Goal: Task Accomplishment & Management: Manage account settings

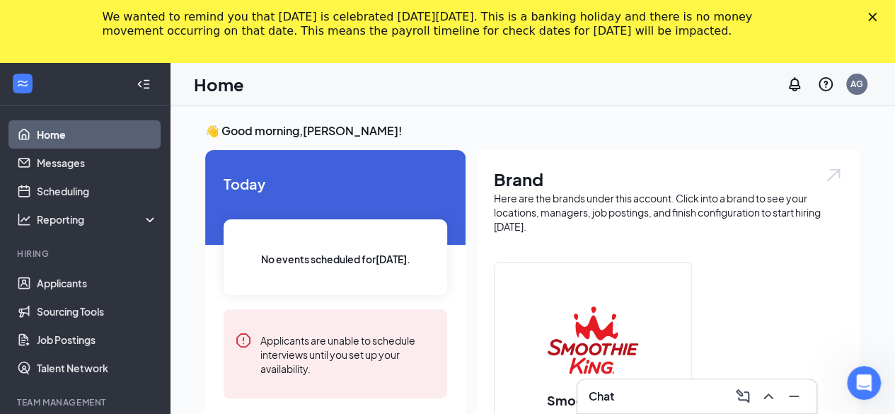
click at [69, 87] on div at bounding box center [84, 84] width 169 height 44
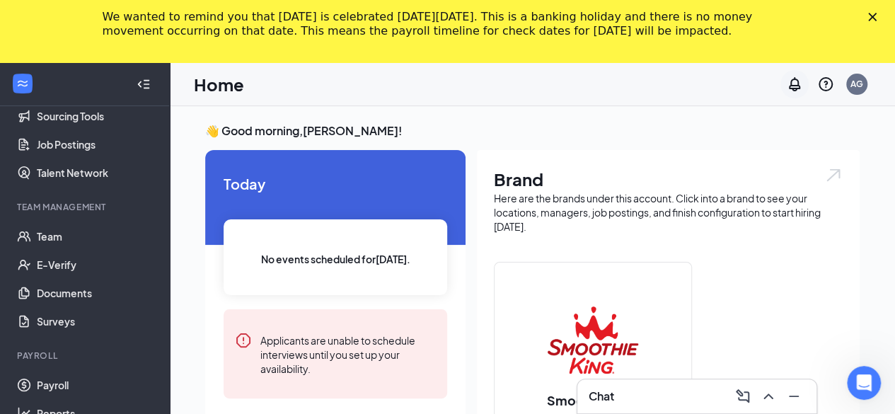
click at [792, 86] on icon "Notifications" at bounding box center [794, 84] width 11 height 14
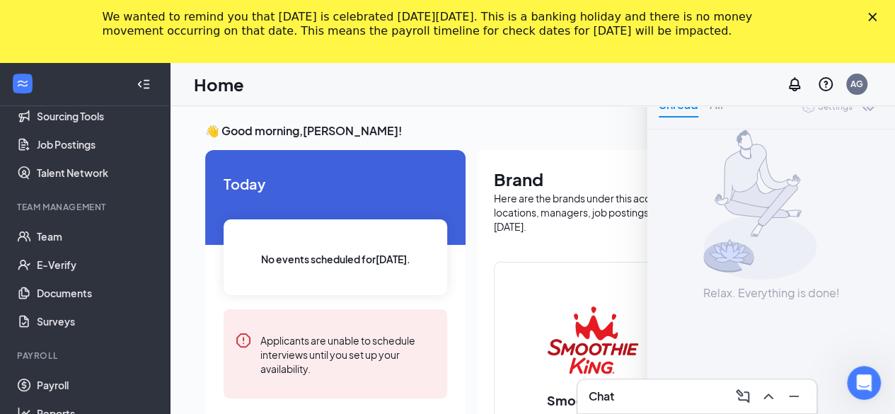
click at [832, 106] on div "Settings" at bounding box center [835, 107] width 35 height 14
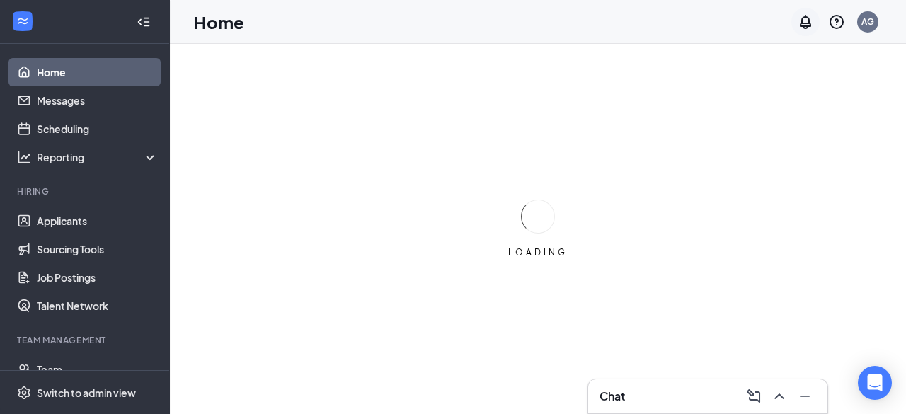
click at [802, 20] on icon "Notifications" at bounding box center [805, 21] width 17 height 17
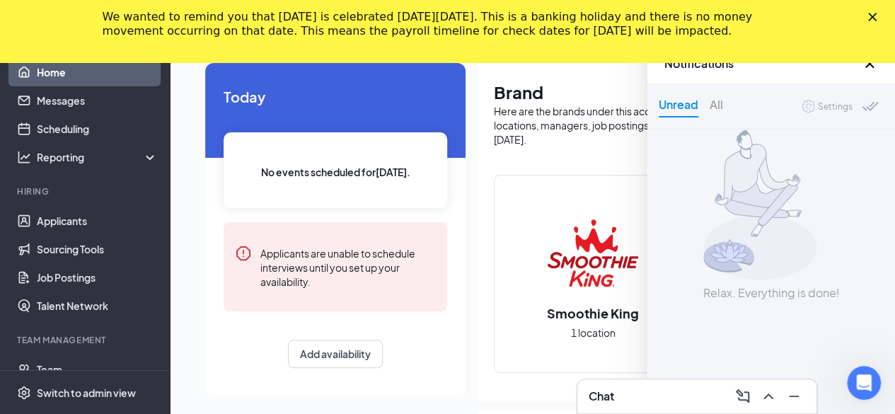
scroll to position [103, 0]
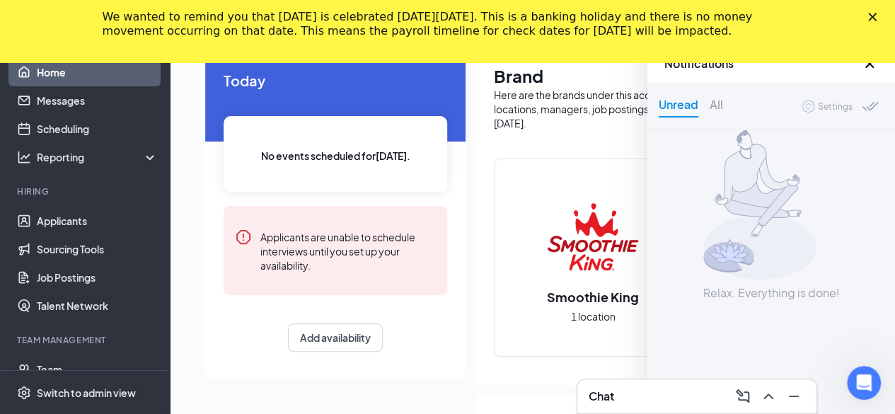
click at [842, 105] on div "Settings" at bounding box center [835, 107] width 35 height 14
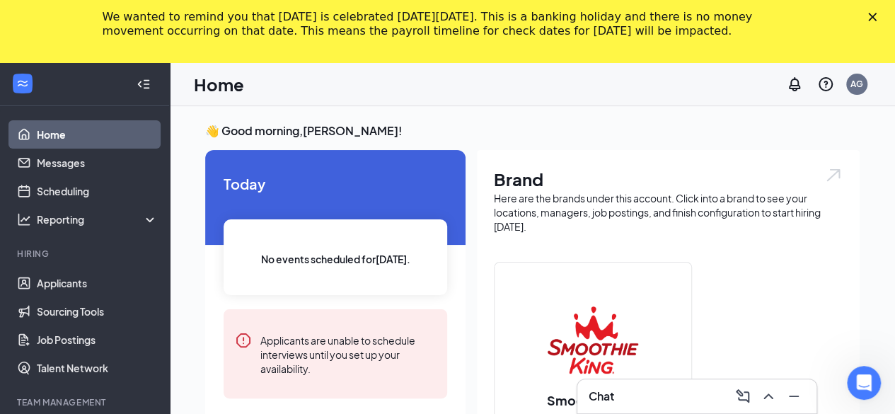
drag, startPoint x: 901, startPoint y: 108, endPoint x: 891, endPoint y: 44, distance: 64.3
click at [737, 134] on h3 "👋 Good morning, [PERSON_NAME] !" at bounding box center [532, 131] width 654 height 16
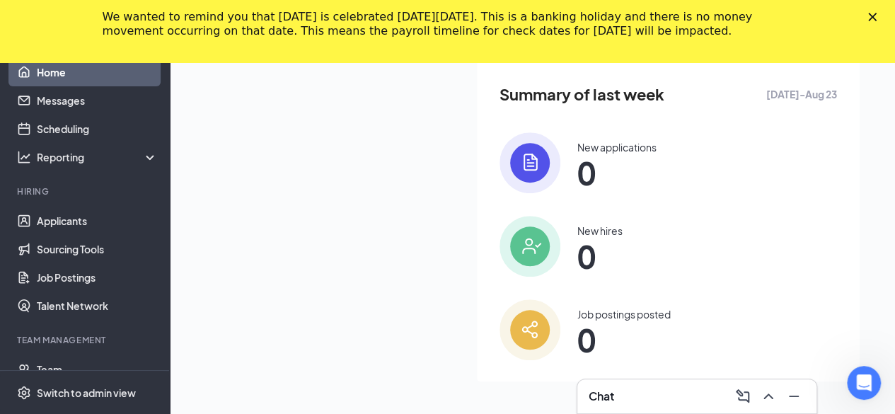
scroll to position [437, 0]
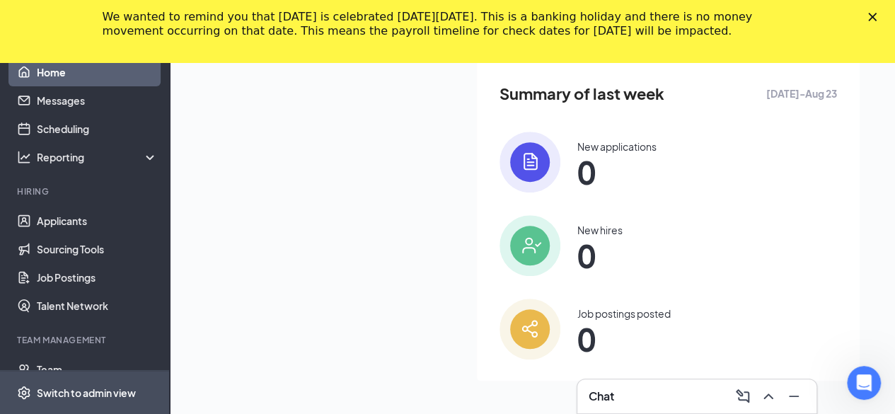
click at [88, 395] on div "Switch to admin view" at bounding box center [86, 393] width 99 height 14
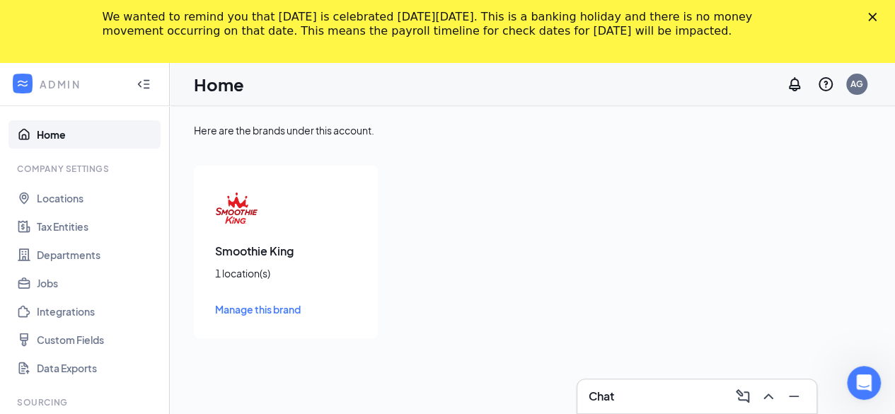
scroll to position [450, 0]
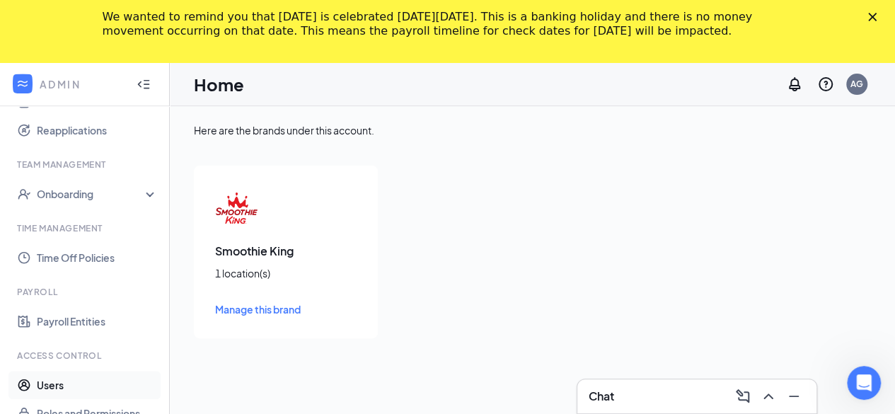
click at [49, 384] on link "Users" at bounding box center [97, 385] width 121 height 28
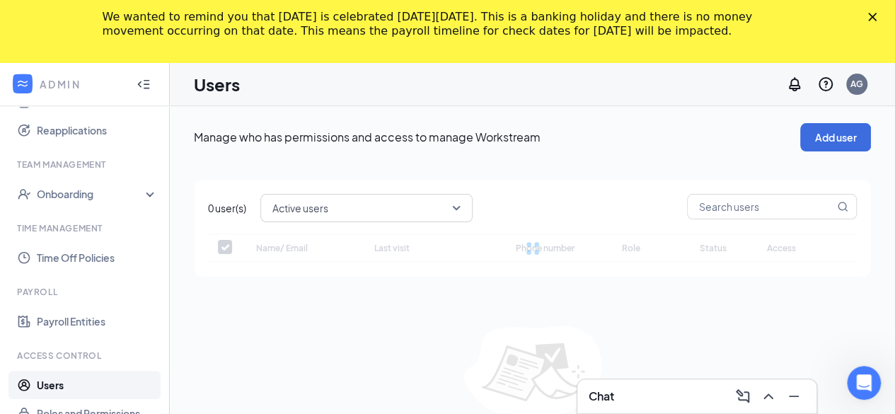
checkbox input "false"
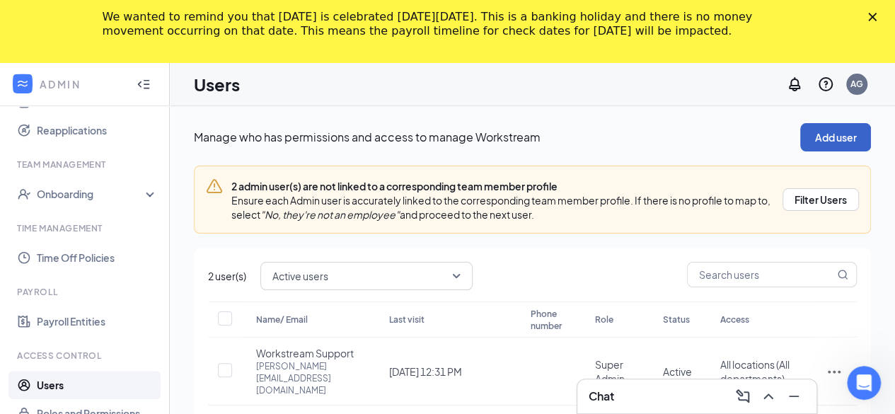
click at [828, 135] on button "Add user" at bounding box center [835, 137] width 71 height 28
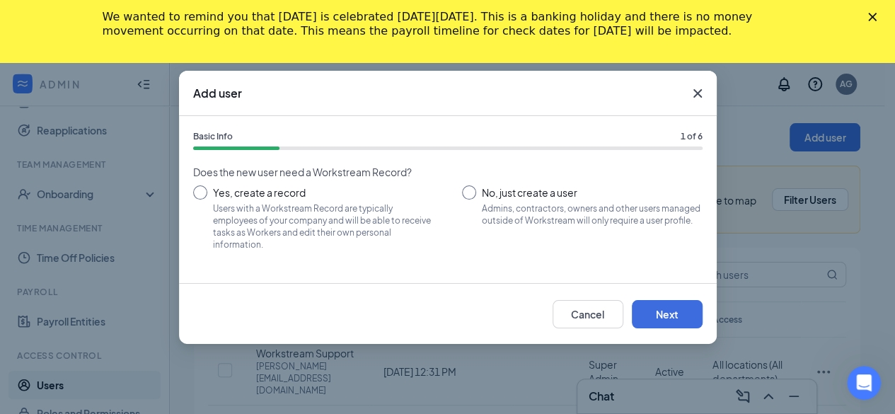
click at [468, 192] on input "No, just create a user Admins, contractors, owners and other users managed outs…" at bounding box center [582, 217] width 241 height 64
radio input "true"
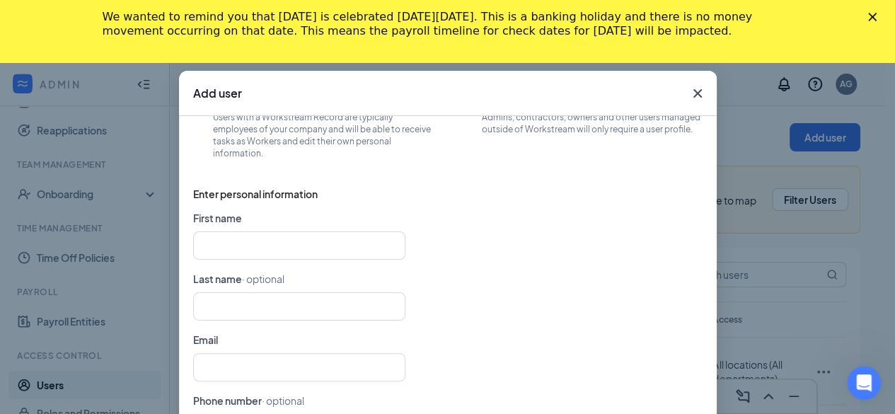
scroll to position [112, 0]
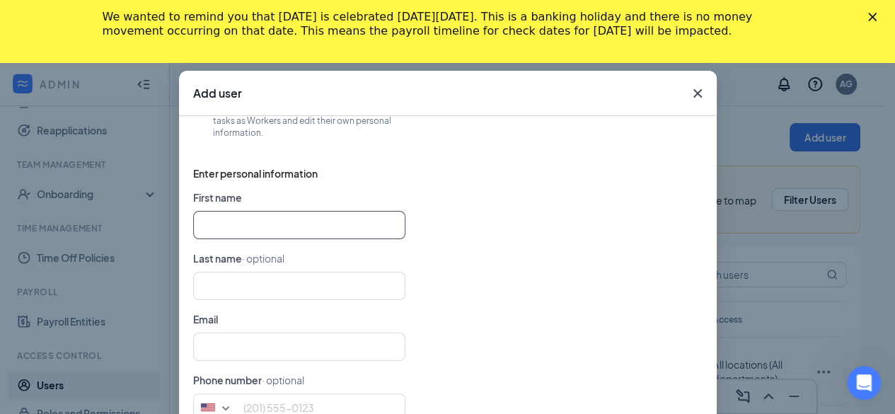
click at [320, 223] on input "text" at bounding box center [299, 225] width 212 height 28
click at [694, 91] on icon "Cross" at bounding box center [697, 93] width 8 height 8
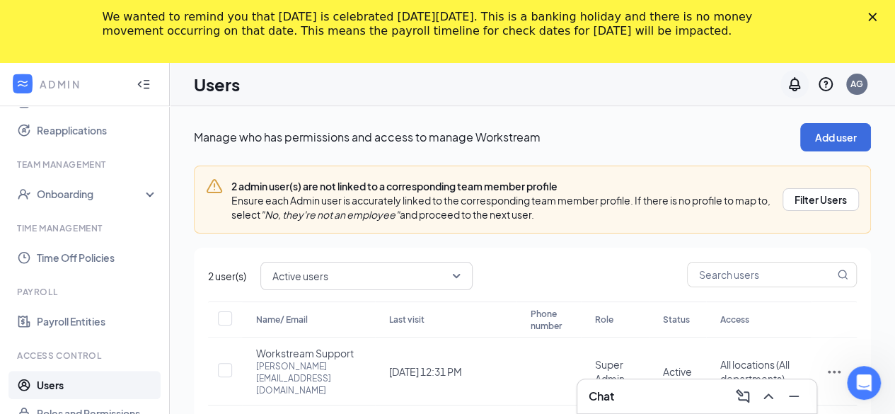
click at [798, 86] on icon "Notifications" at bounding box center [794, 84] width 17 height 17
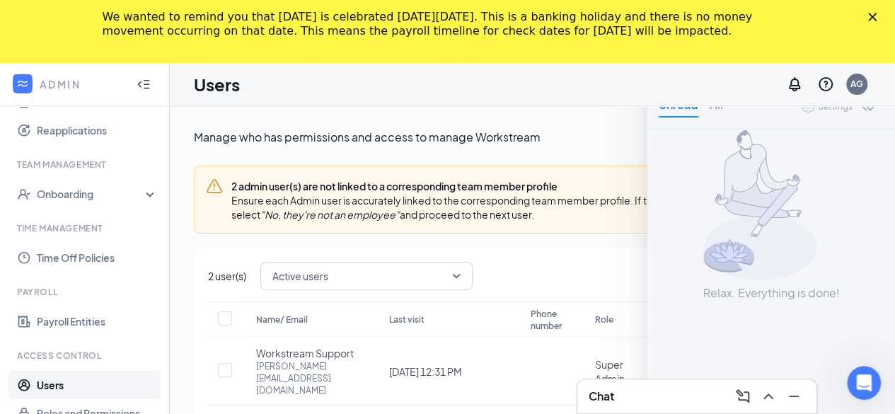
click at [847, 107] on div "Settings" at bounding box center [835, 107] width 35 height 14
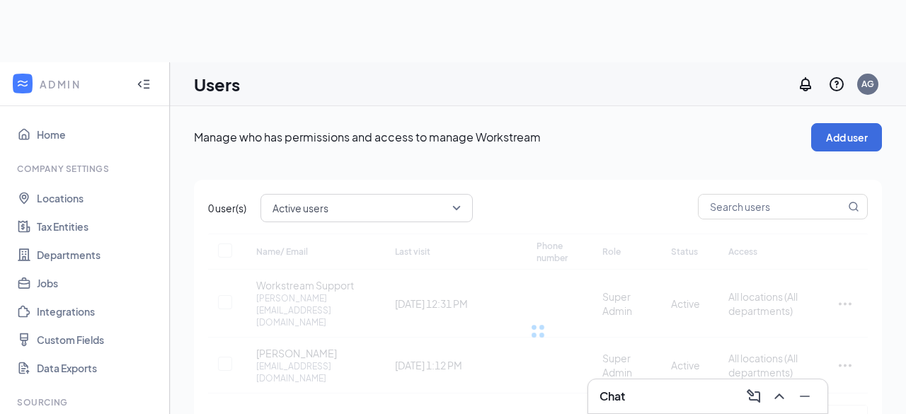
checkbox input "false"
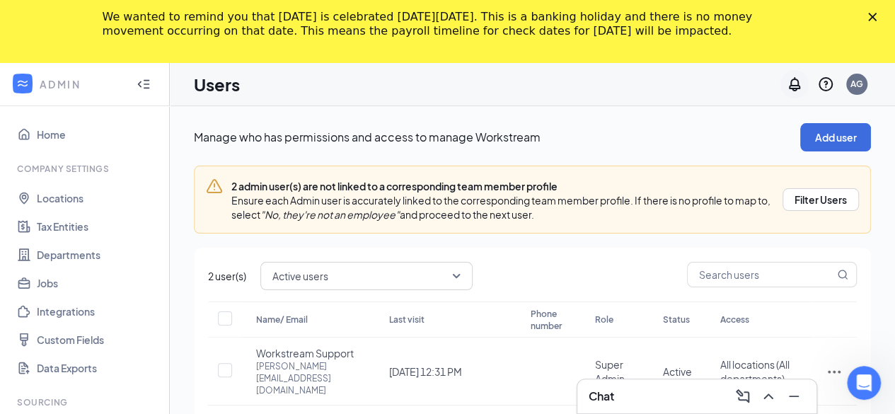
click at [795, 85] on icon "Notifications" at bounding box center [794, 84] width 11 height 14
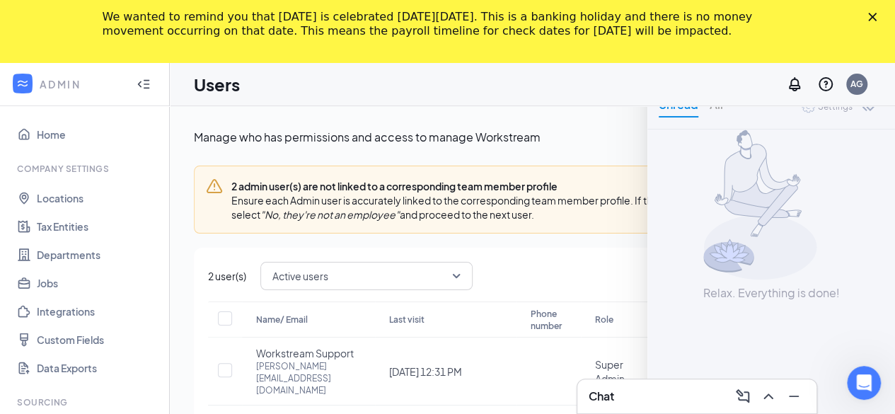
click at [845, 107] on div "Settings" at bounding box center [835, 107] width 35 height 14
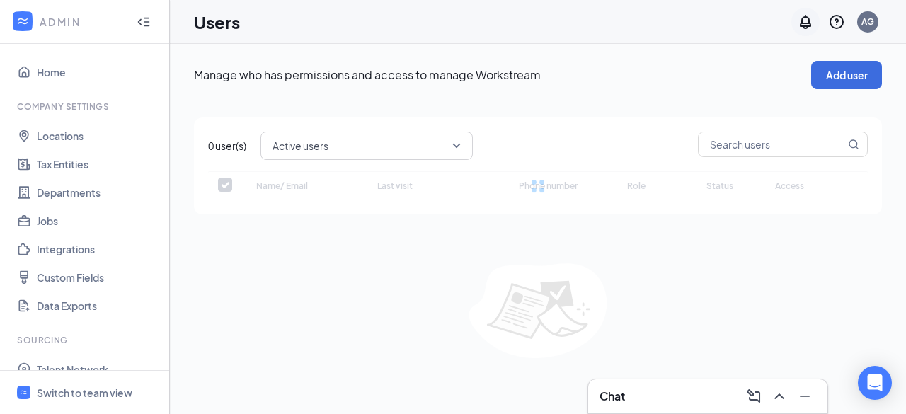
checkbox input "false"
click at [804, 23] on icon "Notifications" at bounding box center [804, 22] width 11 height 14
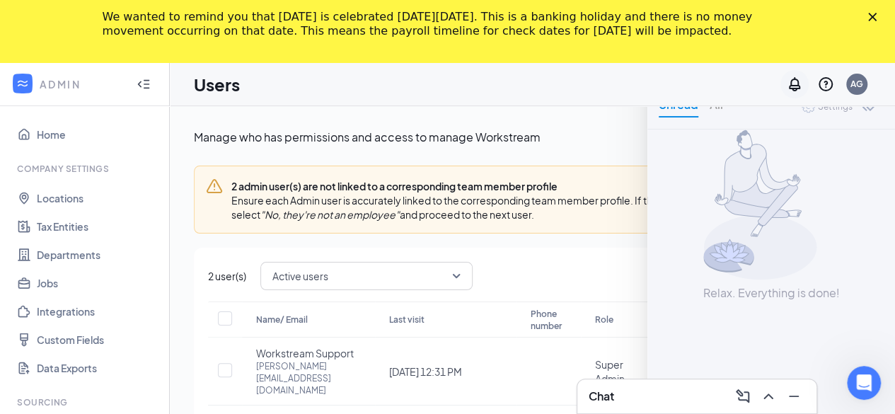
click at [795, 88] on icon "Notifications" at bounding box center [794, 84] width 11 height 14
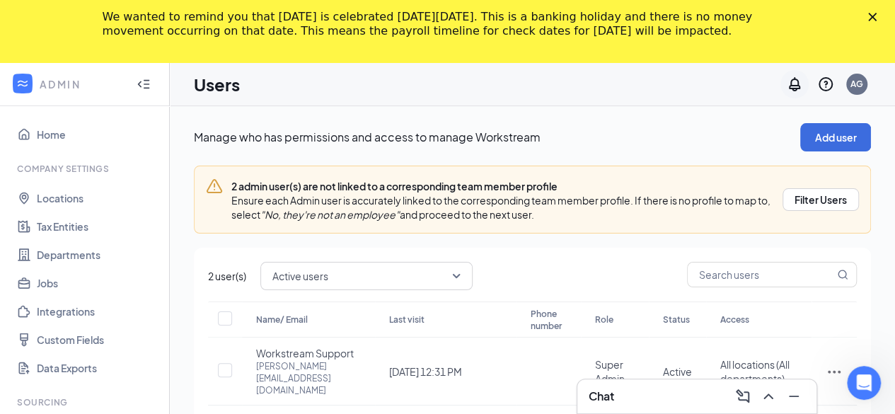
click at [792, 86] on icon "Notifications" at bounding box center [794, 84] width 11 height 14
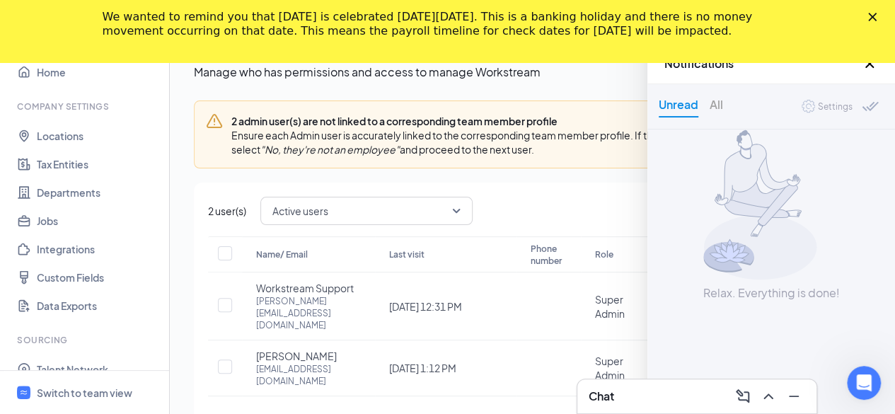
scroll to position [76, 0]
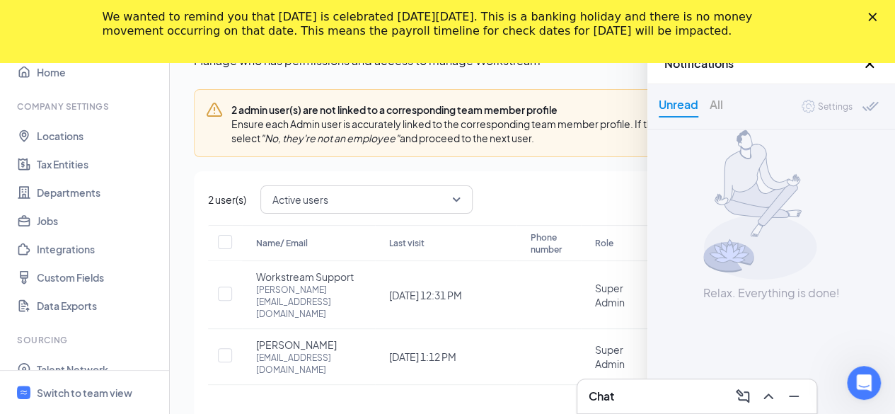
click at [816, 105] on span "Settings" at bounding box center [827, 106] width 51 height 13
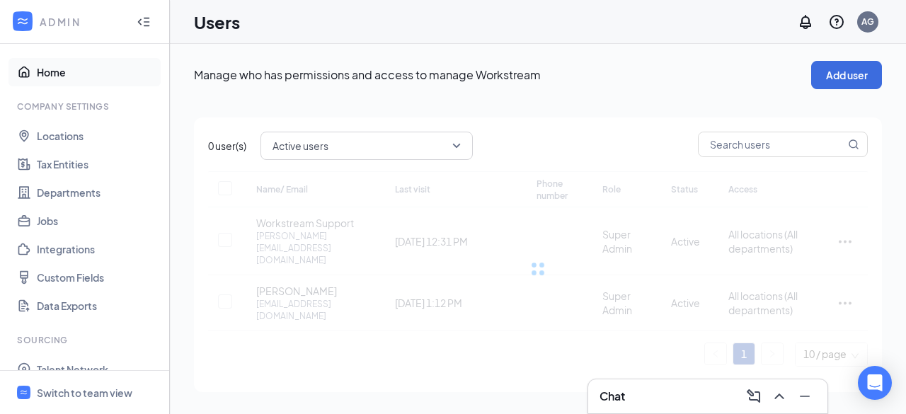
checkbox input "false"
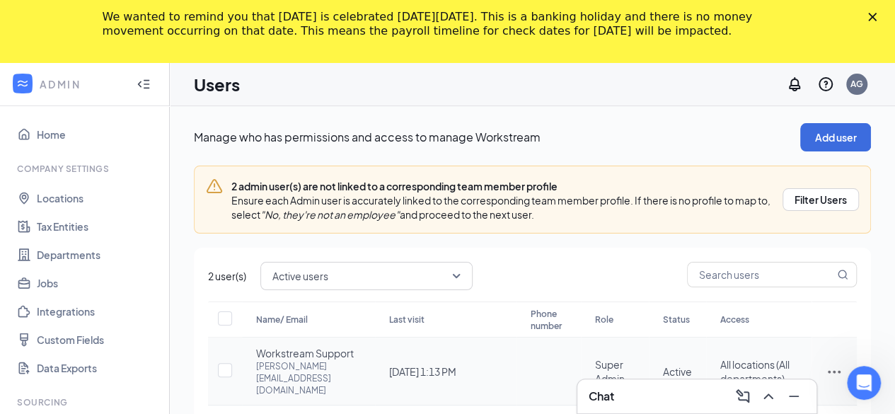
click at [826, 364] on icon "ActionsIcon" at bounding box center [834, 371] width 17 height 17
click at [828, 370] on icon "ActionsIcon" at bounding box center [834, 371] width 13 height 3
click at [826, 363] on icon "ActionsIcon" at bounding box center [834, 371] width 17 height 17
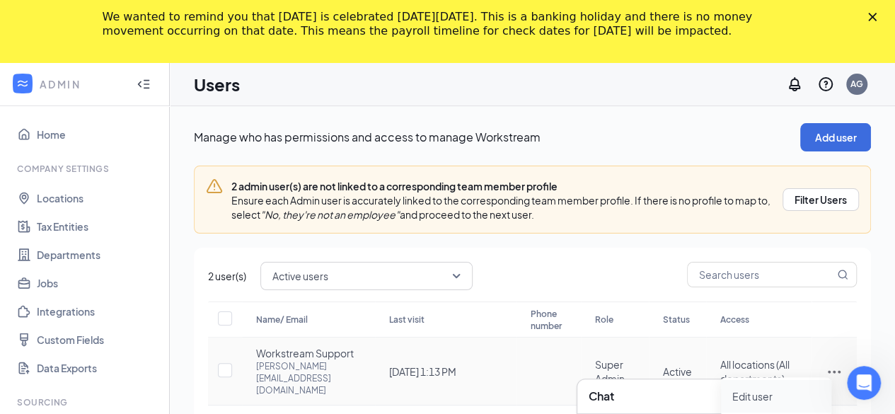
click at [758, 393] on span "Edit user" at bounding box center [752, 396] width 40 height 13
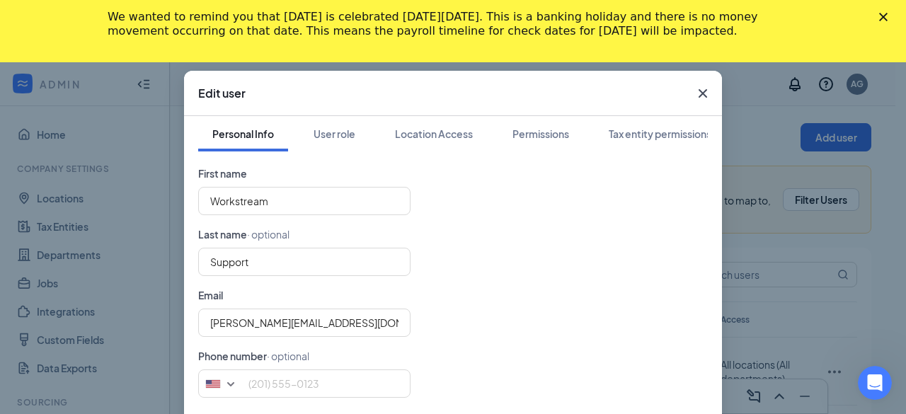
click at [683, 238] on form "First name Workstream Last name · optional Support Email alex.paculan+trust@wor…" at bounding box center [452, 282] width 509 height 232
click at [533, 135] on div "Permissions" at bounding box center [540, 134] width 57 height 14
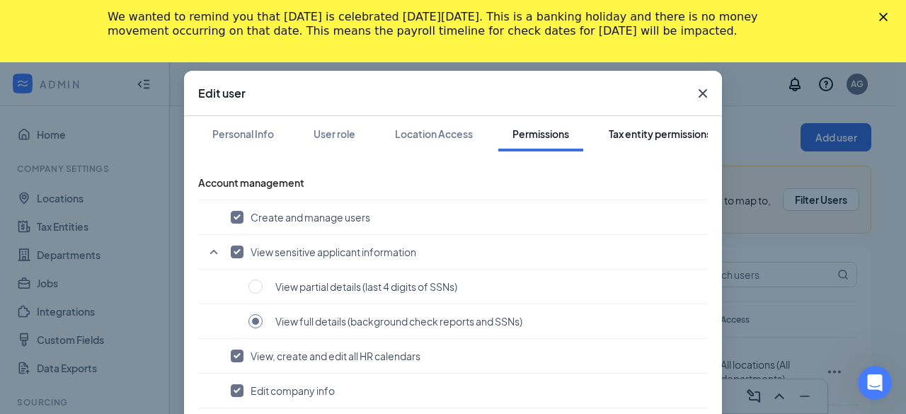
click at [669, 132] on div "Tax entity permissions" at bounding box center [659, 134] width 103 height 14
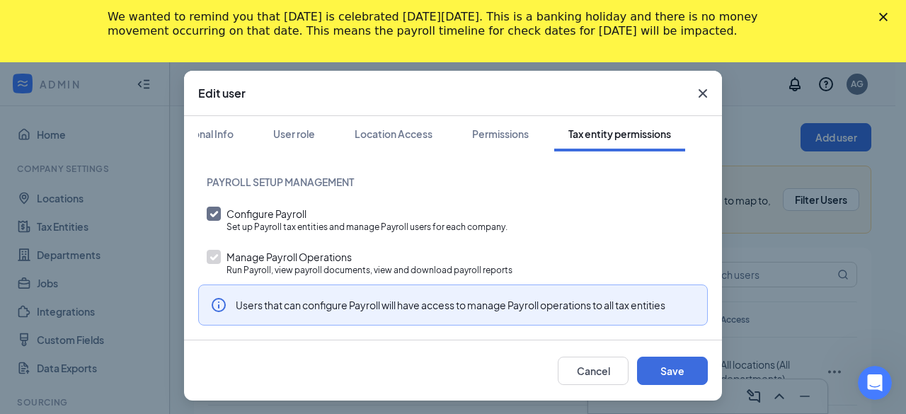
scroll to position [0, 54]
click at [690, 127] on icon "ChevronRight" at bounding box center [697, 133] width 14 height 14
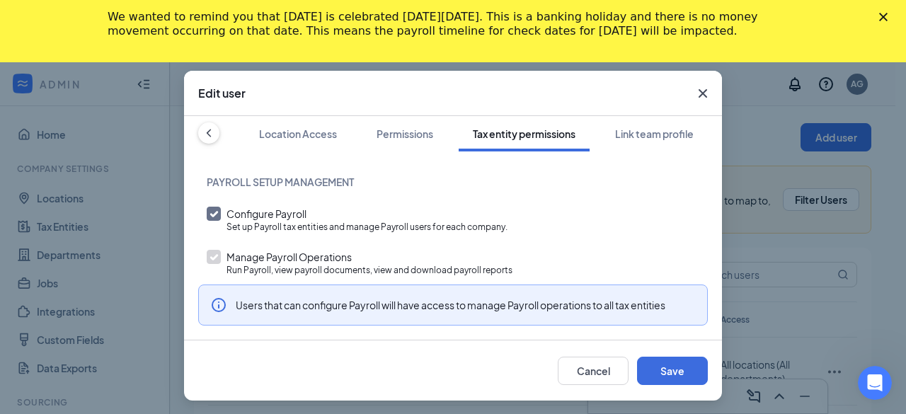
click at [688, 127] on button "Link team profile" at bounding box center [654, 133] width 107 height 35
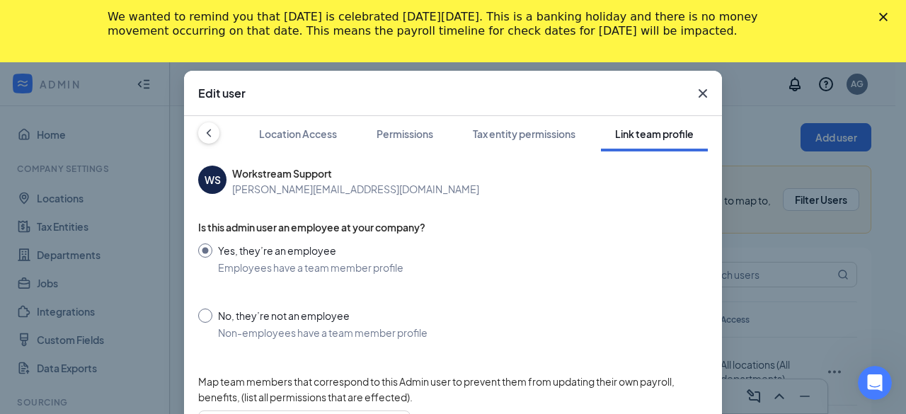
click at [641, 134] on div "Link team profile" at bounding box center [654, 134] width 79 height 14
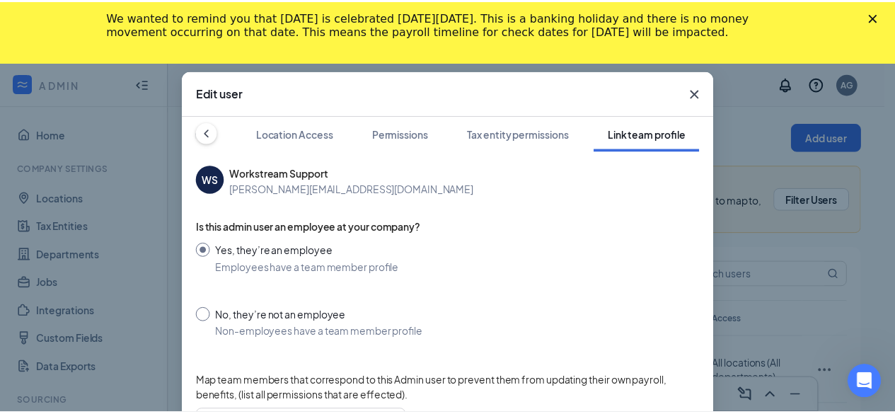
scroll to position [0, 151]
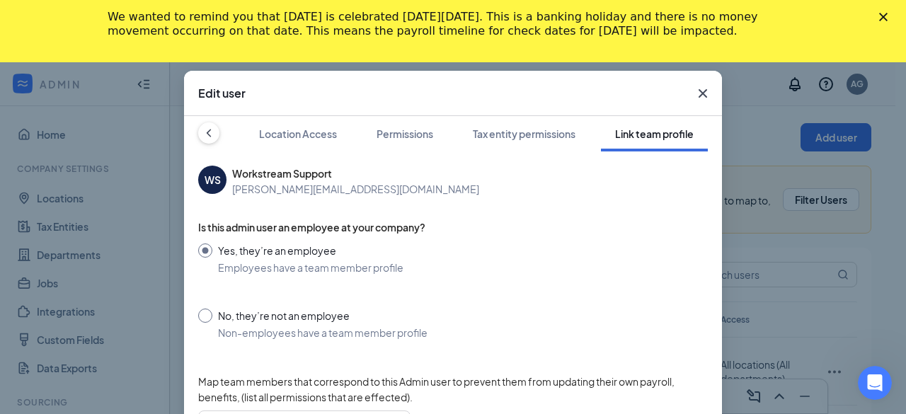
click at [641, 134] on div "Link team profile" at bounding box center [654, 134] width 79 height 14
click at [699, 91] on icon "Cross" at bounding box center [702, 93] width 8 height 8
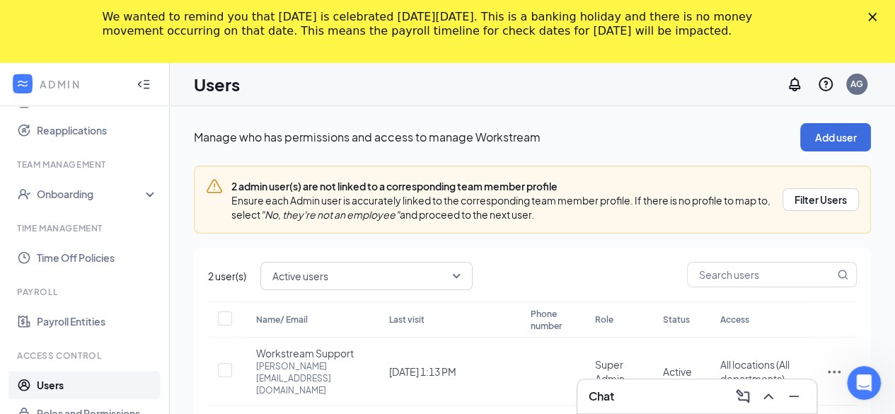
scroll to position [450, 0]
click at [102, 401] on link "Roles and Permissions" at bounding box center [97, 413] width 121 height 28
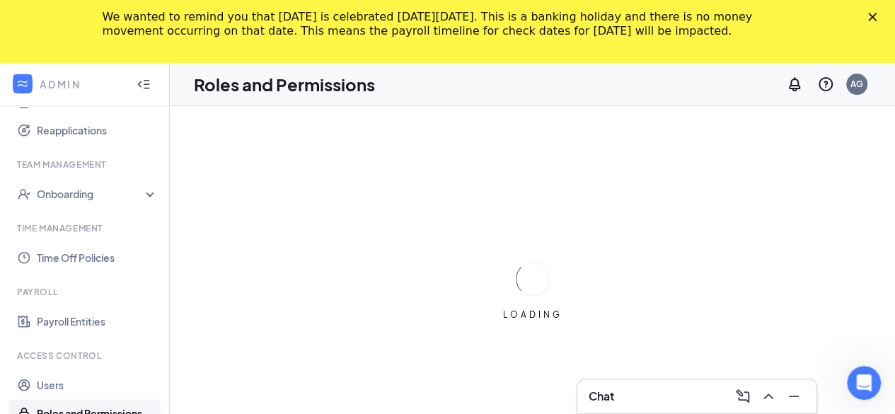
click at [100, 403] on link "Roles and Permissions" at bounding box center [97, 413] width 121 height 28
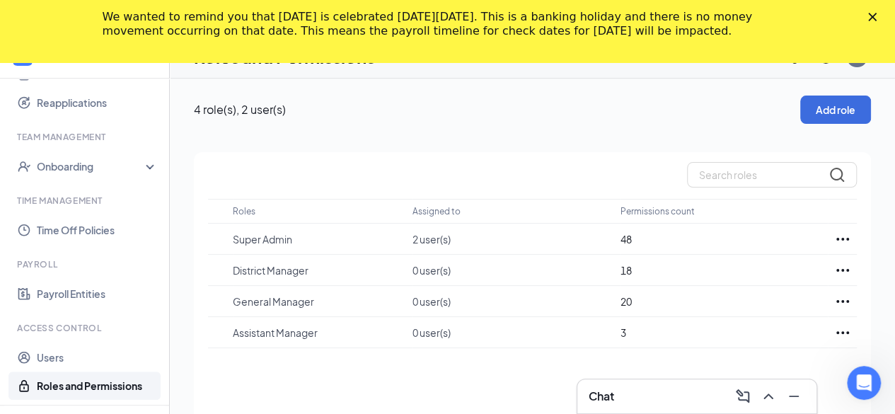
scroll to position [21, 0]
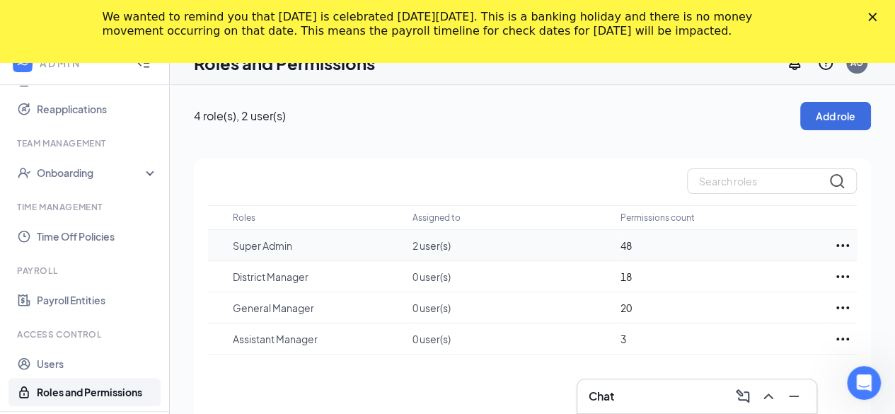
click at [841, 243] on icon "Ellipses" at bounding box center [842, 245] width 17 height 17
click at [831, 242] on div at bounding box center [842, 245] width 29 height 17
click at [727, 289] on p "Edit" at bounding box center [779, 288] width 119 height 14
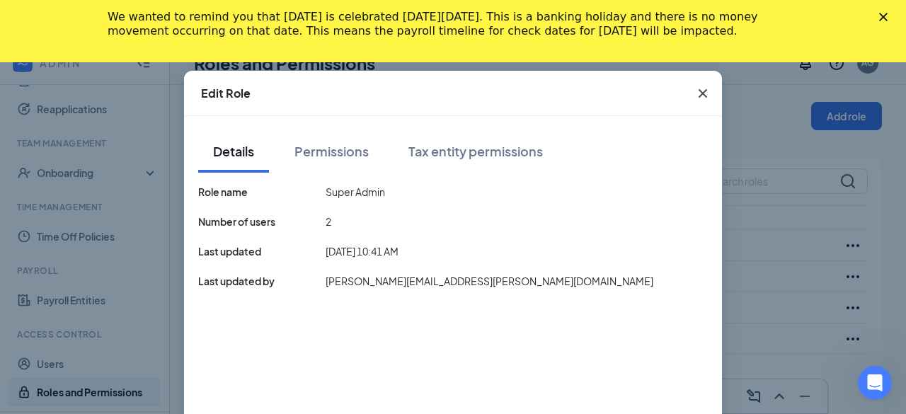
click at [361, 298] on div "Role name Super Admin Number of users 2 Last updated 2025-08-18 10:41 AM Last u…" at bounding box center [425, 375] width 455 height 382
click at [327, 154] on div "Permissions" at bounding box center [331, 151] width 74 height 18
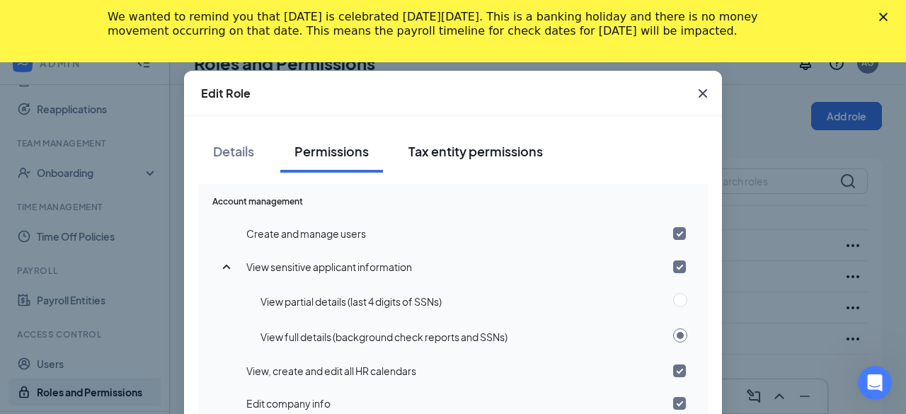
click at [472, 151] on div "Tax entity permissions" at bounding box center [475, 151] width 134 height 18
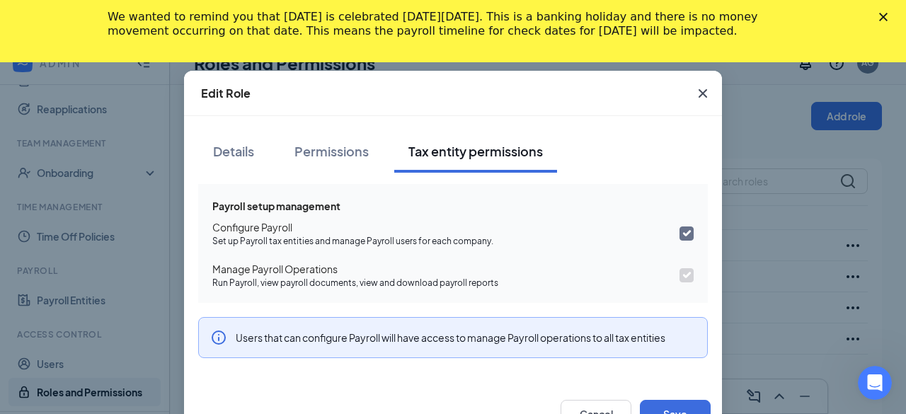
click at [694, 93] on icon "Cross" at bounding box center [702, 93] width 17 height 17
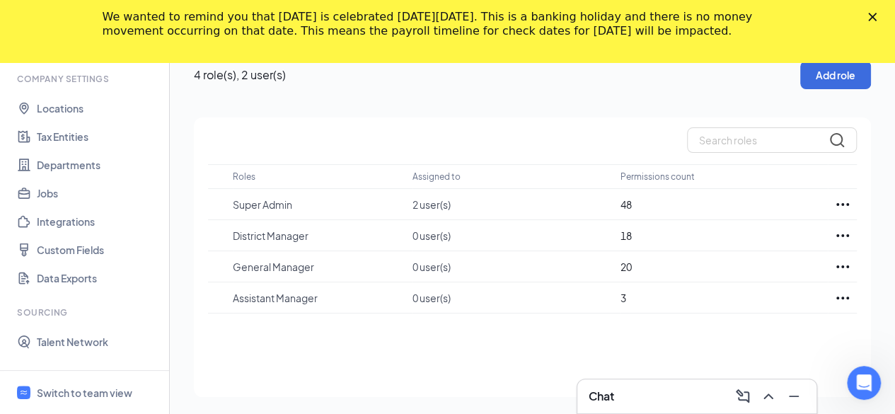
scroll to position [0, 0]
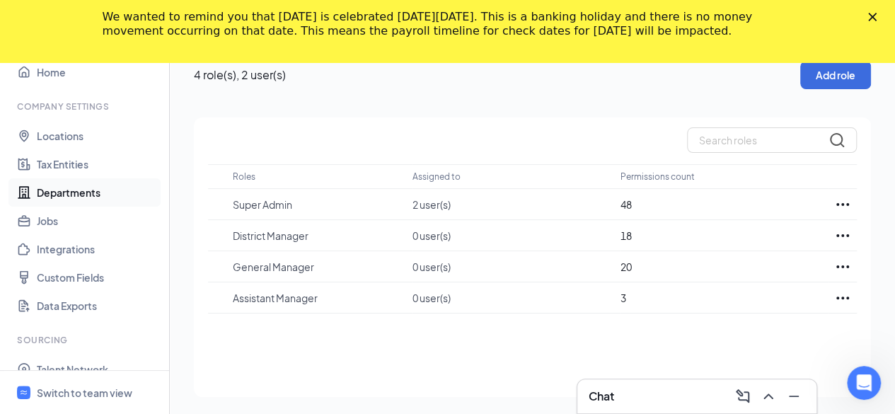
click at [81, 189] on link "Departments" at bounding box center [97, 192] width 121 height 28
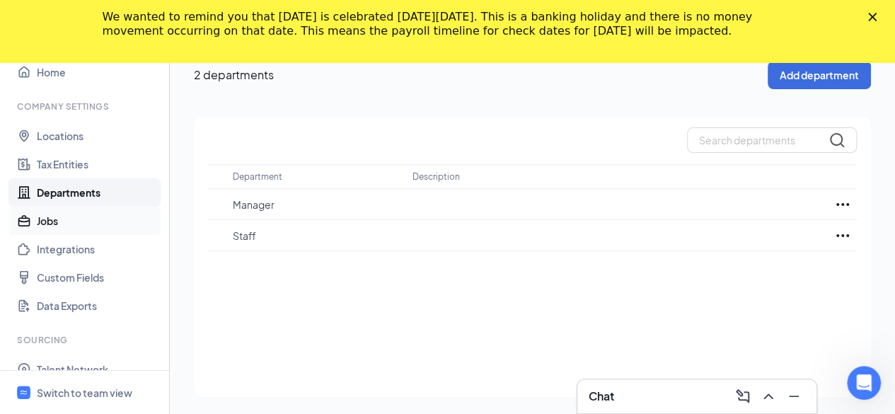
click at [66, 217] on link "Jobs" at bounding box center [97, 221] width 121 height 28
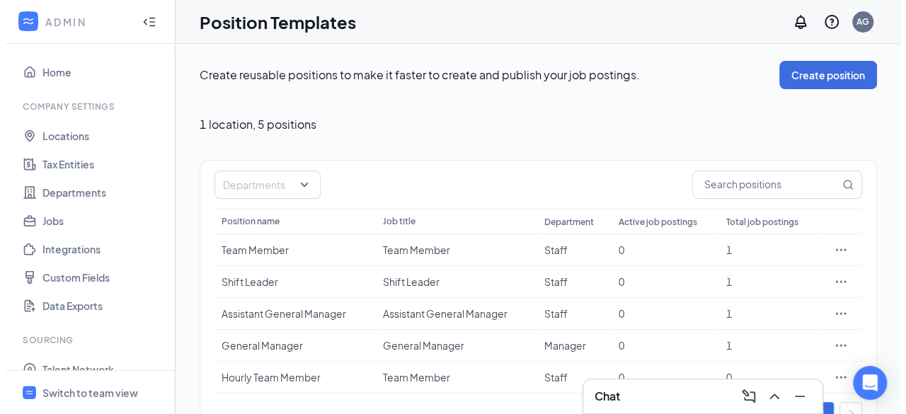
scroll to position [35, 0]
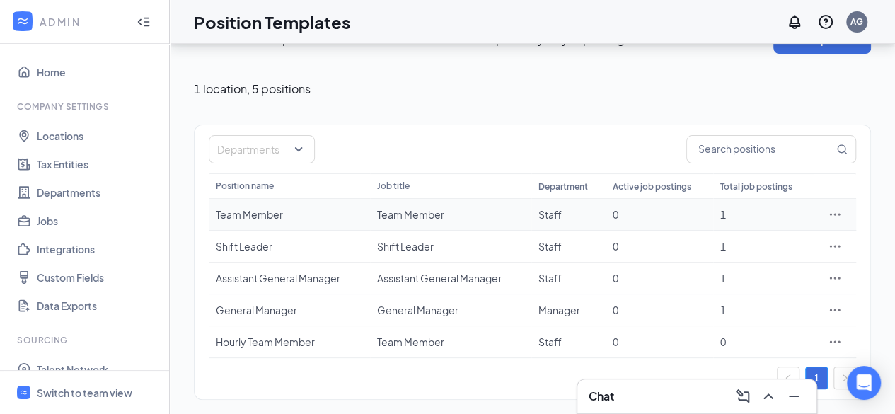
click at [834, 213] on icon "Ellipses" at bounding box center [835, 214] width 11 height 2
click at [717, 243] on span "Edit" at bounding box center [718, 242] width 18 height 13
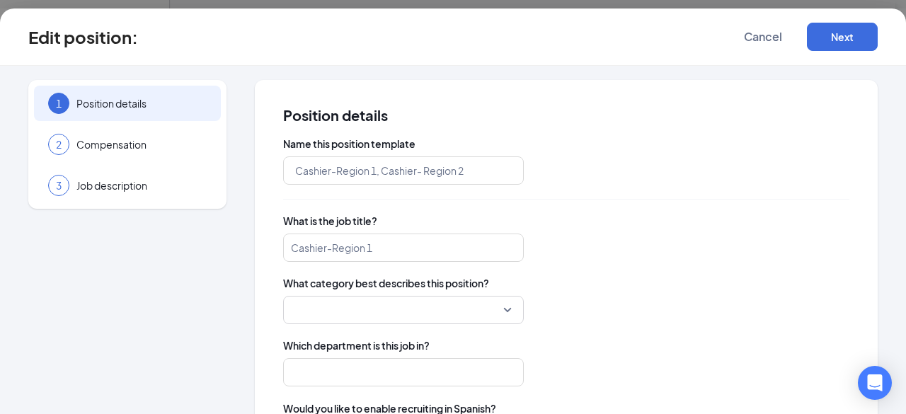
type input "Team Member"
type input "Staff"
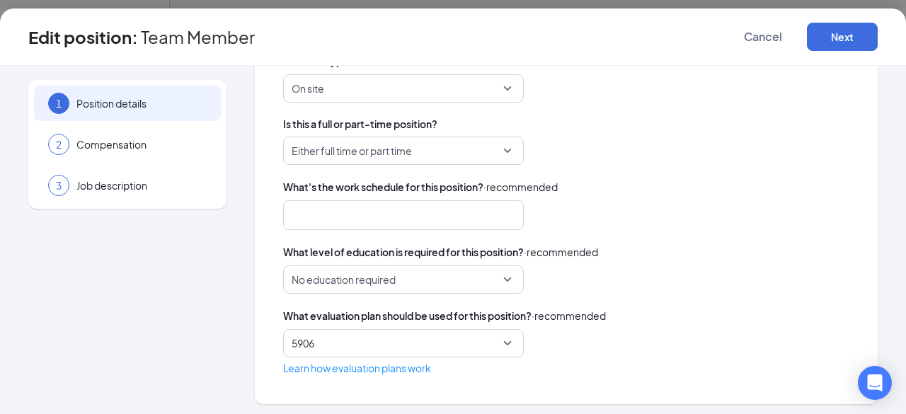
scroll to position [403, 0]
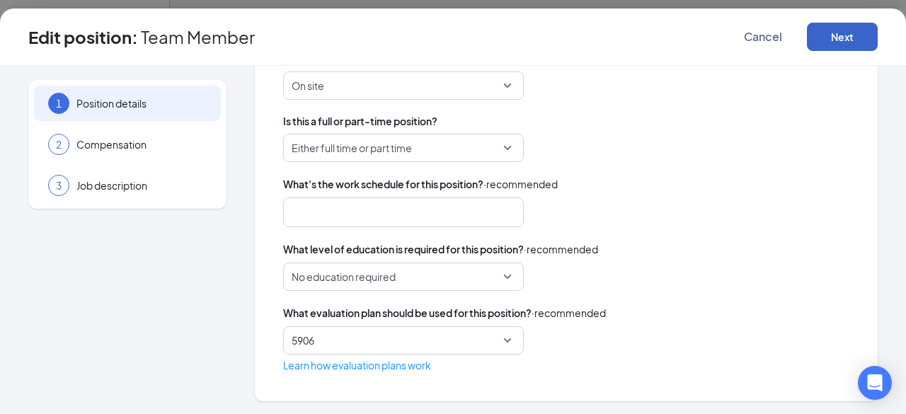
click at [838, 29] on button "Next" at bounding box center [842, 37] width 71 height 28
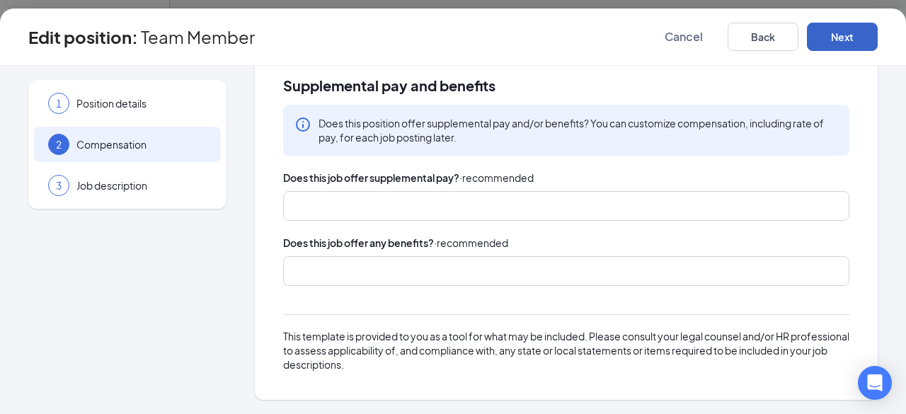
scroll to position [33, 0]
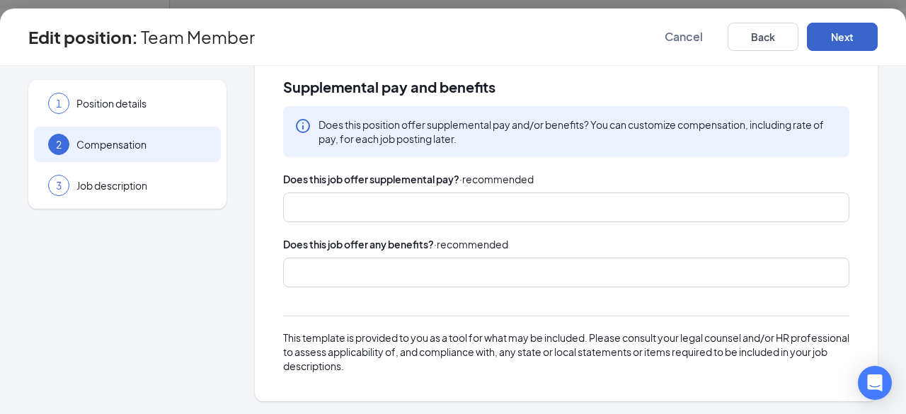
click at [475, 269] on div at bounding box center [559, 272] width 529 height 23
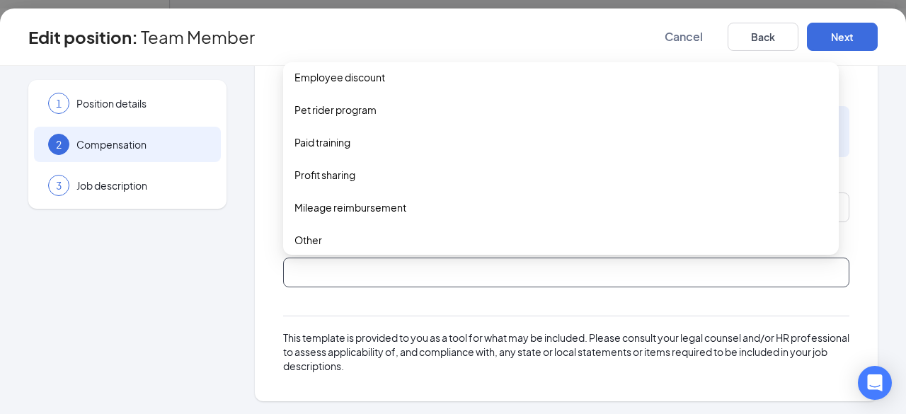
scroll to position [340, 0]
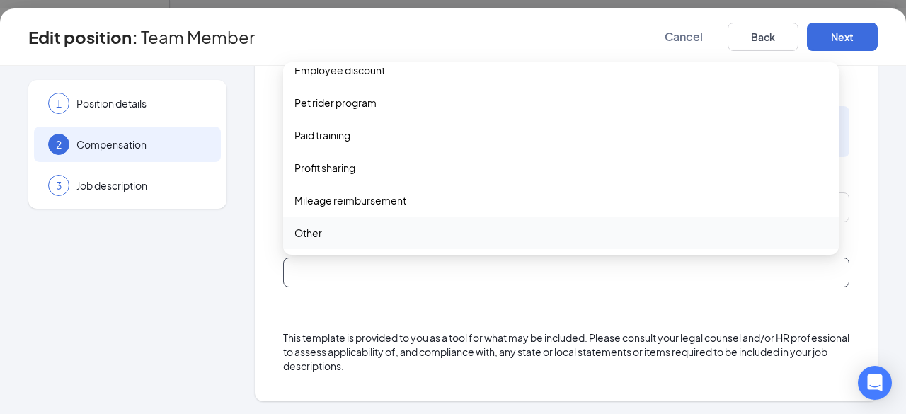
click at [306, 228] on span "Other" at bounding box center [308, 233] width 28 height 16
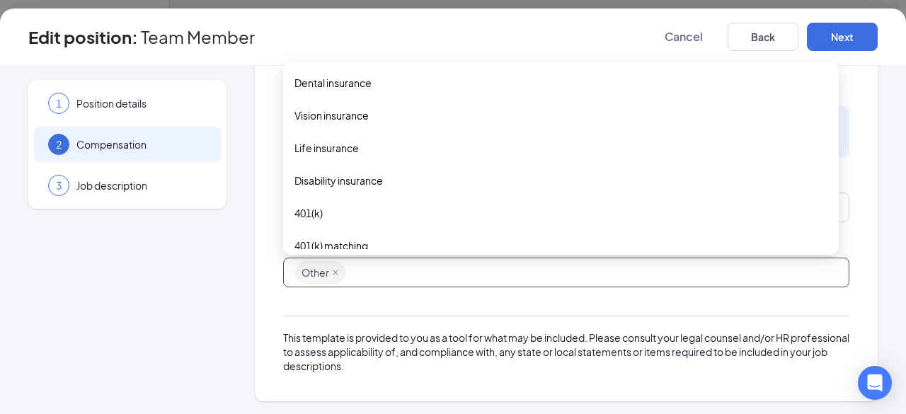
scroll to position [0, 0]
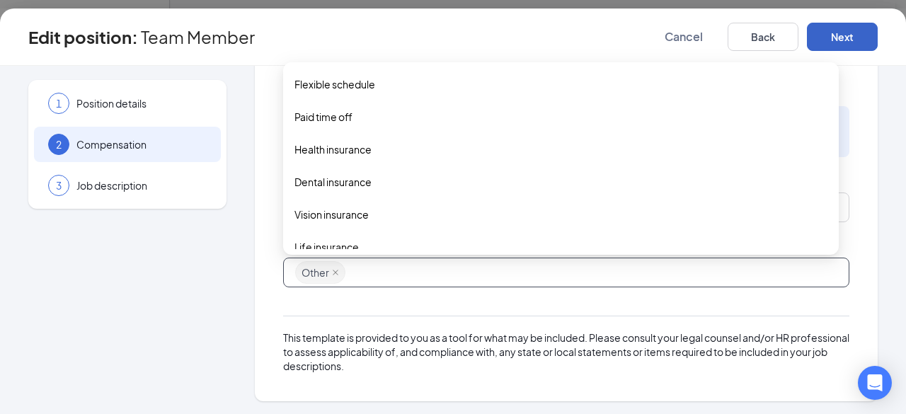
click at [838, 37] on button "Next" at bounding box center [842, 37] width 71 height 28
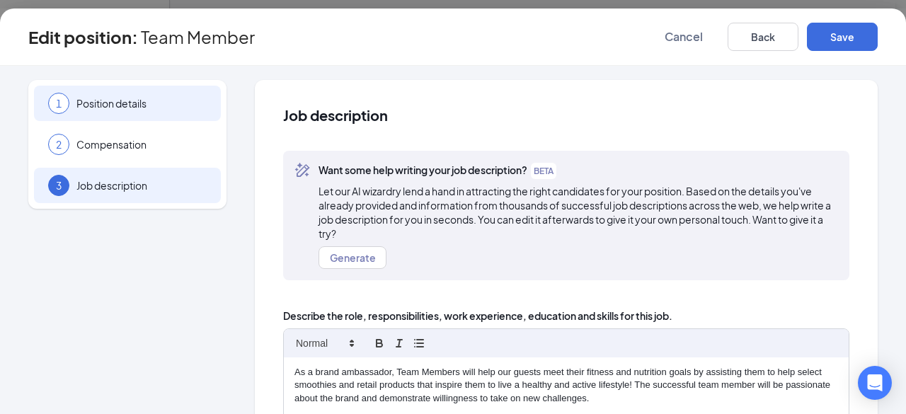
click at [132, 100] on span "Position details" at bounding box center [141, 103] width 130 height 14
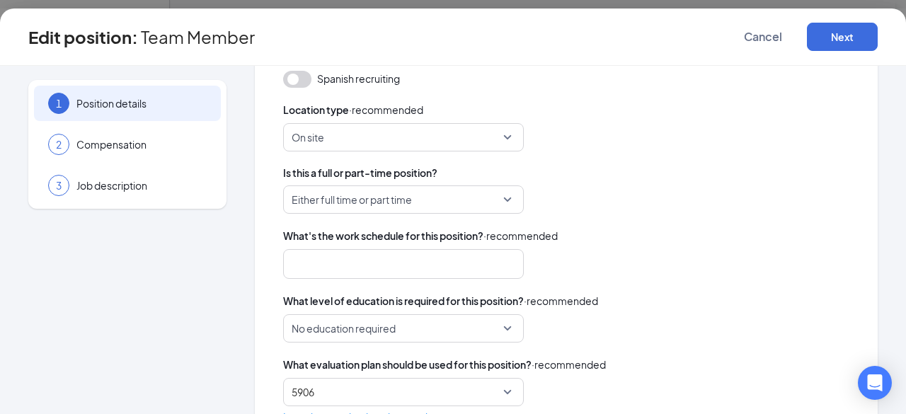
scroll to position [349, 0]
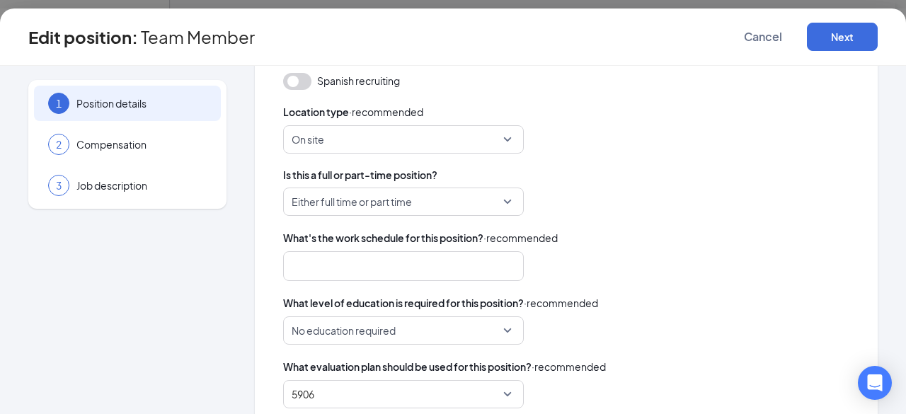
click at [499, 200] on span "Either full time or part time" at bounding box center [396, 201] width 211 height 27
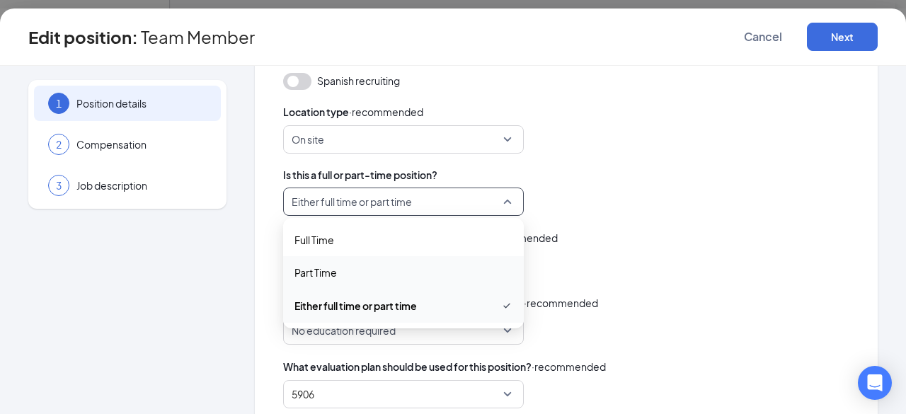
click at [337, 278] on span "Part Time" at bounding box center [315, 273] width 42 height 16
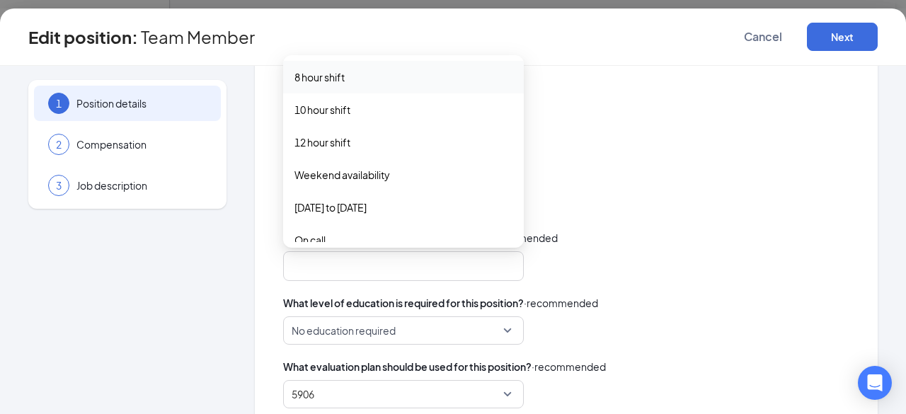
click at [350, 265] on div at bounding box center [396, 266] width 203 height 23
click at [333, 76] on span "8 hour shift" at bounding box center [319, 77] width 50 height 16
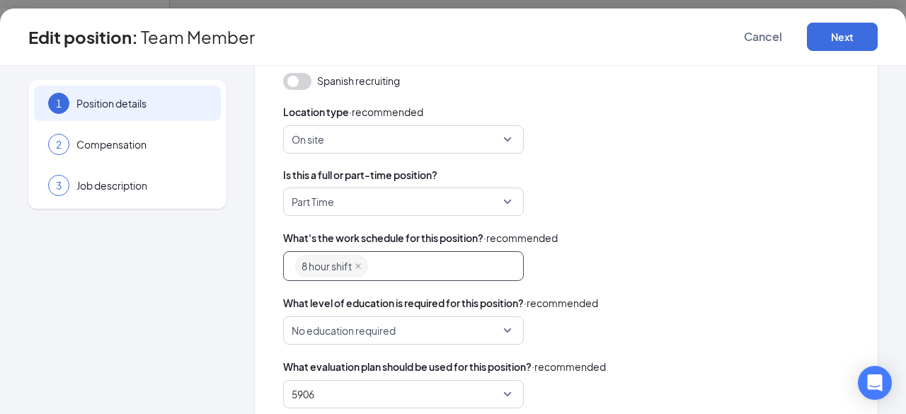
click at [401, 258] on div "8 hour shift" at bounding box center [396, 265] width 203 height 25
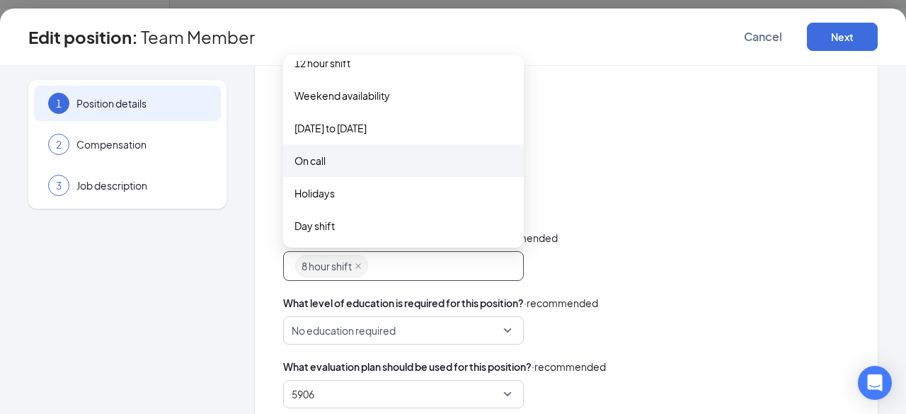
scroll to position [83, 0]
click at [325, 163] on span "On call" at bounding box center [309, 159] width 31 height 16
click at [355, 92] on span "Weekend availability" at bounding box center [342, 94] width 96 height 16
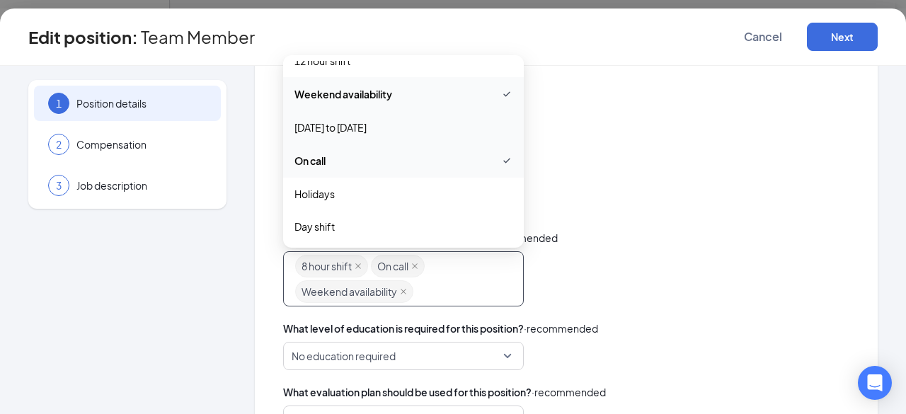
click at [343, 134] on span "Monday to Friday" at bounding box center [330, 128] width 72 height 16
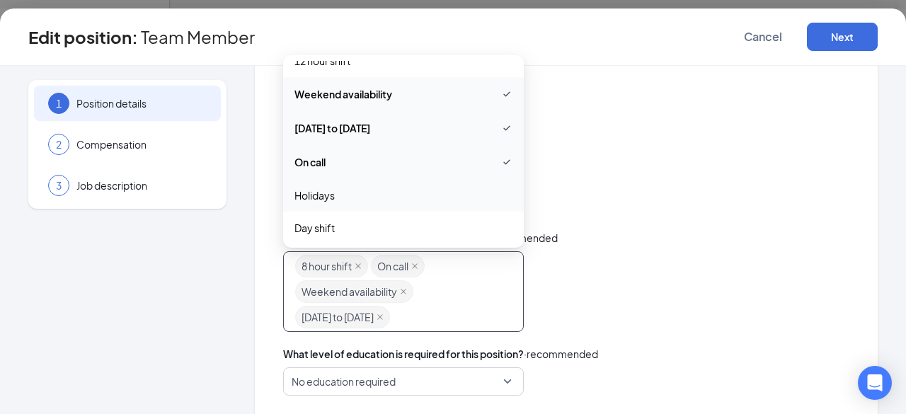
click at [335, 193] on span "Holidays" at bounding box center [403, 195] width 218 height 16
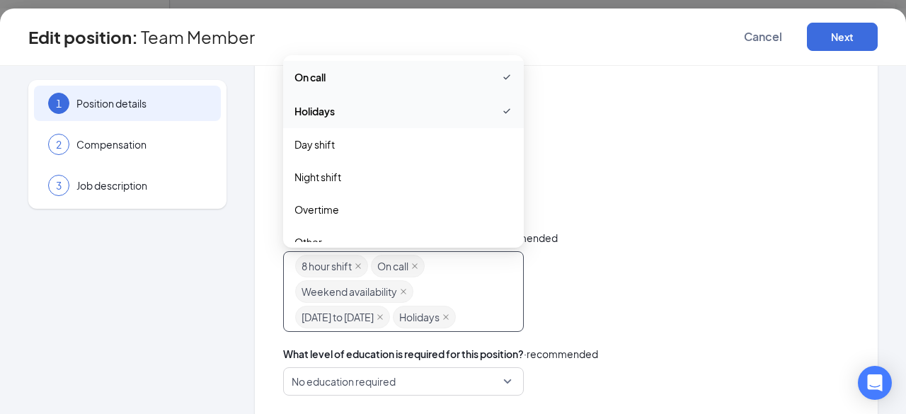
scroll to position [184, 0]
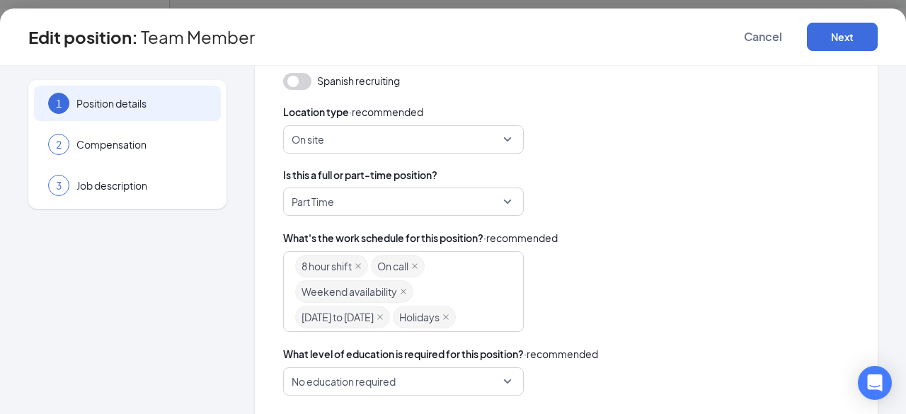
drag, startPoint x: 894, startPoint y: 241, endPoint x: 882, endPoint y: 291, distance: 51.0
click at [882, 291] on div "1 Position details 2 Compensation 3 Job description Position details Name this …" at bounding box center [453, 240] width 906 height 348
click at [508, 377] on span "No education required" at bounding box center [403, 381] width 224 height 27
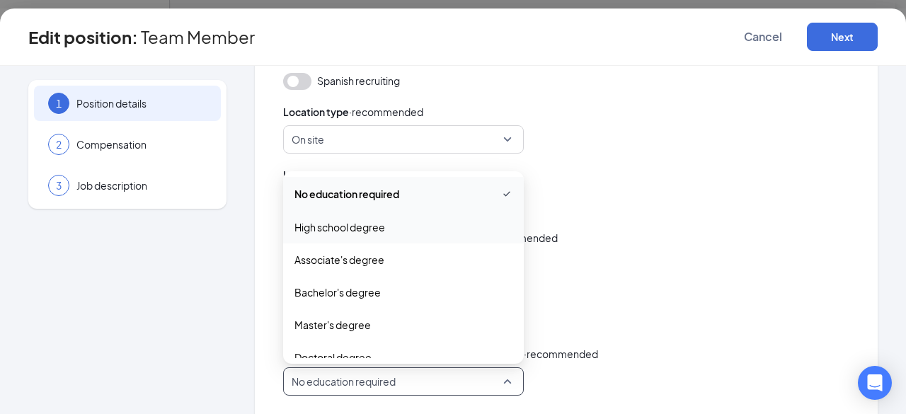
click at [355, 230] on span "High school degree" at bounding box center [339, 227] width 91 height 16
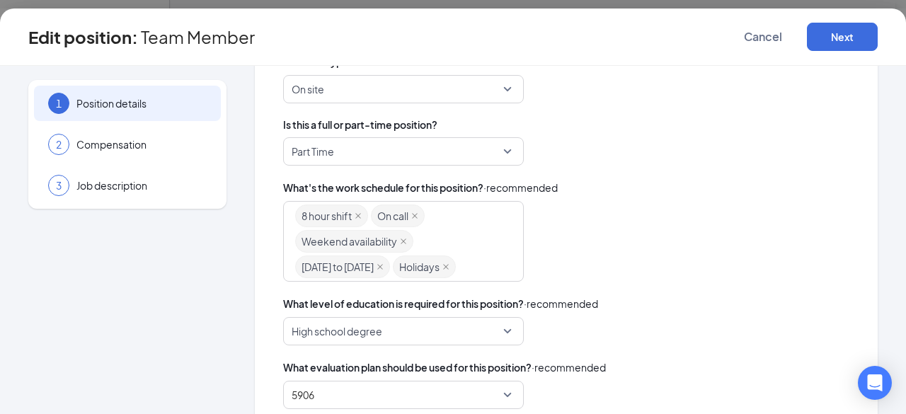
scroll to position [454, 0]
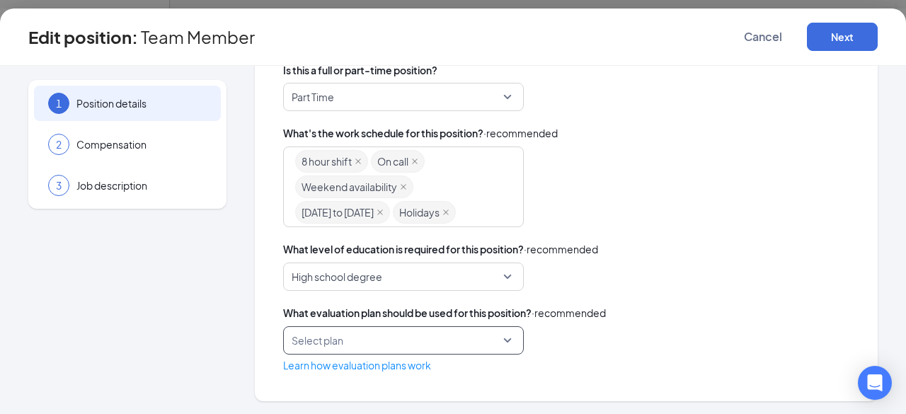
click at [496, 338] on input "search" at bounding box center [398, 340] width 214 height 27
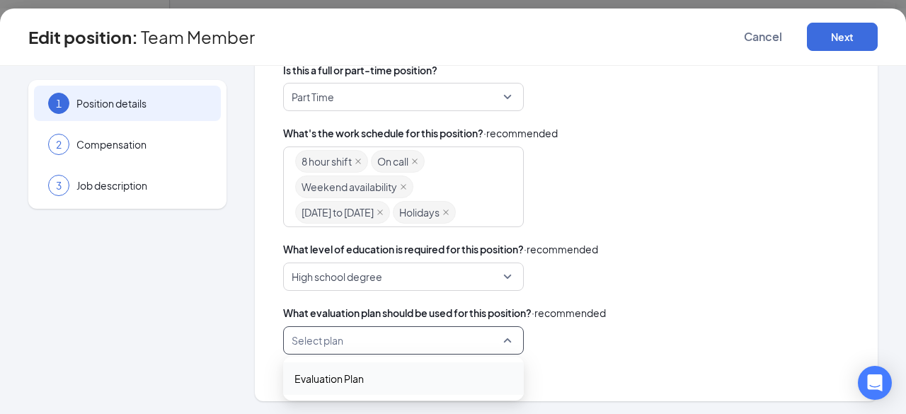
click at [353, 375] on span "Evaluation Plan" at bounding box center [328, 379] width 69 height 16
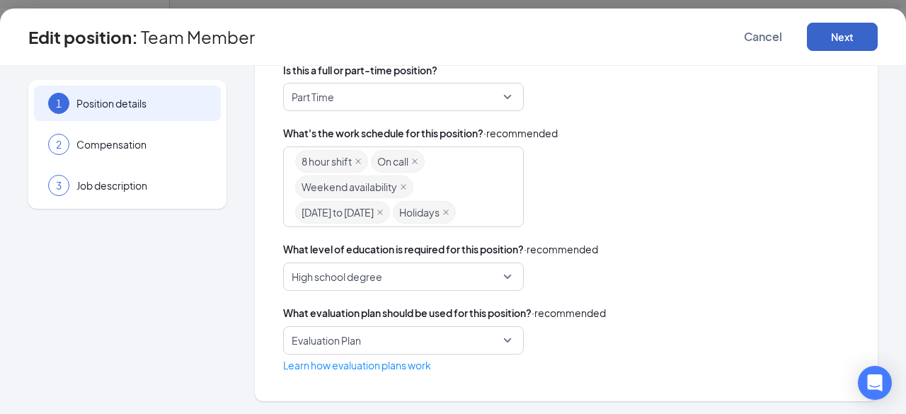
click at [841, 36] on button "Next" at bounding box center [842, 37] width 71 height 28
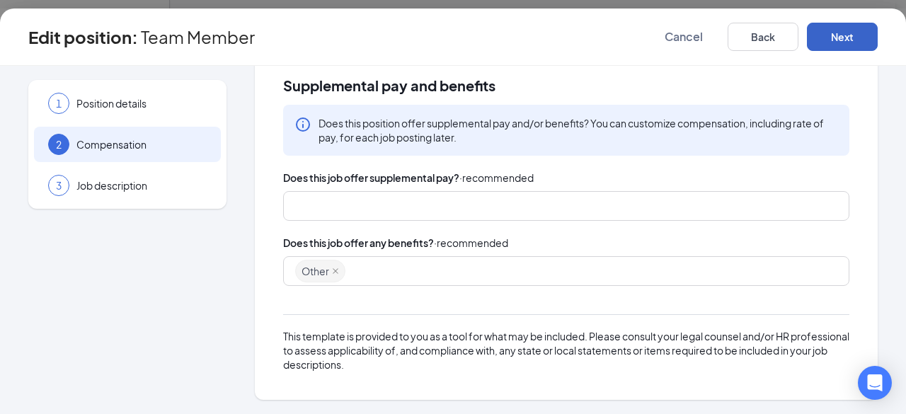
scroll to position [33, 0]
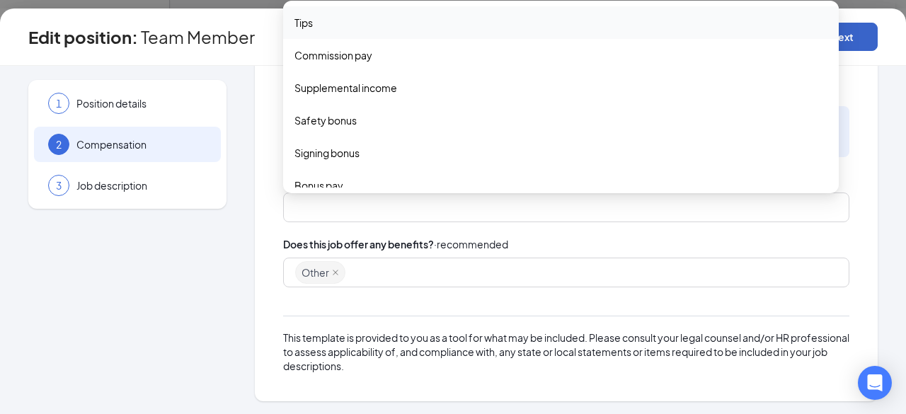
click at [420, 207] on div at bounding box center [559, 207] width 529 height 23
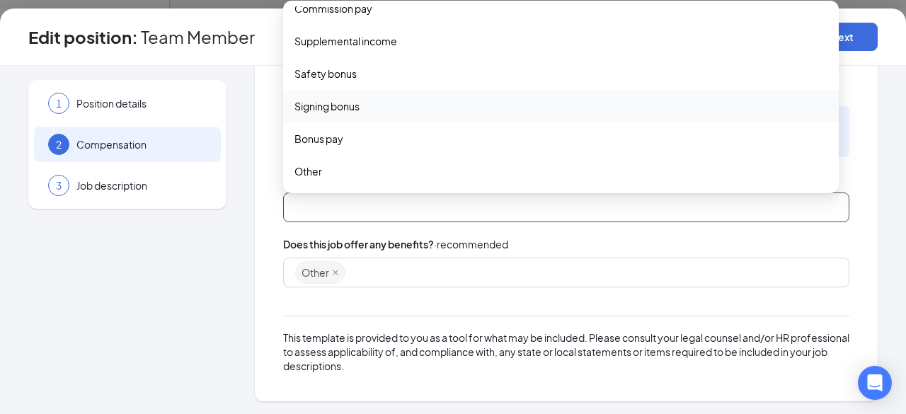
scroll to position [0, 0]
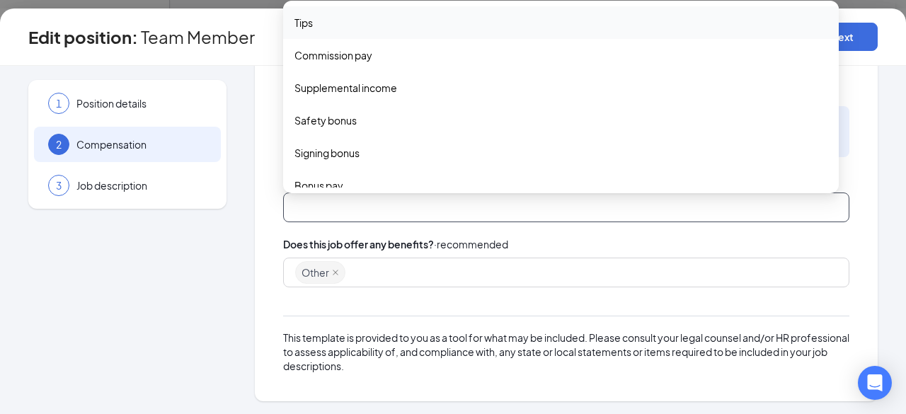
click at [345, 27] on span "Tips" at bounding box center [560, 23] width 533 height 16
type input "p"
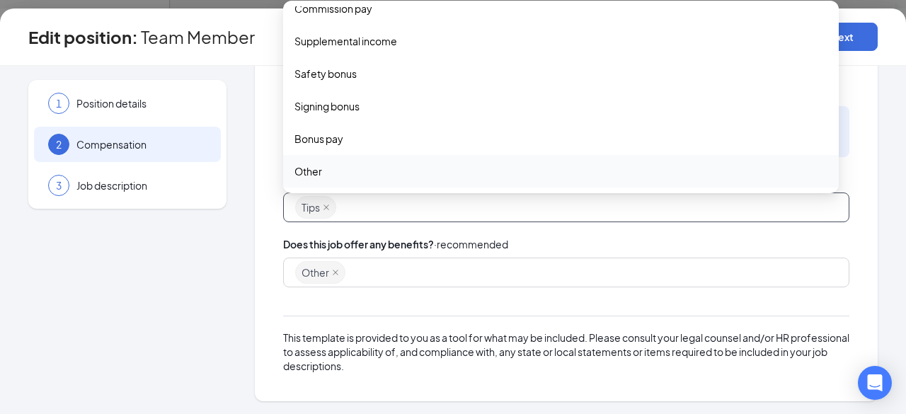
click at [318, 166] on span "Other" at bounding box center [308, 171] width 28 height 16
click at [444, 275] on div "Other" at bounding box center [559, 272] width 529 height 25
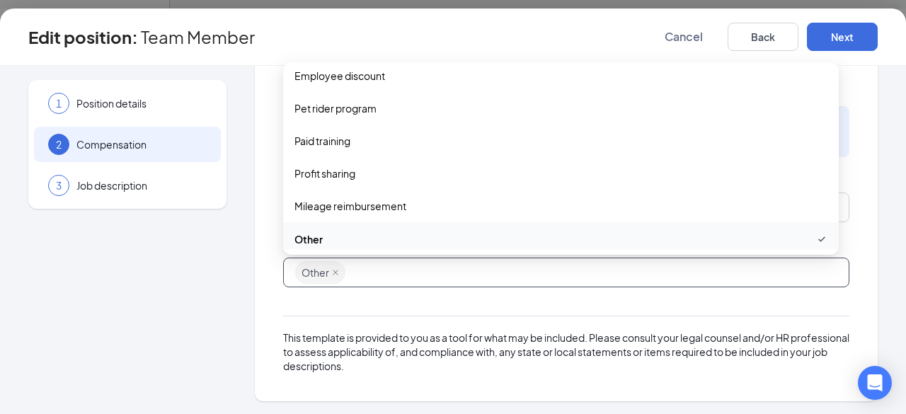
scroll to position [341, 0]
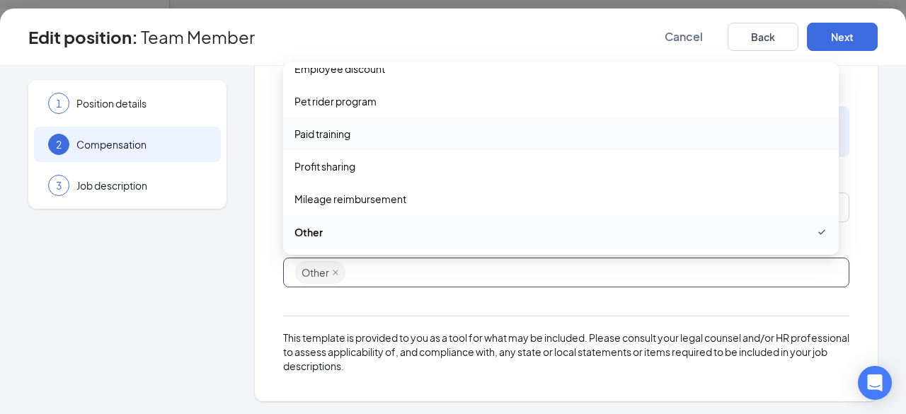
click at [318, 133] on span "Paid training" at bounding box center [322, 134] width 56 height 16
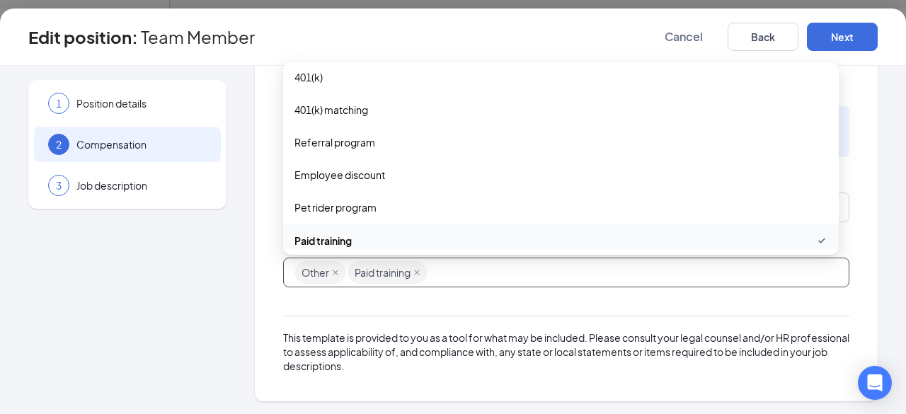
scroll to position [241, 0]
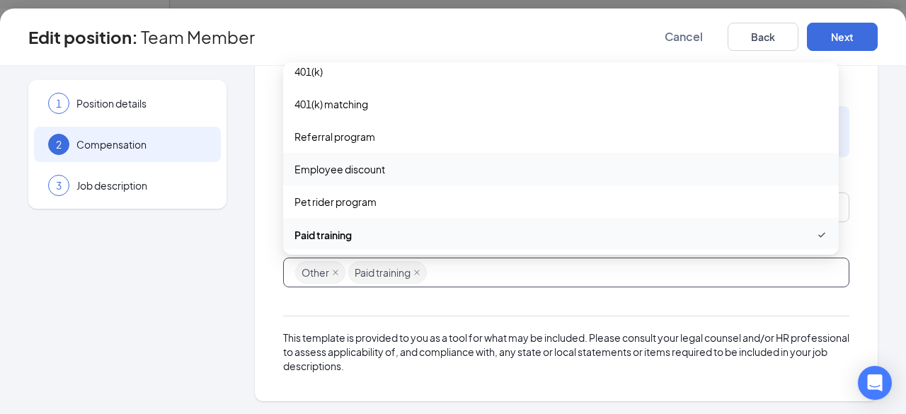
click at [345, 166] on span "Employee discount" at bounding box center [339, 169] width 91 height 16
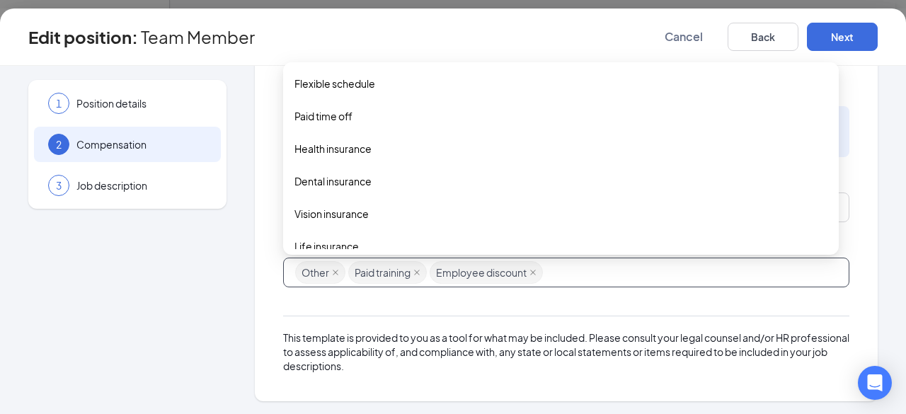
scroll to position [0, 0]
click at [336, 81] on span "Flexible schedule" at bounding box center [334, 84] width 81 height 16
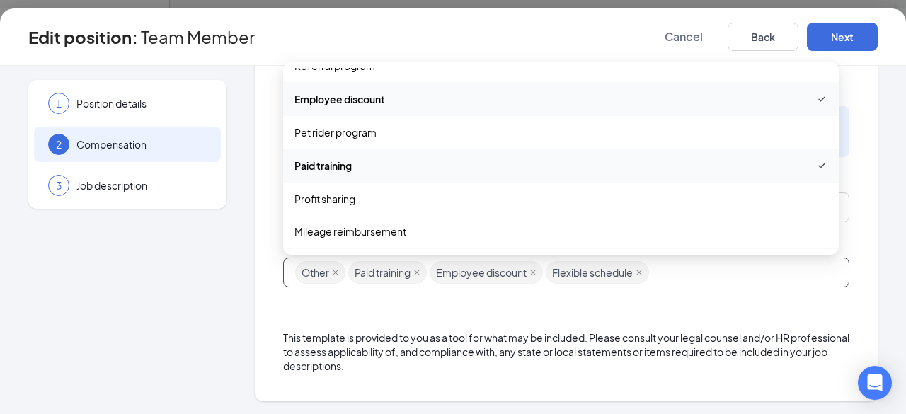
scroll to position [345, 0]
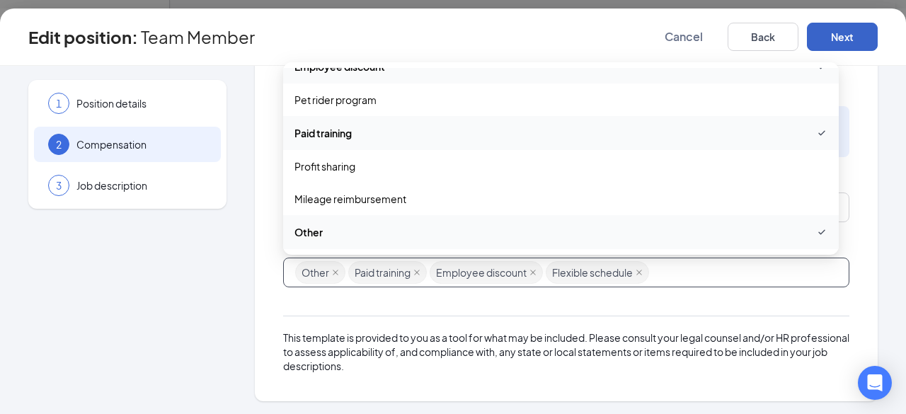
click at [845, 33] on button "Next" at bounding box center [842, 37] width 71 height 28
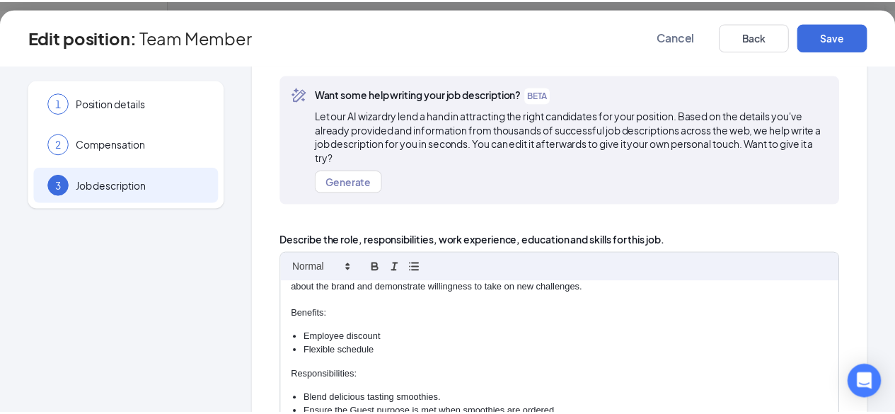
scroll to position [86, 0]
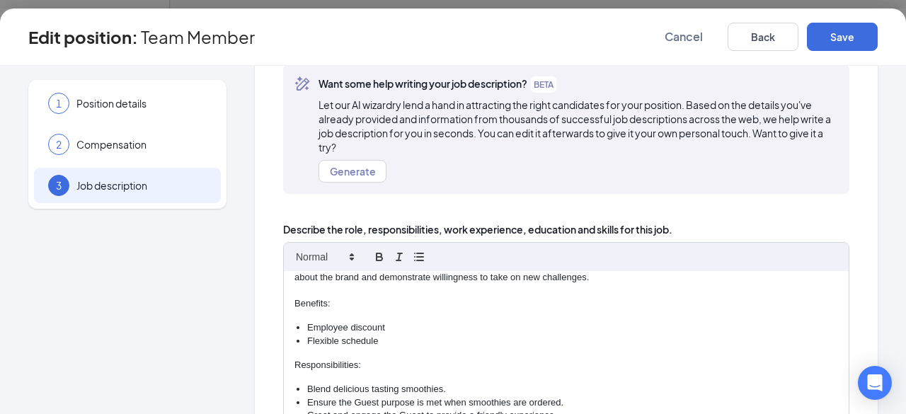
click at [348, 339] on li "Flexible schedule" at bounding box center [572, 341] width 531 height 13
click at [332, 339] on li "Flexible schedule" at bounding box center [572, 341] width 531 height 13
click at [396, 325] on li "Employee discount" at bounding box center [572, 327] width 531 height 13
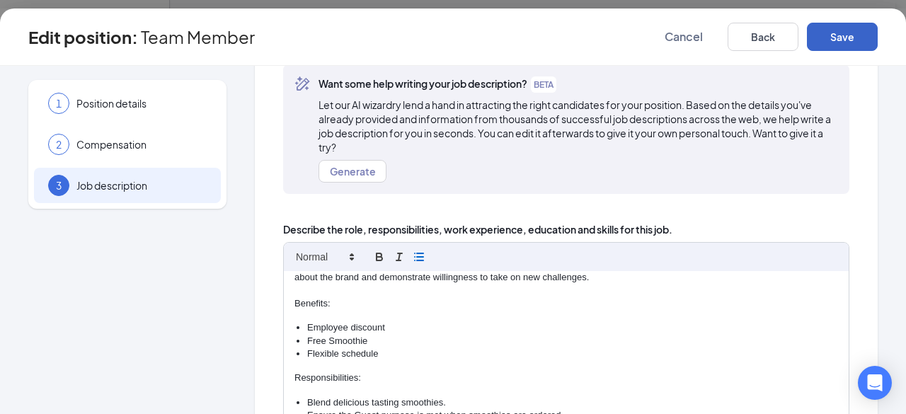
click at [845, 35] on button "Save" at bounding box center [842, 37] width 71 height 28
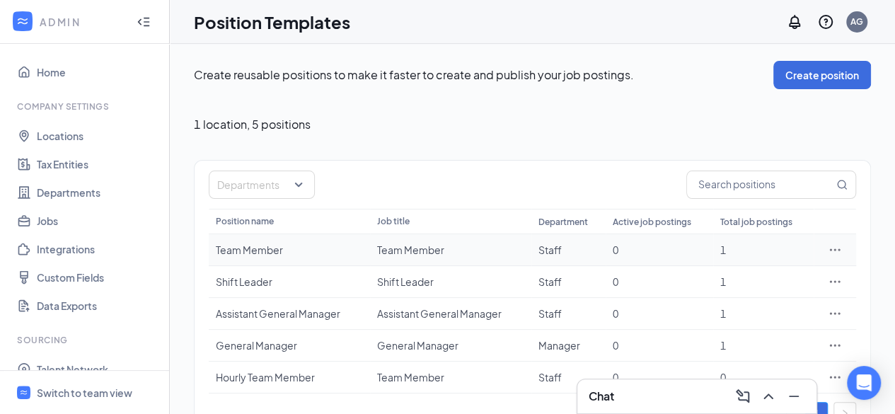
click at [270, 257] on td "Team Member" at bounding box center [289, 250] width 161 height 32
click at [277, 250] on div "Team Member" at bounding box center [289, 250] width 147 height 14
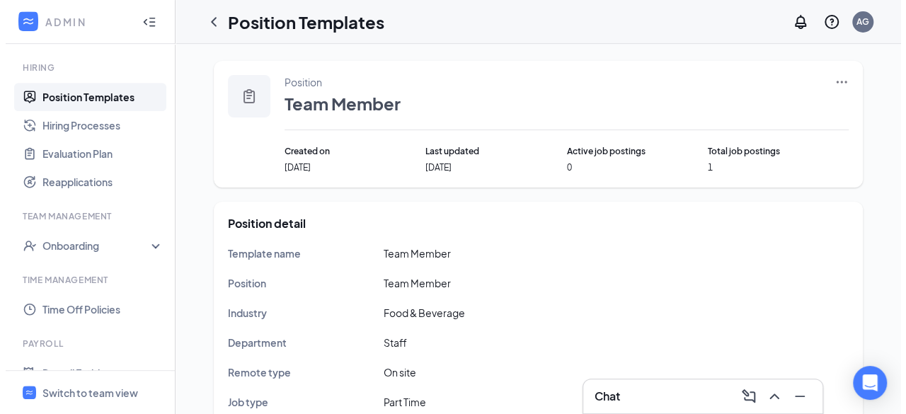
scroll to position [335, 0]
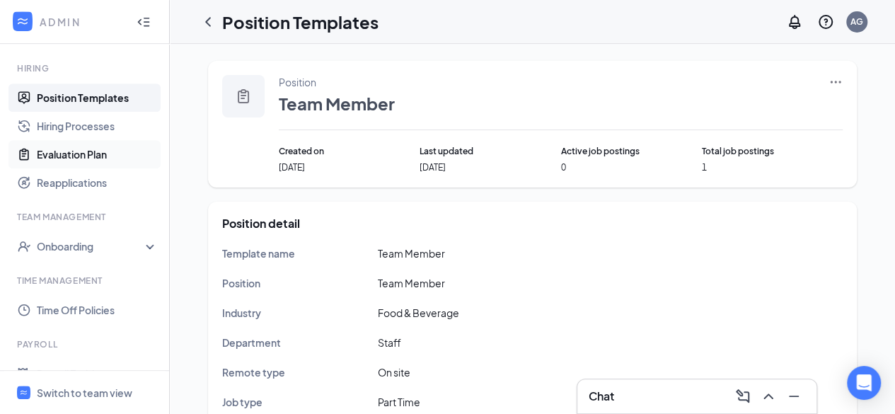
click at [95, 150] on link "Evaluation Plan" at bounding box center [97, 154] width 121 height 28
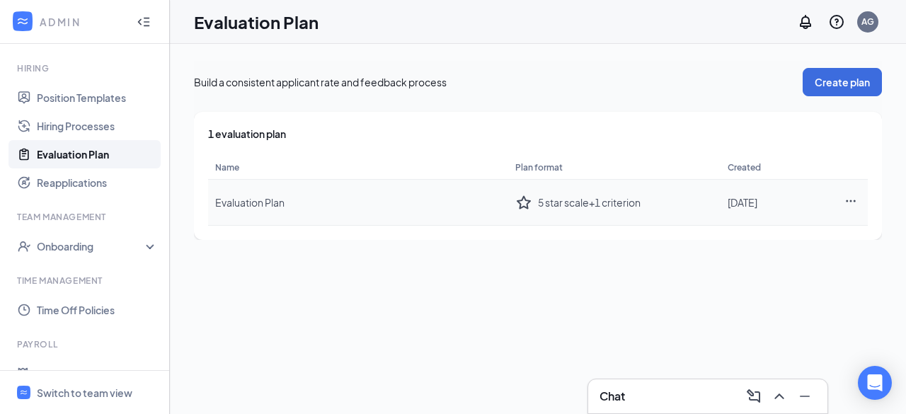
click at [269, 200] on span "Evaluation Plan" at bounding box center [249, 202] width 69 height 13
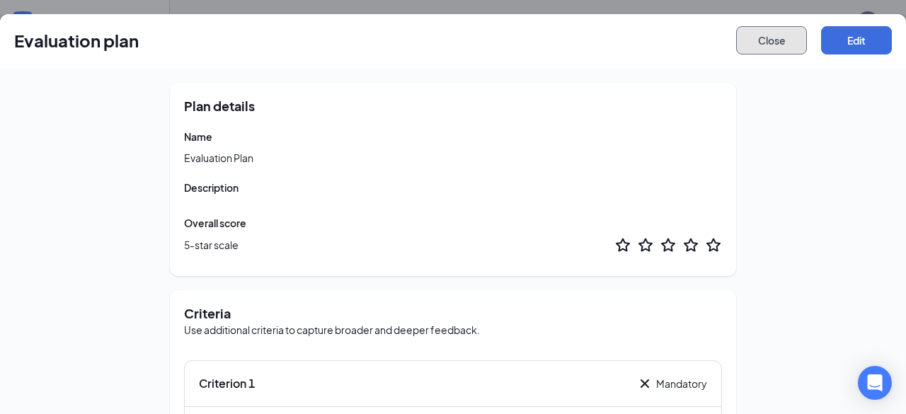
click at [769, 45] on button "Close" at bounding box center [771, 40] width 71 height 28
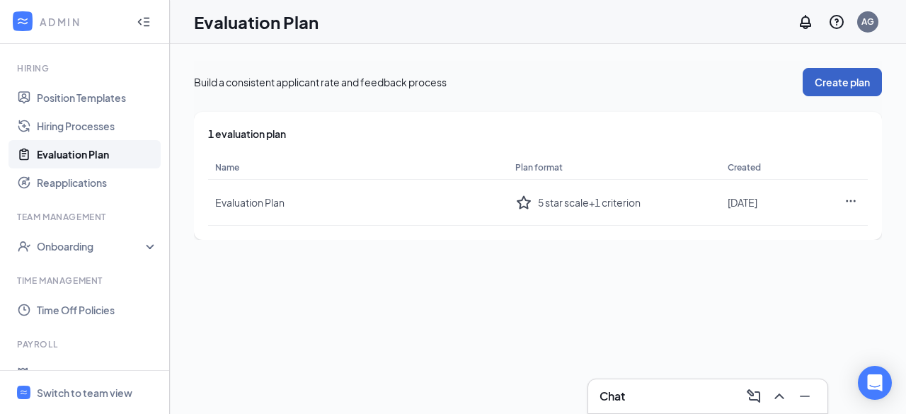
click at [850, 77] on button "Create plan" at bounding box center [841, 82] width 79 height 28
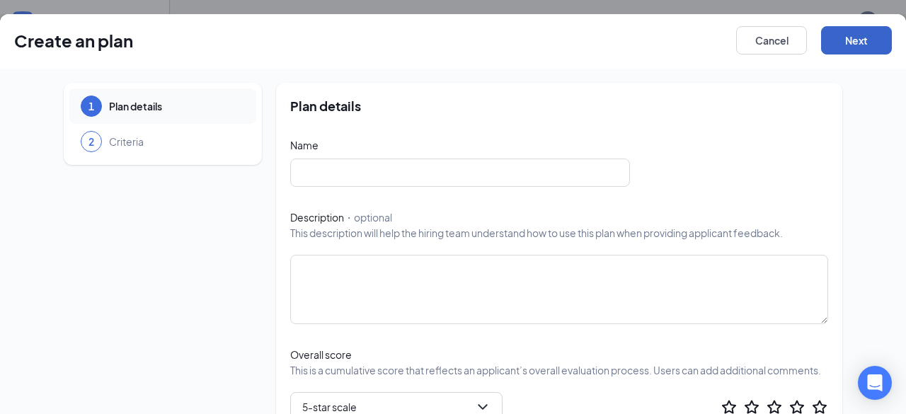
click at [850, 39] on button "Next" at bounding box center [856, 40] width 71 height 28
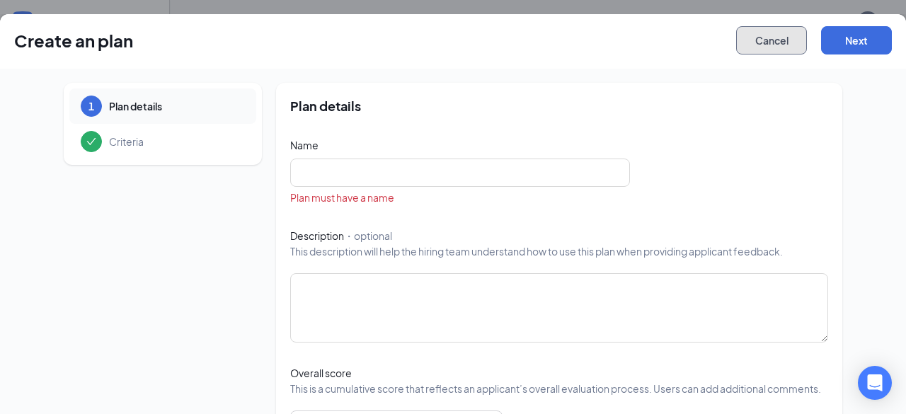
click at [756, 40] on button "Cancel" at bounding box center [771, 40] width 71 height 28
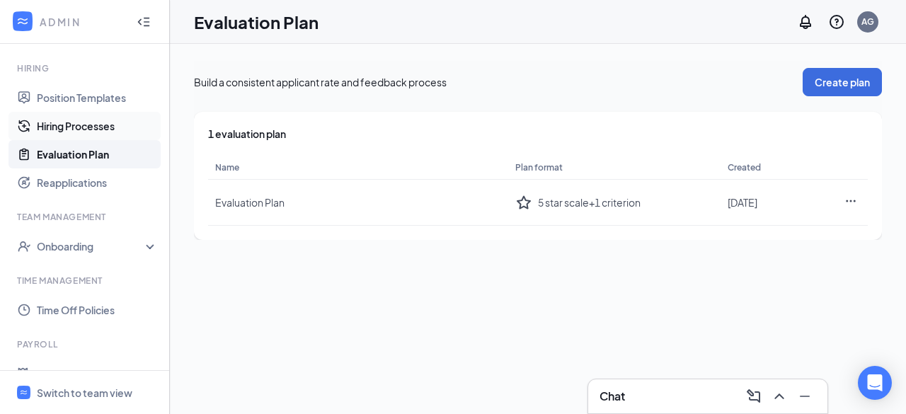
click at [91, 127] on link "Hiring Processes" at bounding box center [97, 126] width 121 height 28
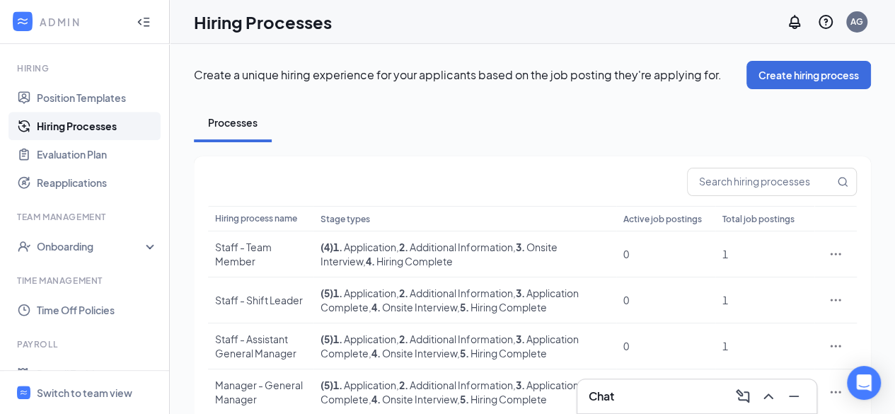
click at [91, 127] on link "Hiring Processes" at bounding box center [97, 126] width 121 height 28
click at [836, 257] on icon "Ellipses" at bounding box center [835, 254] width 14 height 14
click at [720, 281] on span "Edit" at bounding box center [718, 282] width 18 height 13
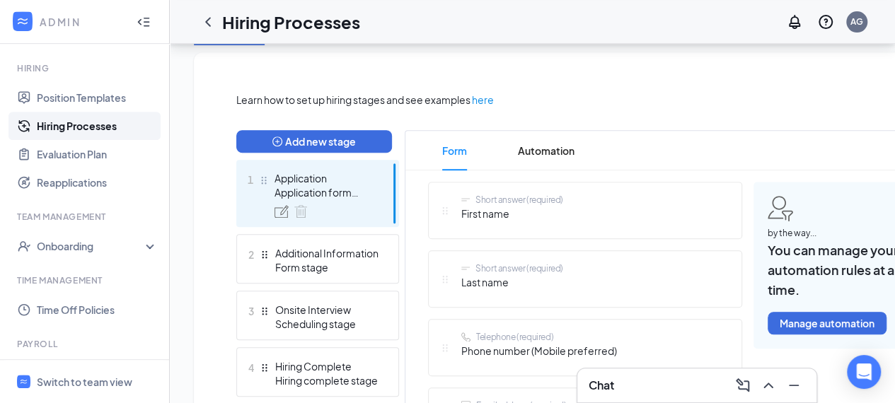
scroll to position [291, 0]
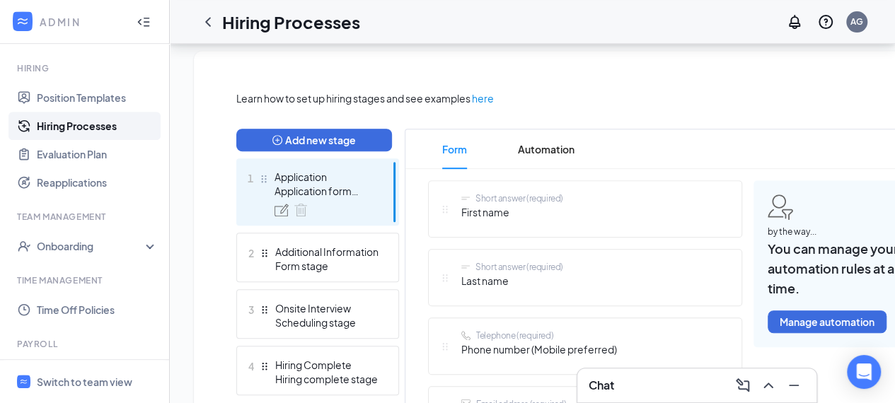
click at [526, 224] on div "Short answer (required) First name" at bounding box center [512, 208] width 102 height 33
click at [504, 265] on div "Short answer (required)" at bounding box center [519, 267] width 88 height 12
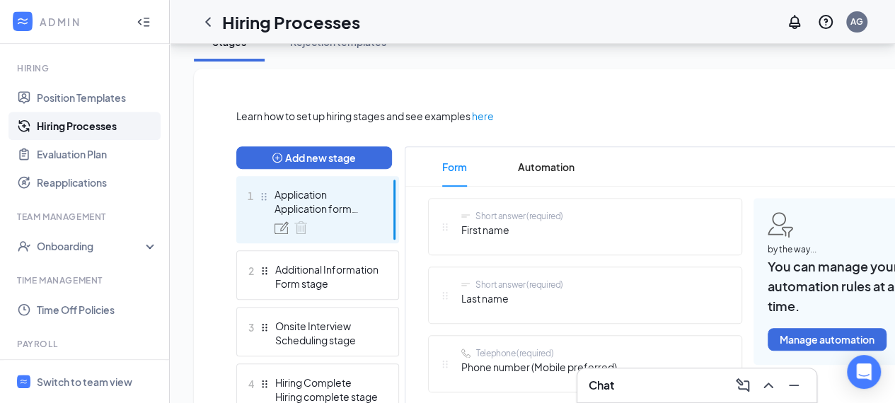
scroll to position [272, 0]
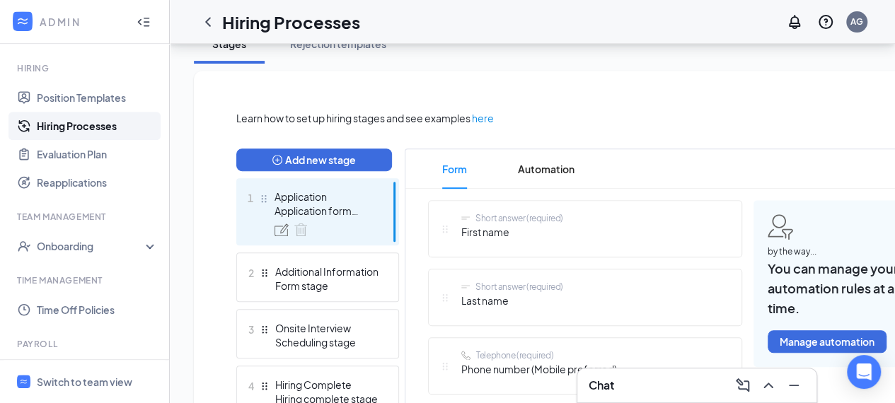
click at [491, 228] on span "First name" at bounding box center [512, 232] width 102 height 16
click at [521, 231] on span "First name" at bounding box center [512, 232] width 102 height 16
click at [446, 216] on div "Short answer (required) First name" at bounding box center [501, 228] width 123 height 33
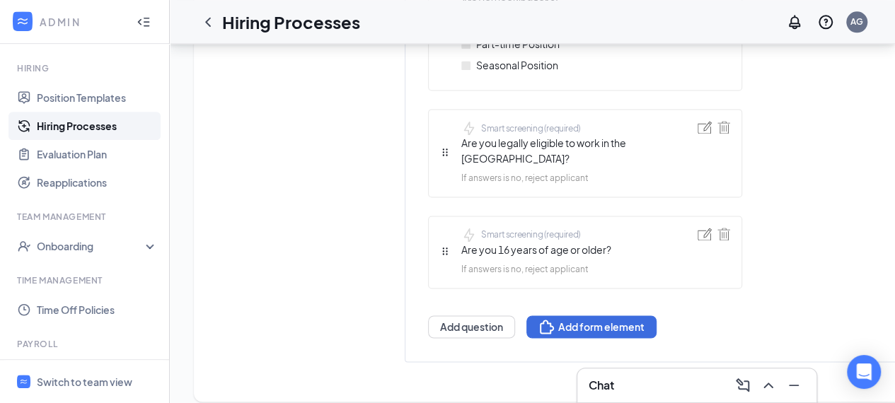
scroll to position [976, 0]
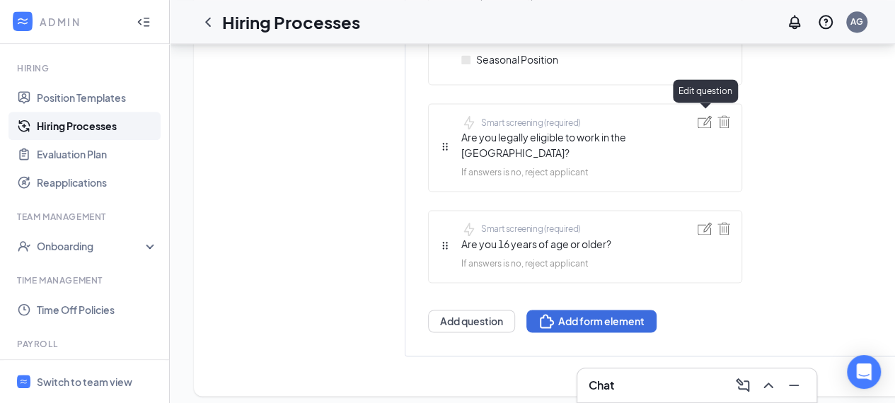
click at [705, 117] on img at bounding box center [705, 121] width 14 height 13
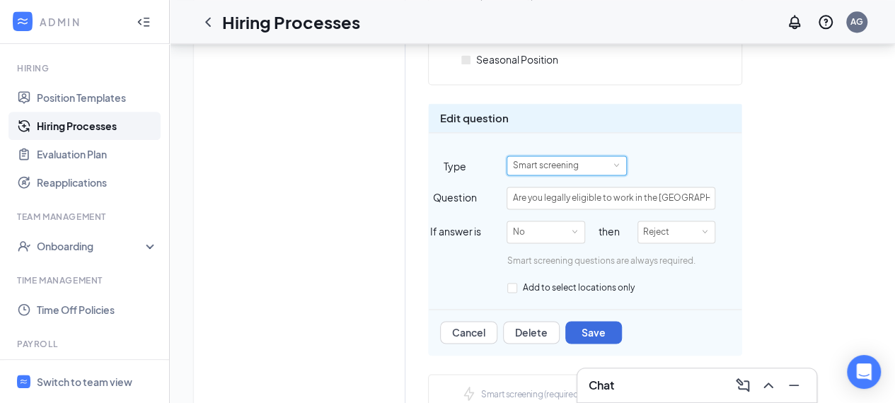
click at [621, 158] on div "Smart screening" at bounding box center [567, 166] width 120 height 20
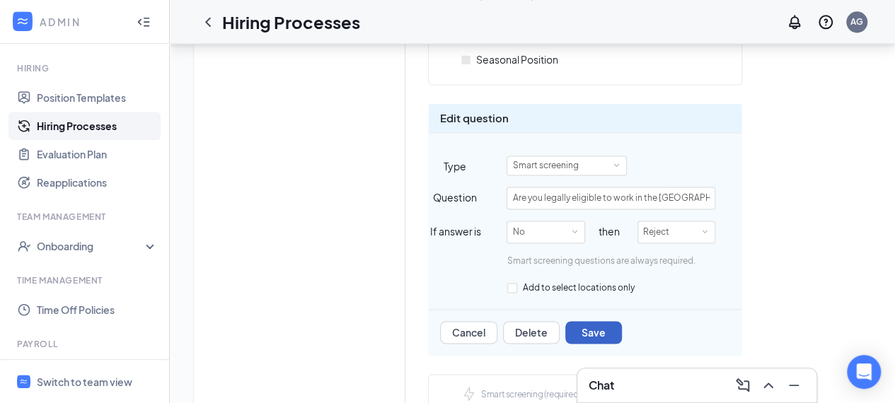
click at [593, 327] on button "Save" at bounding box center [593, 332] width 57 height 23
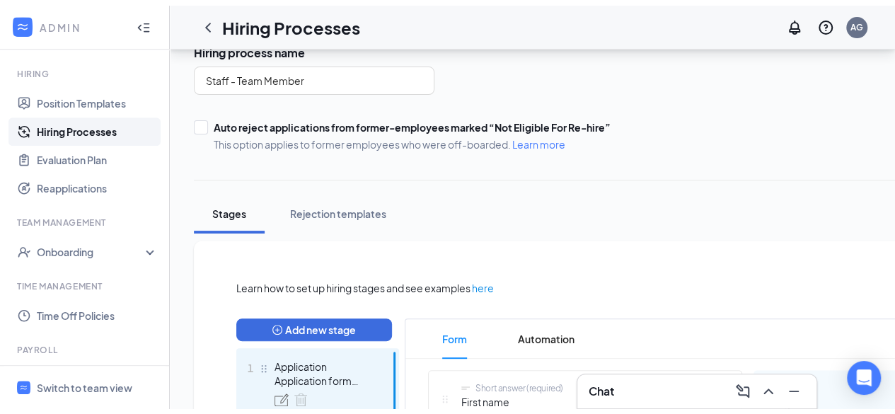
scroll to position [289, 0]
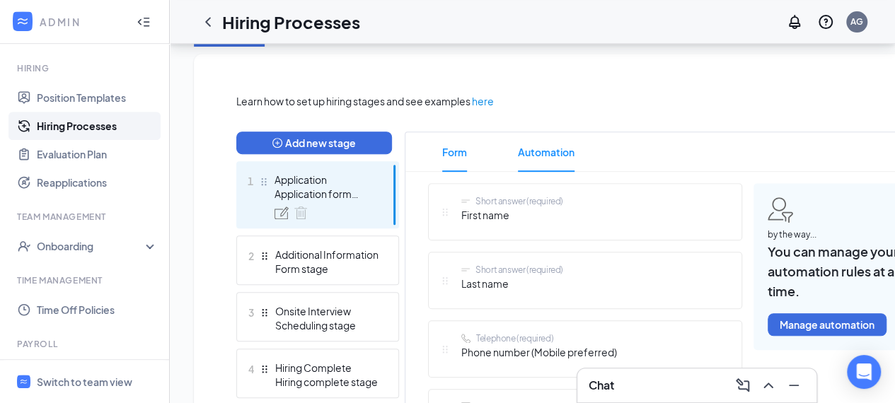
click at [549, 155] on span "Automation" at bounding box center [546, 152] width 57 height 40
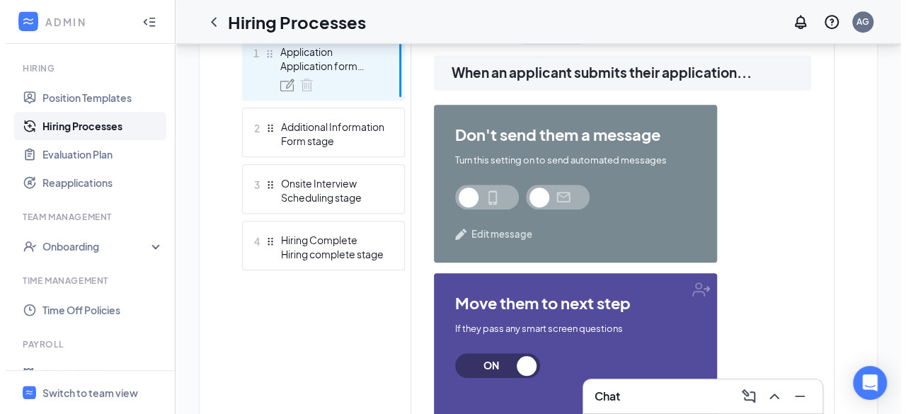
scroll to position [426, 0]
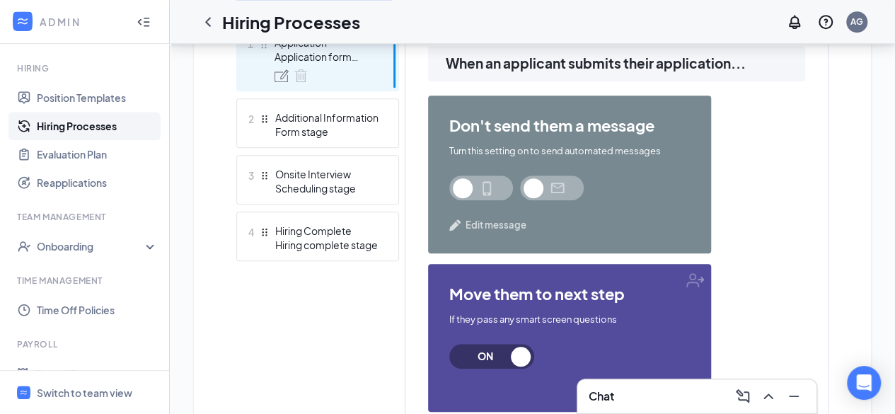
click at [488, 182] on span at bounding box center [481, 187] width 64 height 25
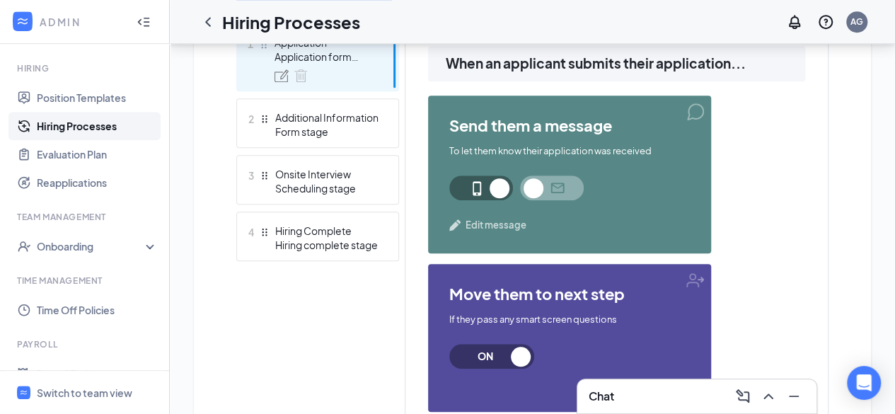
click at [540, 186] on span at bounding box center [552, 187] width 64 height 25
click at [482, 225] on span "Edit message" at bounding box center [496, 225] width 61 height 14
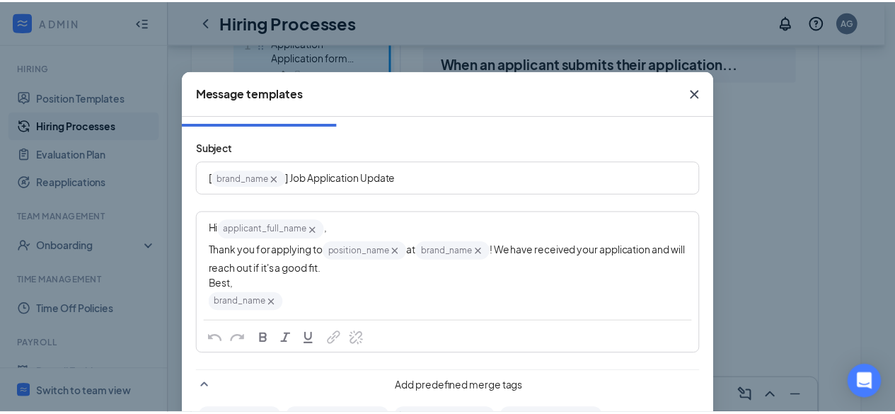
scroll to position [22, 0]
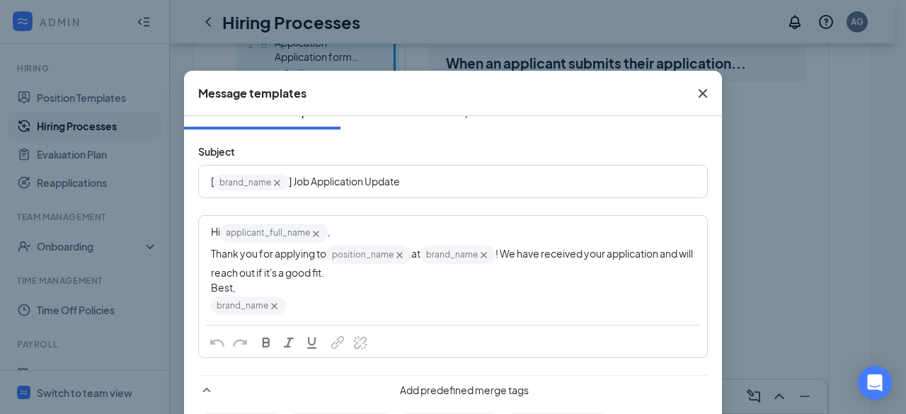
click at [698, 96] on icon "Cross" at bounding box center [702, 93] width 8 height 8
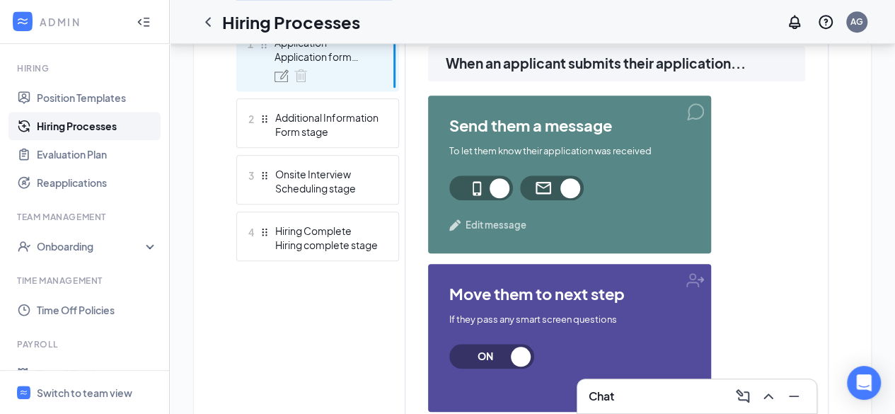
click at [771, 154] on div "send them a message To let them know their application was received Edit messag…" at bounding box center [616, 338] width 377 height 485
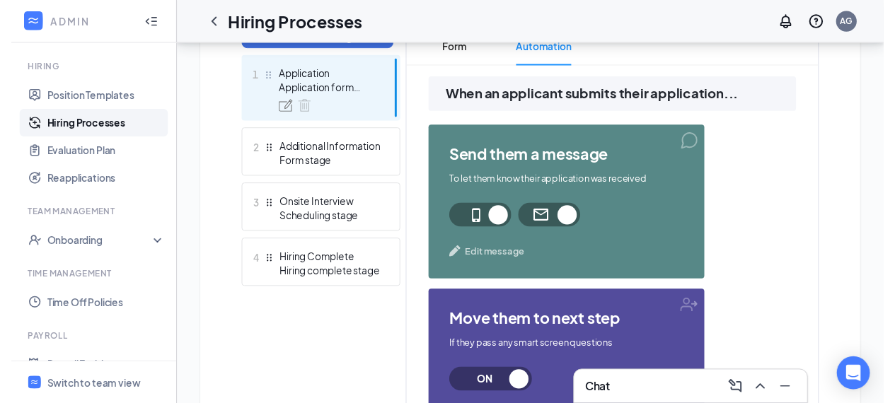
scroll to position [388, 0]
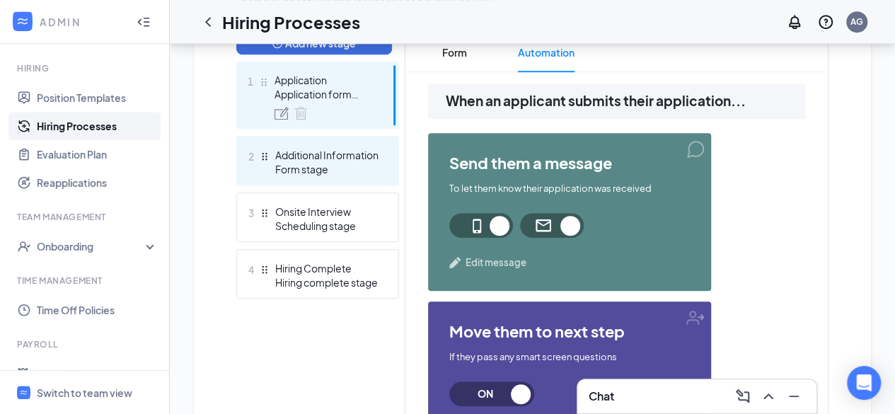
click at [316, 159] on div "Additional Information" at bounding box center [326, 155] width 103 height 14
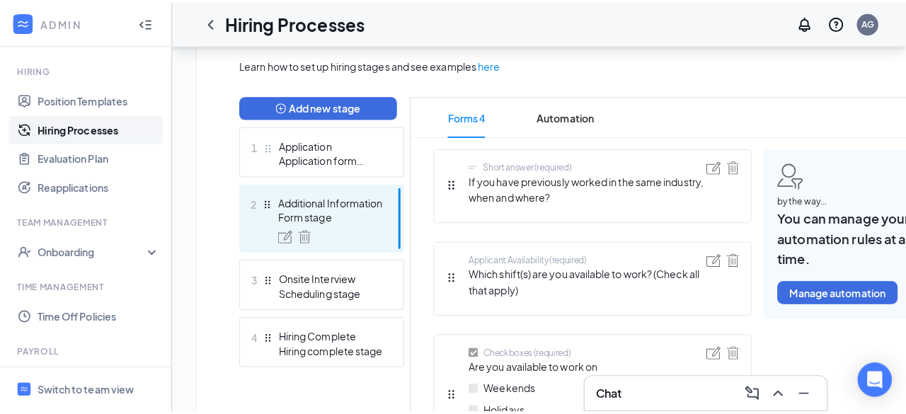
scroll to position [328, 0]
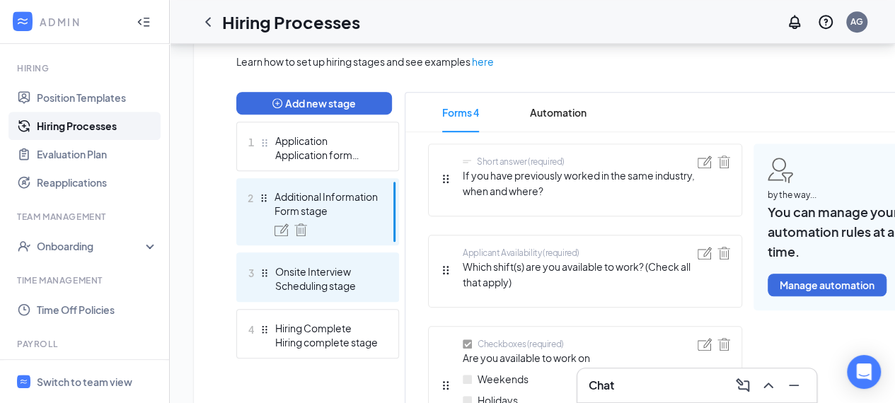
click at [316, 282] on div "Scheduling stage" at bounding box center [326, 286] width 103 height 14
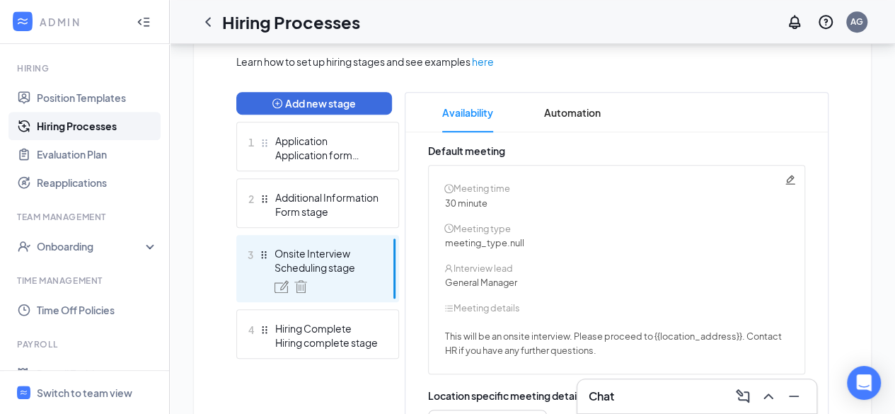
click at [792, 176] on icon "Pencil" at bounding box center [789, 179] width 9 height 9
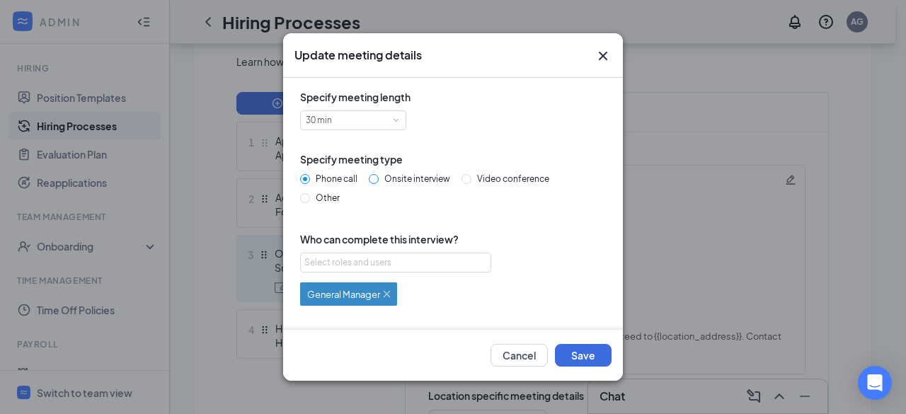
click at [375, 180] on input "Onsite interview" at bounding box center [374, 179] width 10 height 10
radio input "true"
radio input "false"
click at [397, 117] on span at bounding box center [396, 120] width 6 height 6
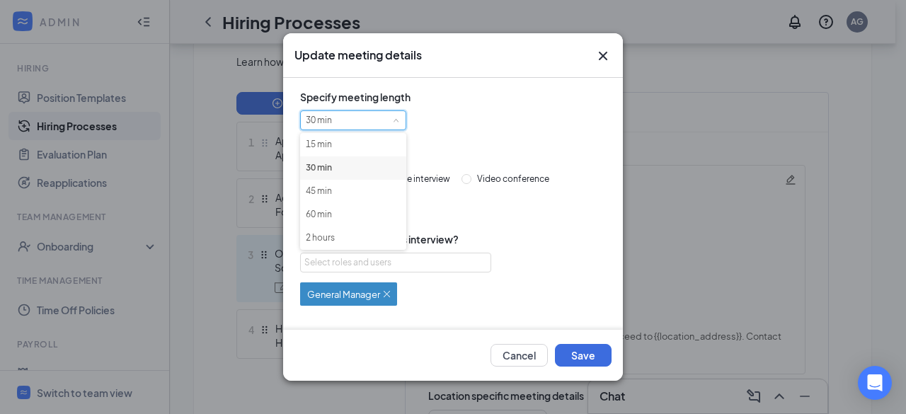
click at [336, 165] on li "30 min" at bounding box center [353, 167] width 106 height 23
click at [408, 266] on div "Select roles and users" at bounding box center [391, 262] width 175 height 14
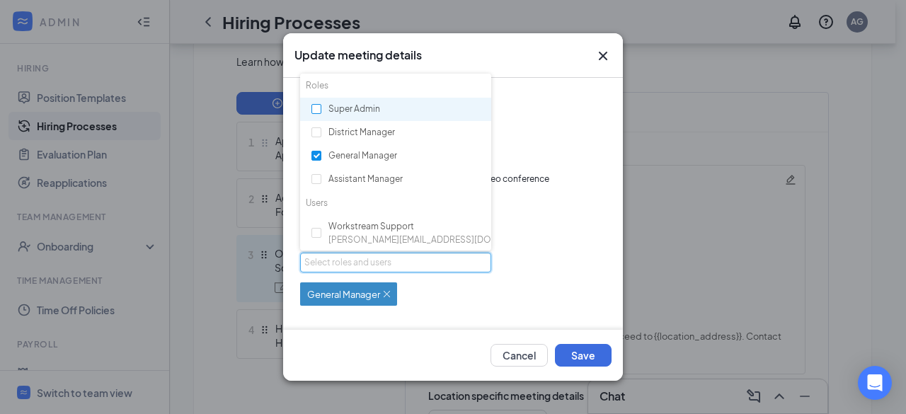
click at [317, 107] on input "checkbox" at bounding box center [316, 109] width 10 height 10
checkbox input "true"
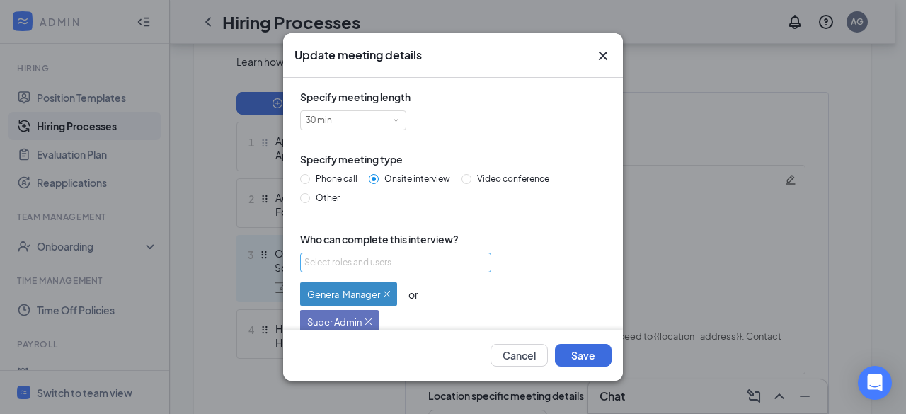
click at [429, 261] on div "Select roles and users" at bounding box center [391, 262] width 175 height 14
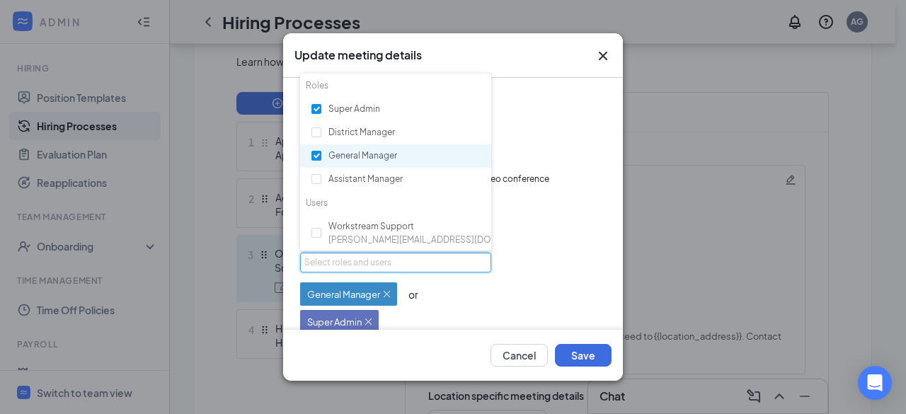
click at [317, 156] on input "checkbox" at bounding box center [316, 156] width 10 height 10
checkbox input "false"
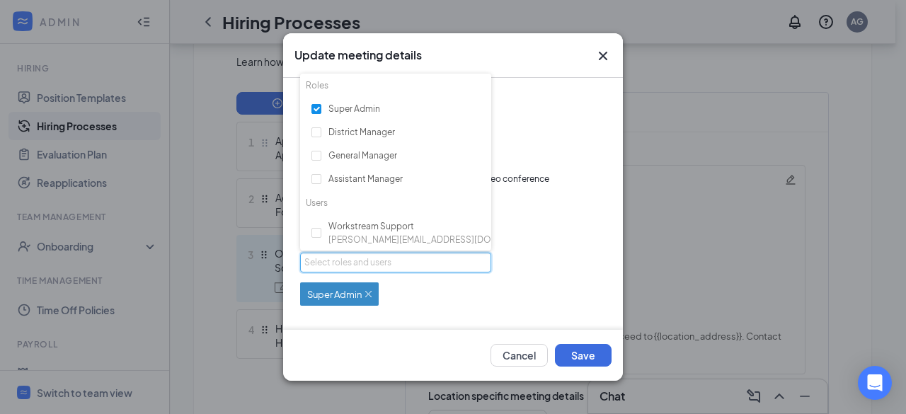
scroll to position [37, 0]
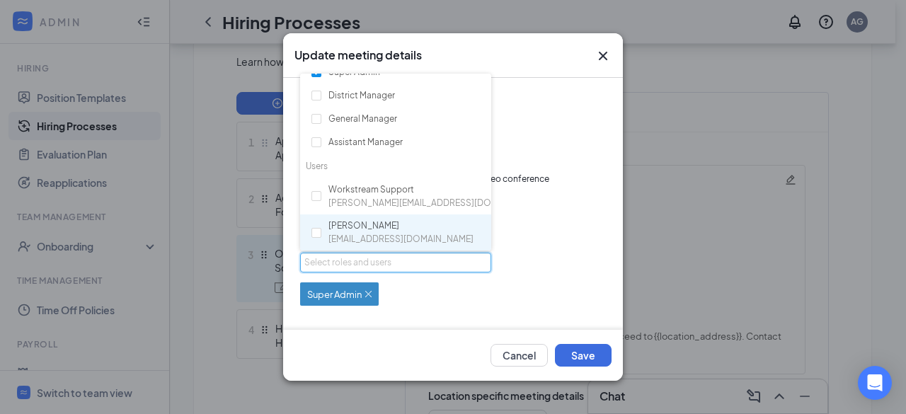
click at [358, 231] on div "Abiy Gebrieye trusthospitality1044@gmail.com" at bounding box center [400, 232] width 145 height 27
checkbox input "true"
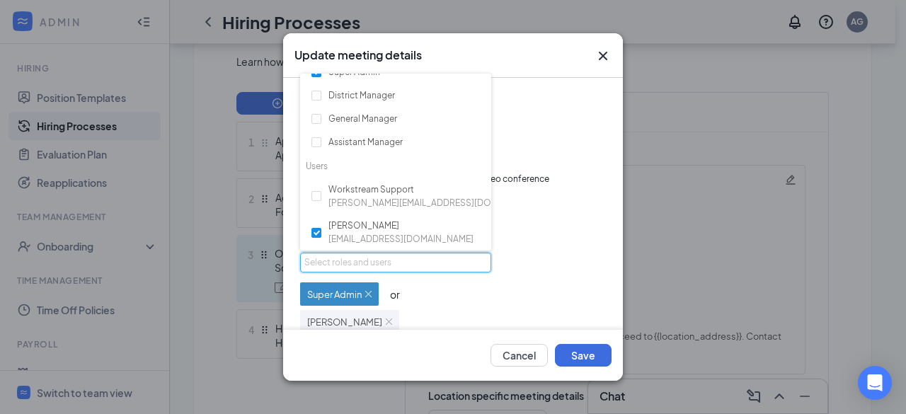
scroll to position [0, 0]
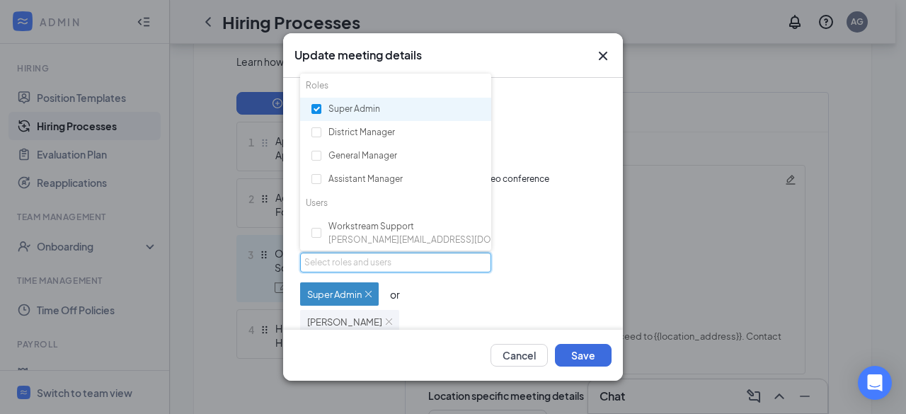
click at [316, 106] on input "checkbox" at bounding box center [316, 109] width 10 height 10
checkbox input "false"
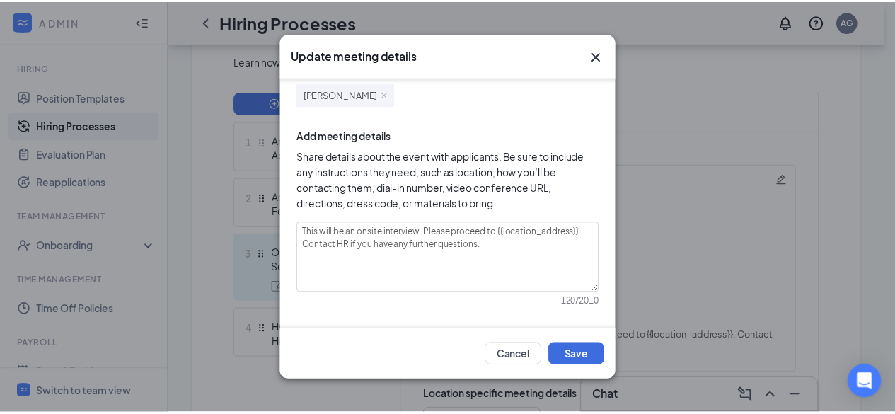
scroll to position [204, 0]
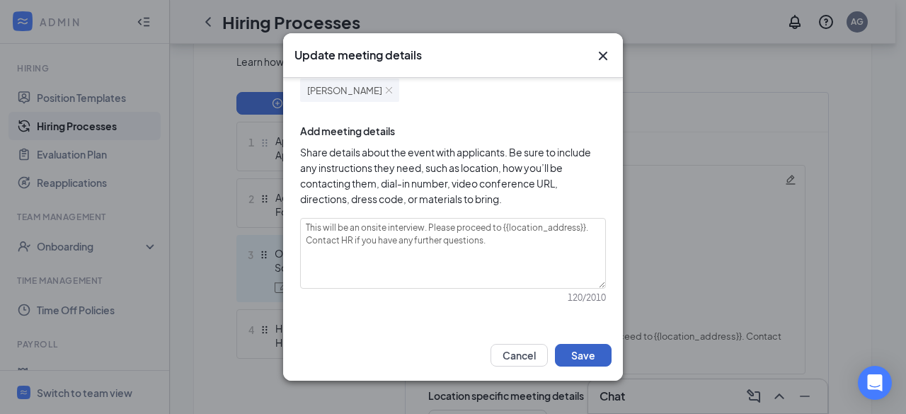
click at [593, 357] on button "Save" at bounding box center [583, 355] width 57 height 23
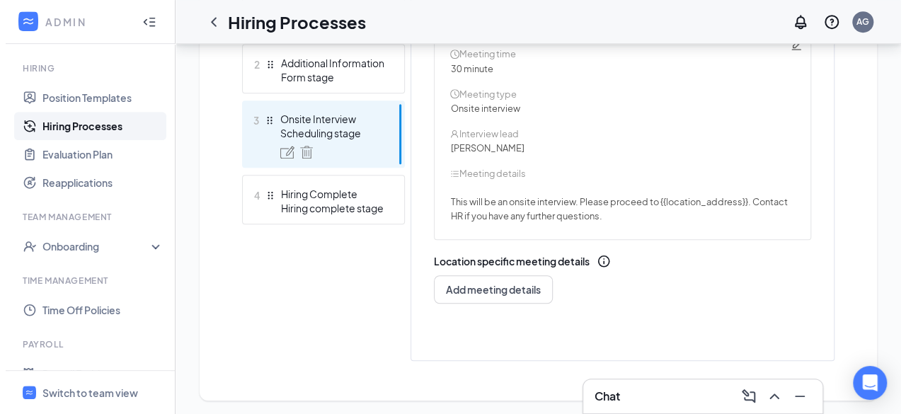
scroll to position [466, 0]
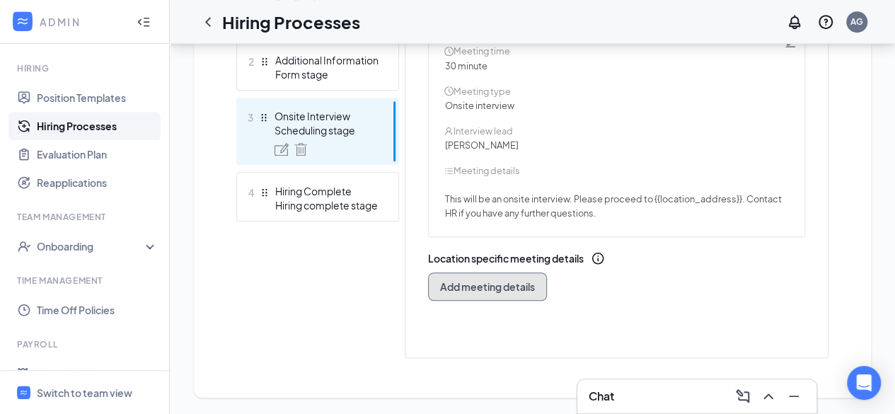
click at [487, 283] on span "Add meeting details" at bounding box center [487, 286] width 95 height 14
radio input "true"
radio input "false"
type textarea "This will be a 30 minute phone interview. We'll give you a call at your schedul…"
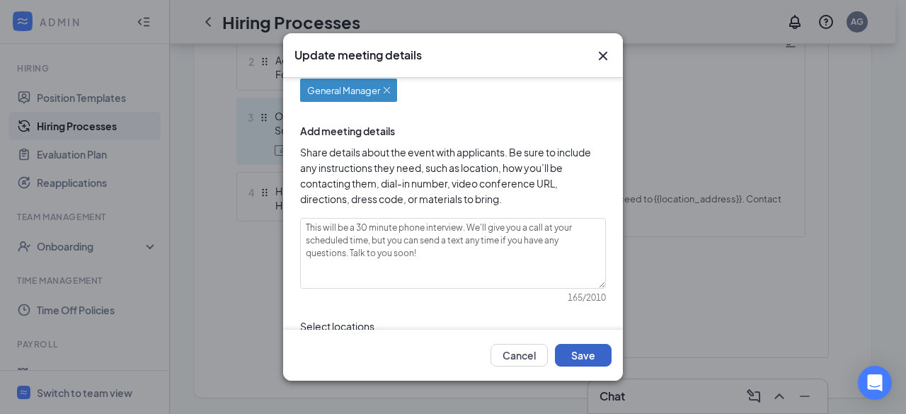
click at [584, 349] on button "Save" at bounding box center [583, 355] width 57 height 23
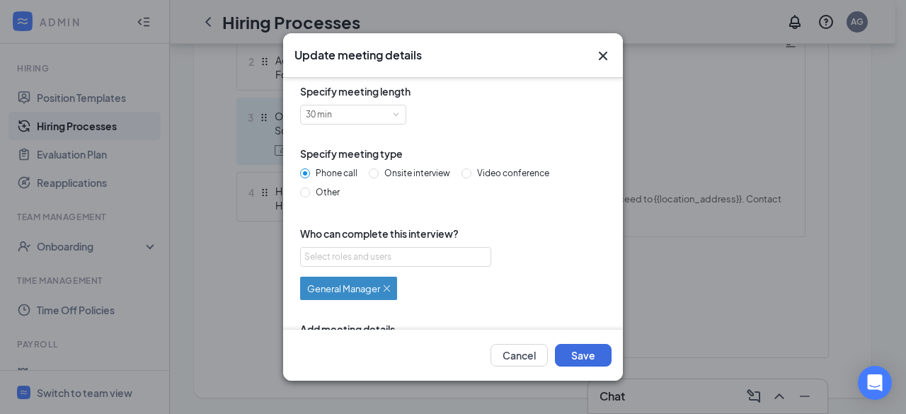
scroll to position [0, 0]
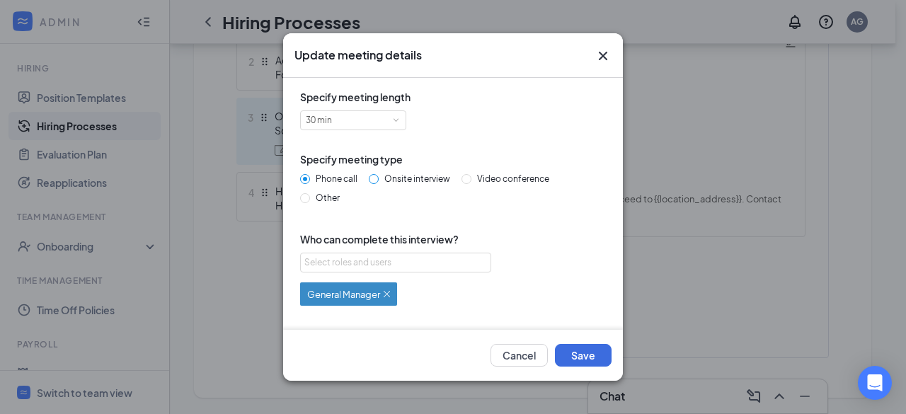
click at [376, 182] on input "Onsite interview" at bounding box center [374, 179] width 10 height 10
radio input "true"
radio input "false"
type textarea "This will be a 30 minute onsite interview. Please proceed to the store location…"
click at [580, 356] on button "Save" at bounding box center [583, 355] width 57 height 23
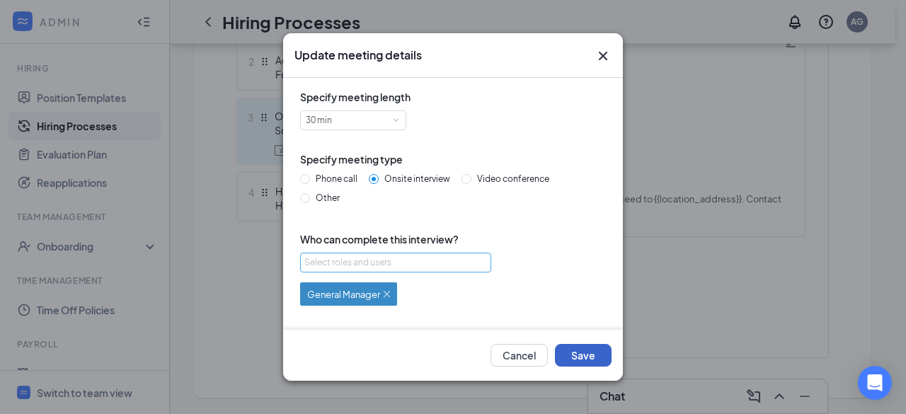
click at [468, 265] on div "Select roles and users" at bounding box center [391, 262] width 175 height 14
checkbox input "true"
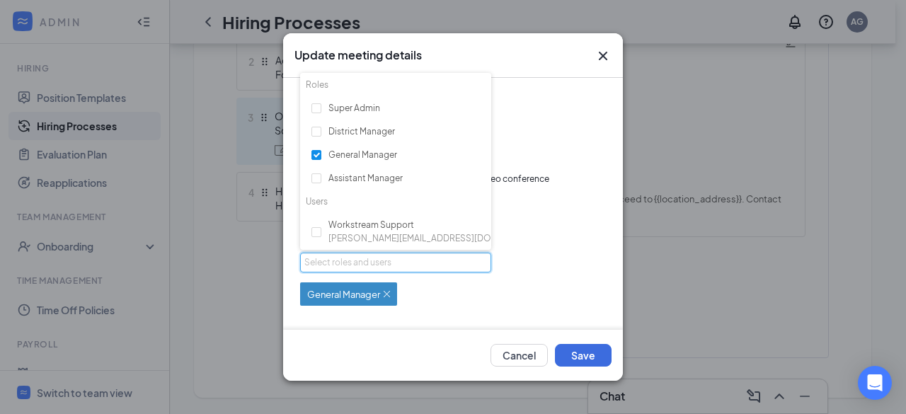
scroll to position [37, 0]
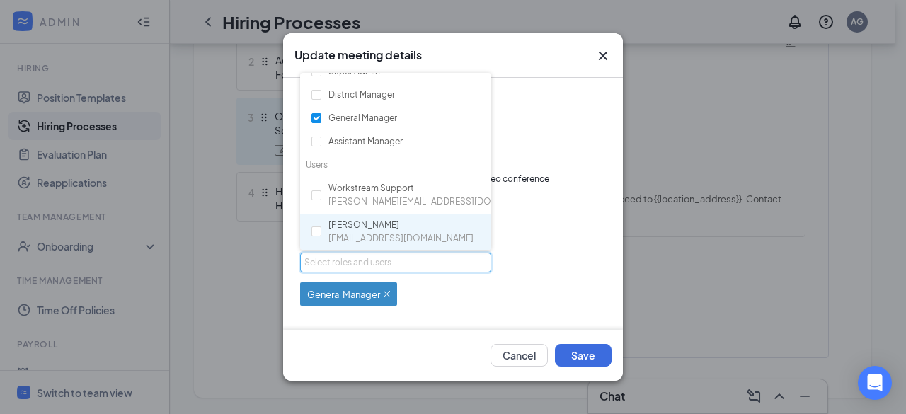
click at [309, 233] on div "Abiy Gebrieye trusthospitality1044@gmail.com" at bounding box center [395, 232] width 191 height 37
checkbox input "true"
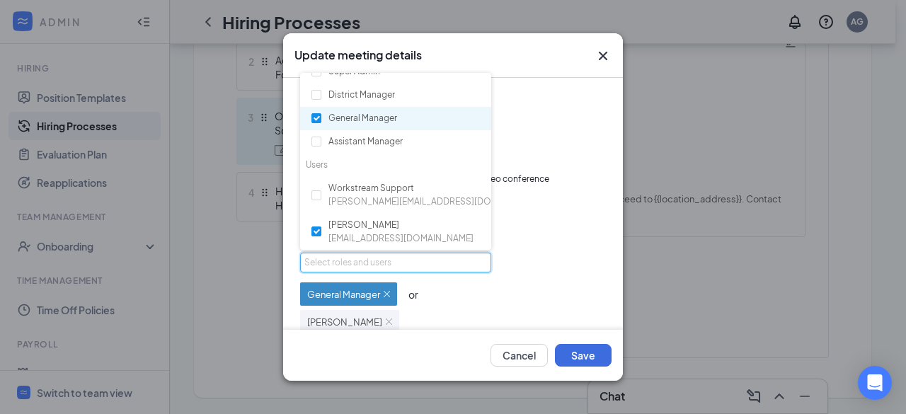
click at [318, 121] on input "checkbox" at bounding box center [316, 118] width 10 height 10
checkbox input "false"
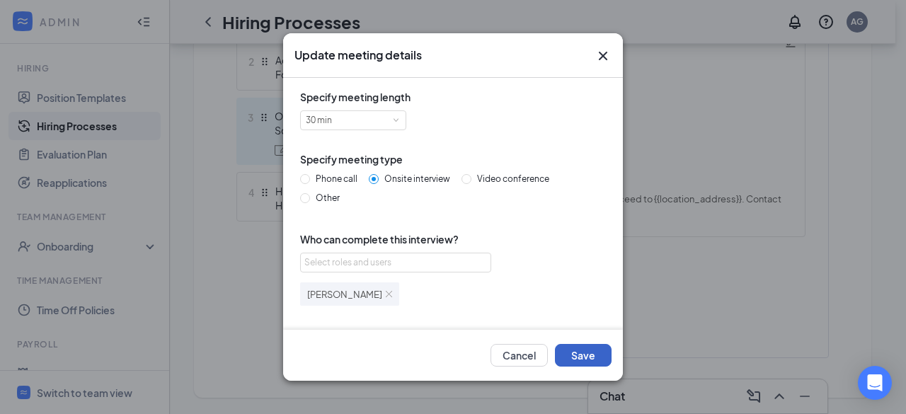
click at [578, 354] on button "Save" at bounding box center [583, 355] width 57 height 23
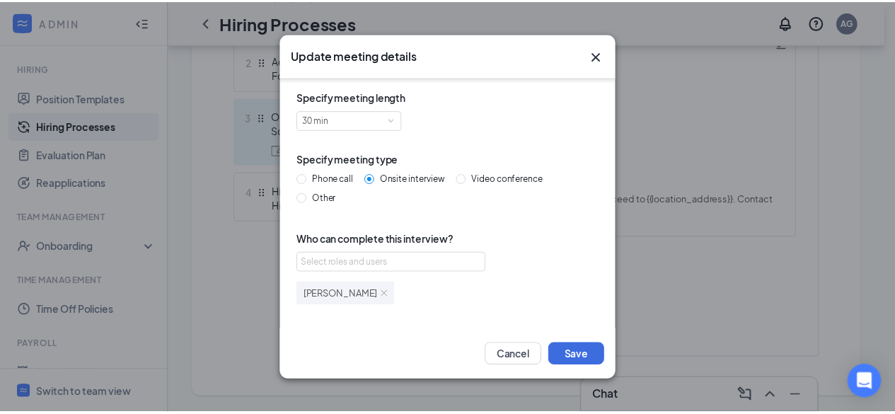
scroll to position [251, 0]
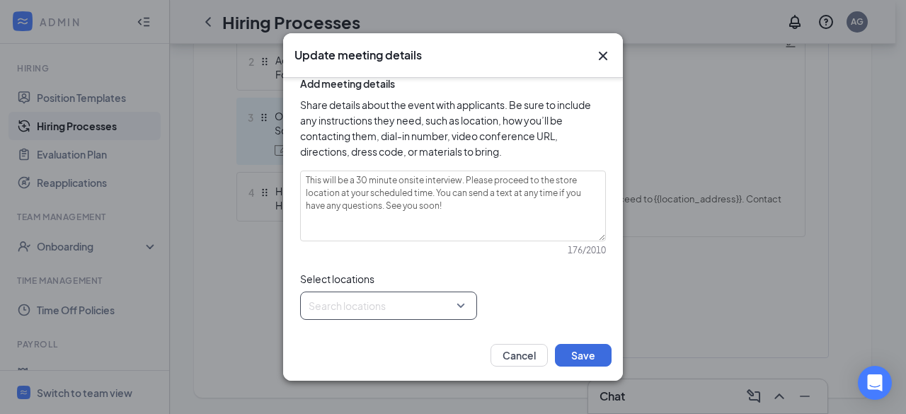
click at [460, 308] on div "Search locations" at bounding box center [388, 305] width 177 height 28
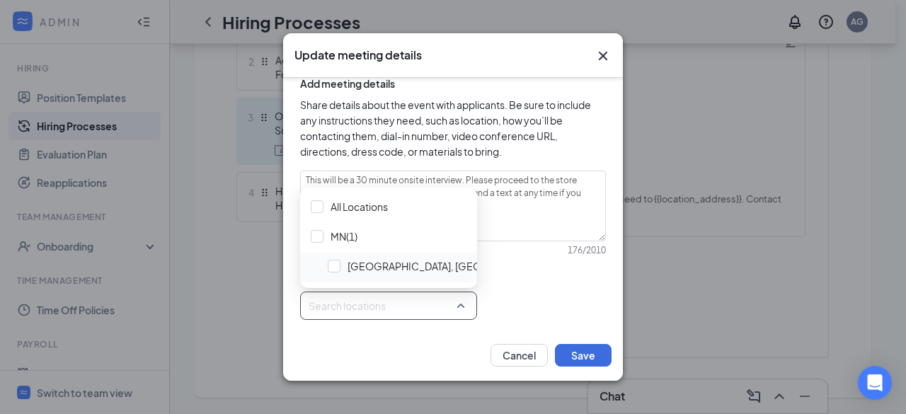
click at [340, 259] on span "[GEOGRAPHIC_DATA], [GEOGRAPHIC_DATA]" at bounding box center [443, 266] width 241 height 27
click at [587, 362] on button "Save" at bounding box center [583, 355] width 57 height 23
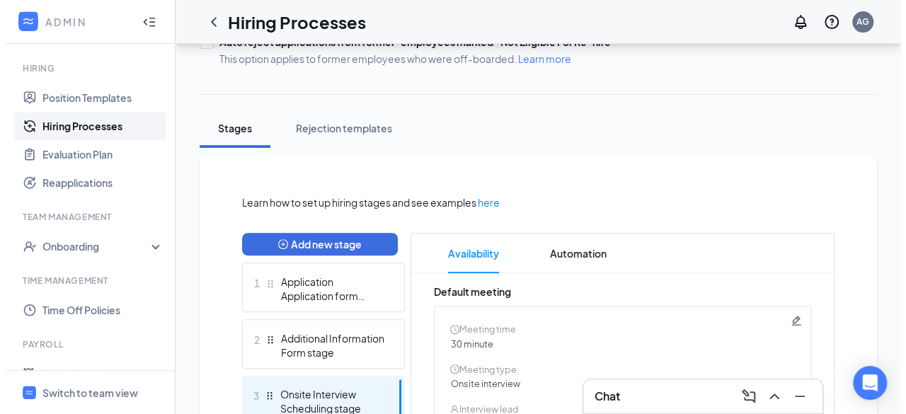
scroll to position [191, 0]
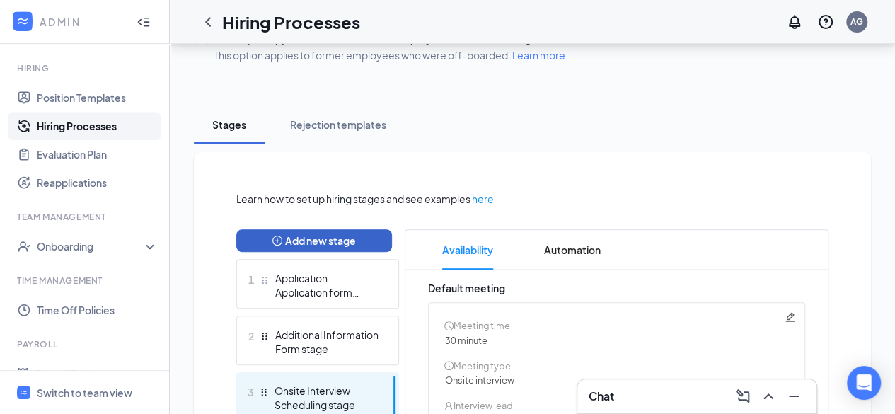
click at [349, 237] on button "Add new stage" at bounding box center [314, 240] width 156 height 23
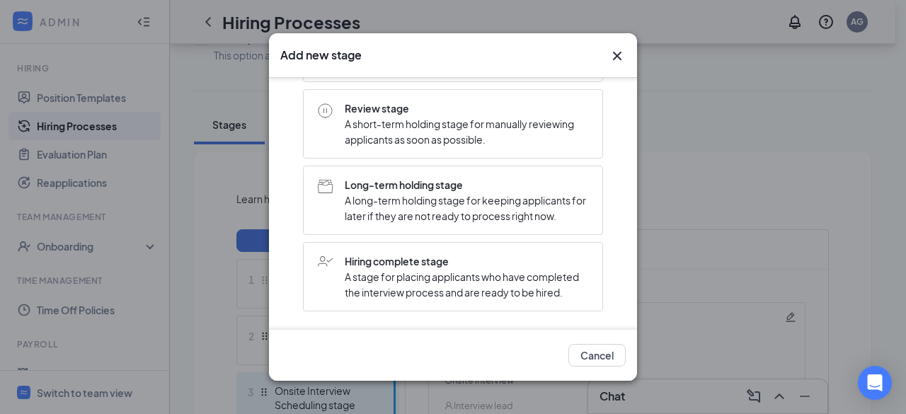
scroll to position [452, 0]
click at [427, 116] on span "A short-term holding stage for manually reviewing applicants as soon as possibl…" at bounding box center [466, 131] width 243 height 31
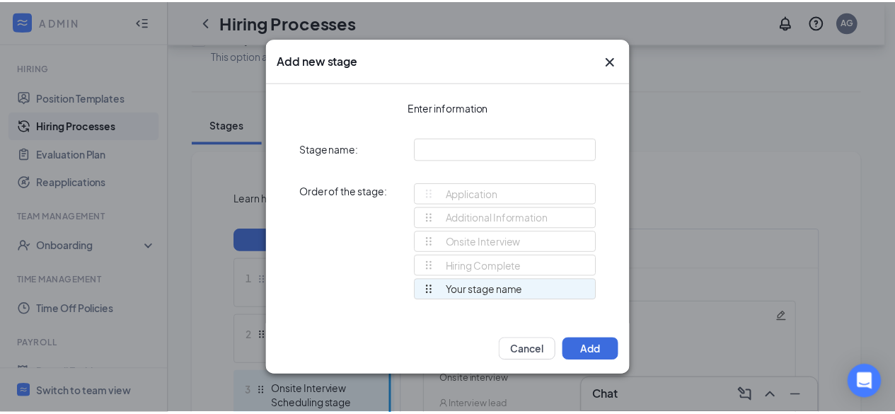
scroll to position [0, 0]
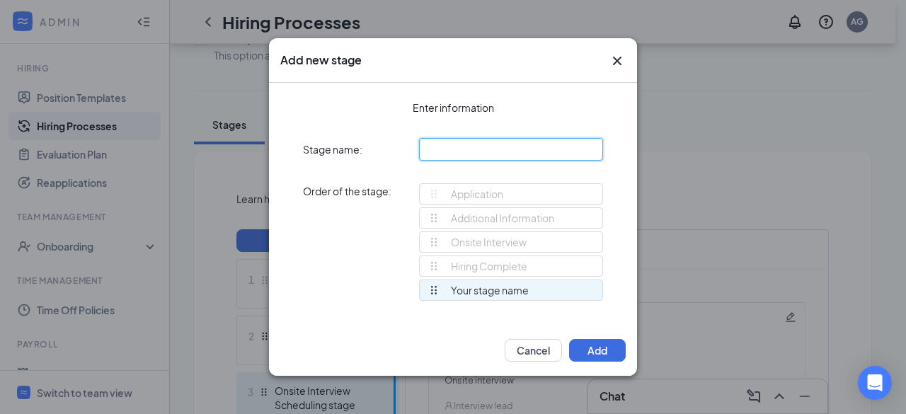
click at [463, 149] on input "text" at bounding box center [511, 149] width 184 height 23
type input "Review"
click at [482, 190] on div "Application" at bounding box center [465, 194] width 75 height 20
click at [468, 294] on div "Review" at bounding box center [456, 290] width 57 height 20
click at [508, 287] on div "Review" at bounding box center [511, 289] width 184 height 21
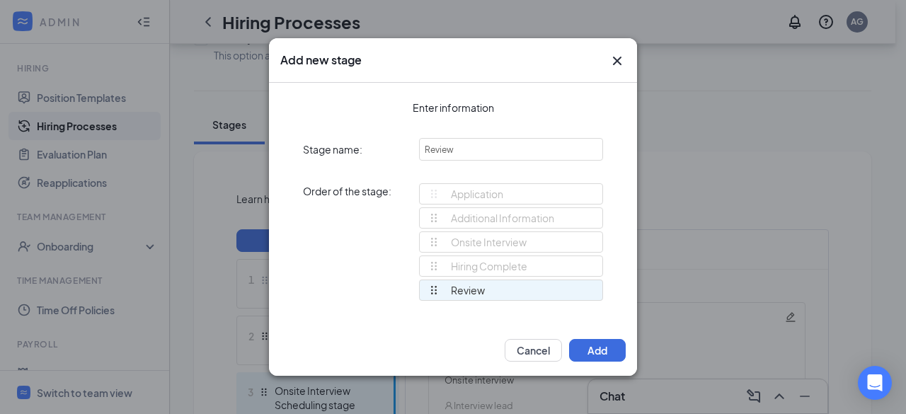
click at [434, 295] on div "Application Additional Information Onsite Interview Hiring Complete Review Revi…" at bounding box center [511, 248] width 184 height 130
click at [432, 289] on div "Application Additional Information Onsite Interview Hiring Complete Review Revi…" at bounding box center [511, 248] width 184 height 130
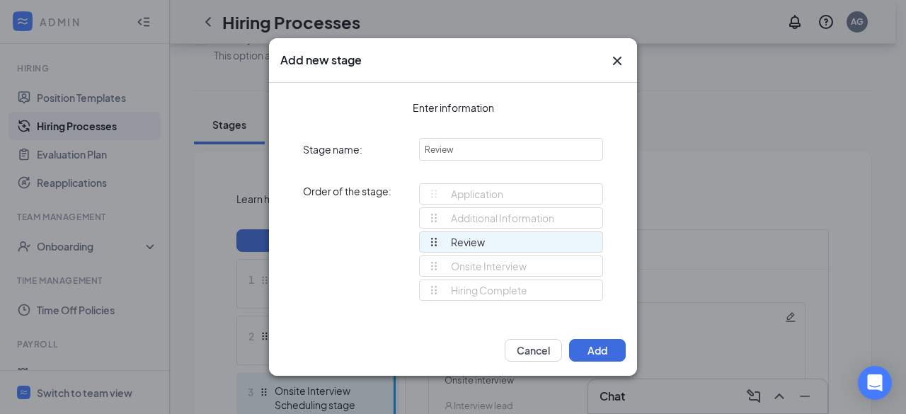
drag, startPoint x: 432, startPoint y: 287, endPoint x: 420, endPoint y: 240, distance: 48.7
click at [420, 240] on div "Application Additional Information Onsite Interview Hiring Complete Review Revi…" at bounding box center [511, 248] width 184 height 130
click at [597, 353] on button "Add" at bounding box center [597, 350] width 57 height 23
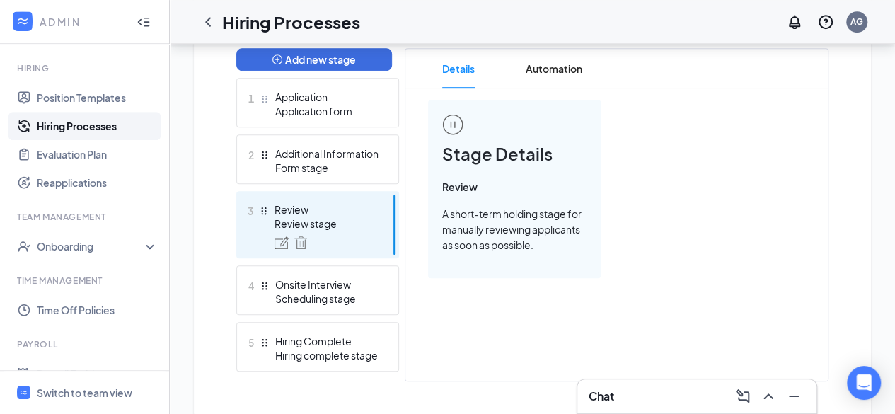
scroll to position [396, 0]
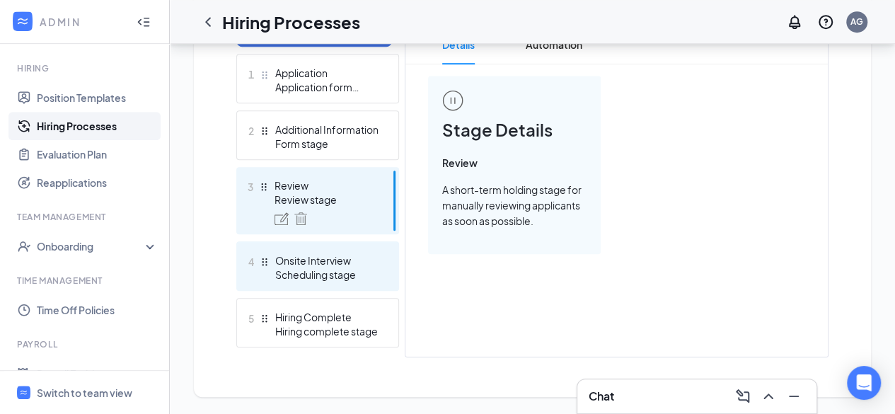
click at [328, 266] on div "Onsite Interview" at bounding box center [326, 260] width 103 height 14
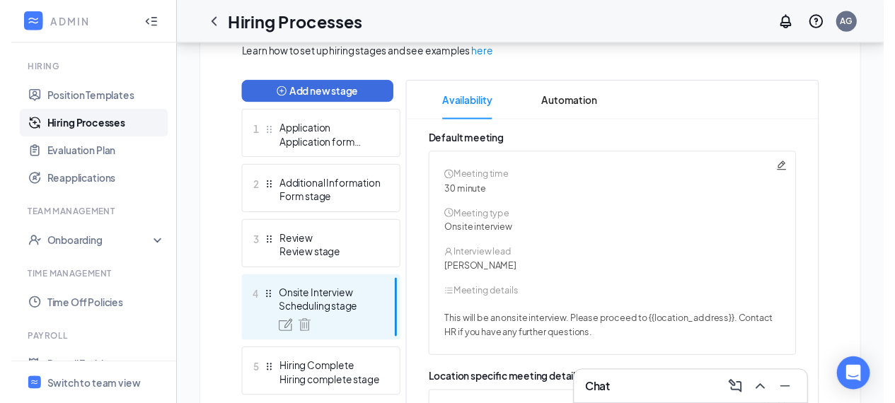
scroll to position [321, 0]
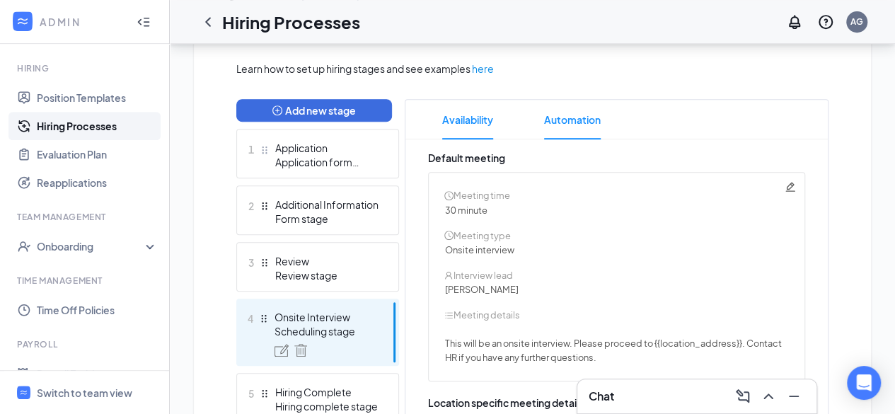
click at [566, 117] on span "Automation" at bounding box center [572, 120] width 57 height 40
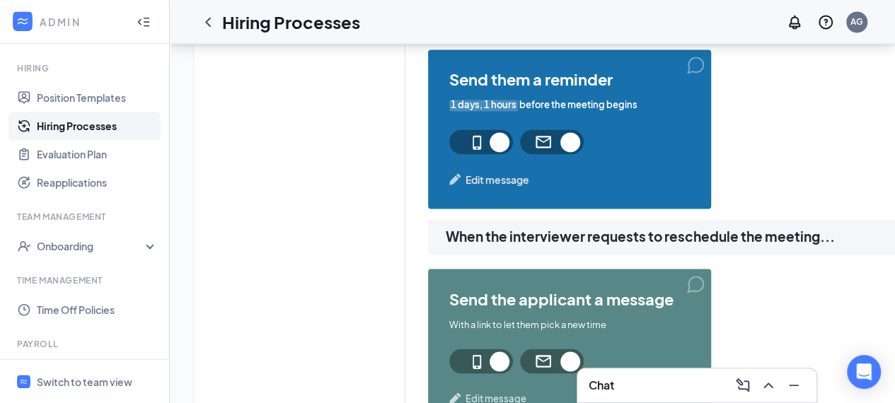
scroll to position [1061, 0]
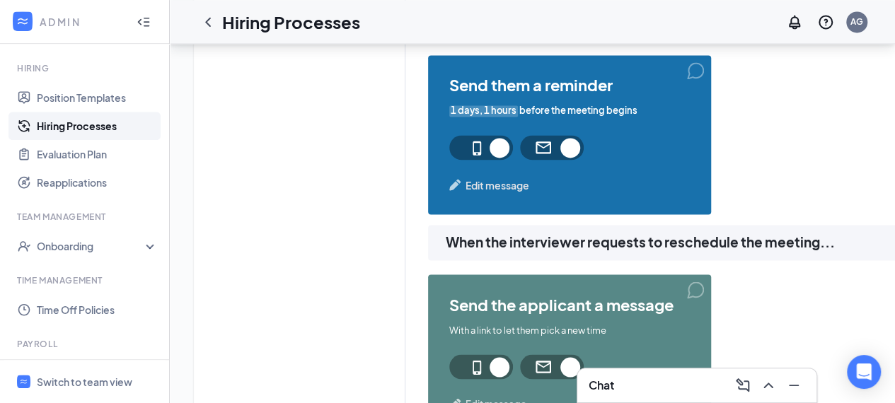
click at [494, 146] on span at bounding box center [481, 147] width 64 height 25
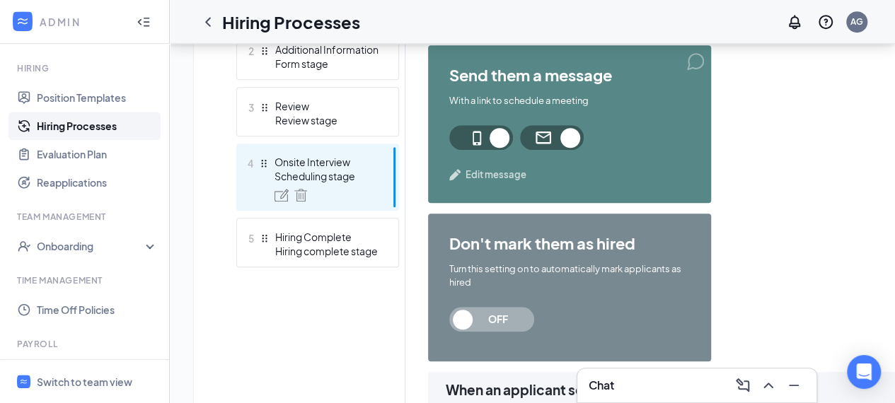
scroll to position [480, 0]
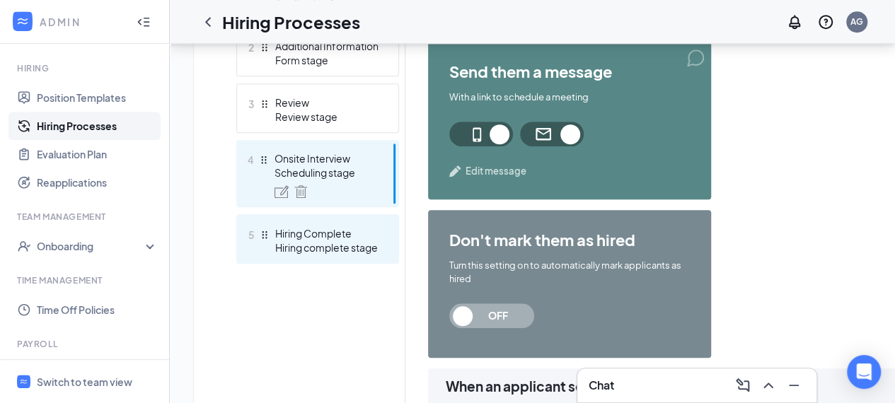
click at [318, 240] on div "Hiring Complete" at bounding box center [326, 233] width 103 height 14
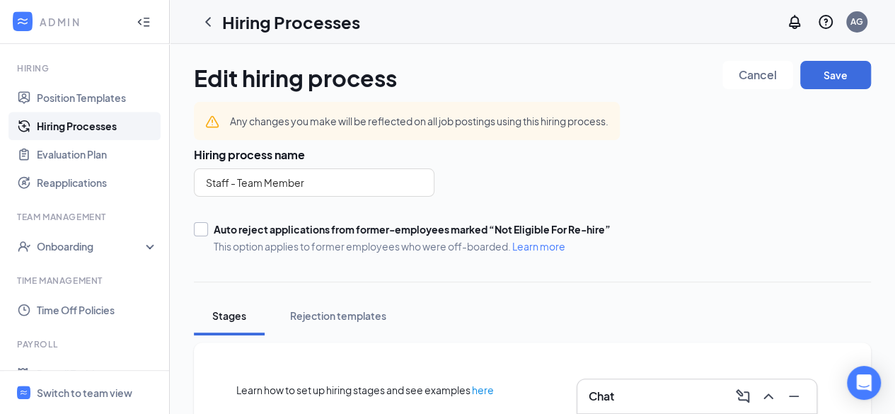
click at [205, 231] on div at bounding box center [201, 229] width 14 height 14
click at [204, 231] on input "Auto reject applications from former-employees marked “Not Eligible For Re-hire…" at bounding box center [199, 227] width 10 height 10
checkbox input "true"
click at [835, 79] on button "Save" at bounding box center [835, 75] width 71 height 28
click at [94, 390] on div "Switch to team view" at bounding box center [85, 393] width 96 height 14
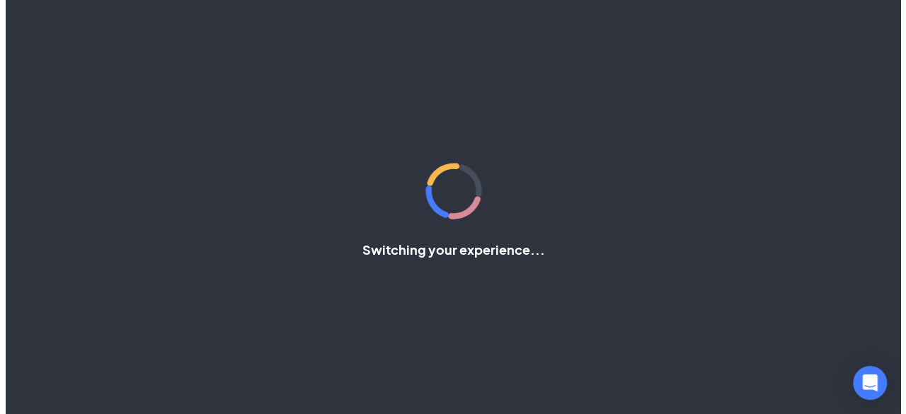
scroll to position [195, 0]
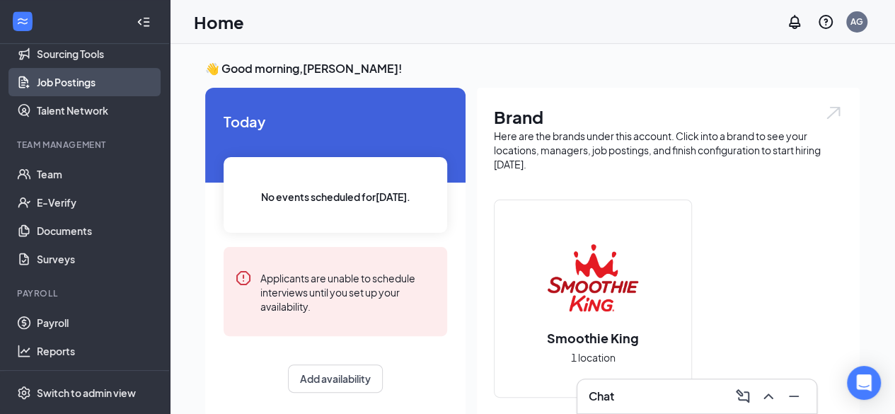
click at [64, 79] on link "Job Postings" at bounding box center [97, 82] width 121 height 28
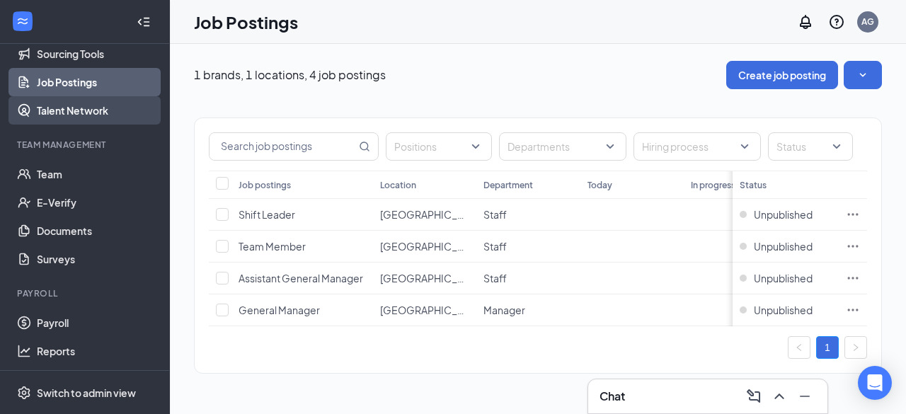
click at [143, 105] on link "Talent Network" at bounding box center [97, 110] width 121 height 28
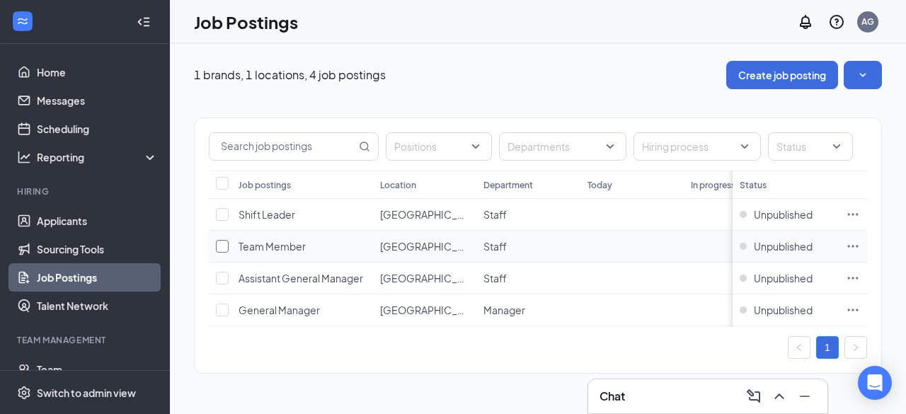
click at [225, 245] on input "checkbox" at bounding box center [222, 246] width 13 height 13
checkbox input "true"
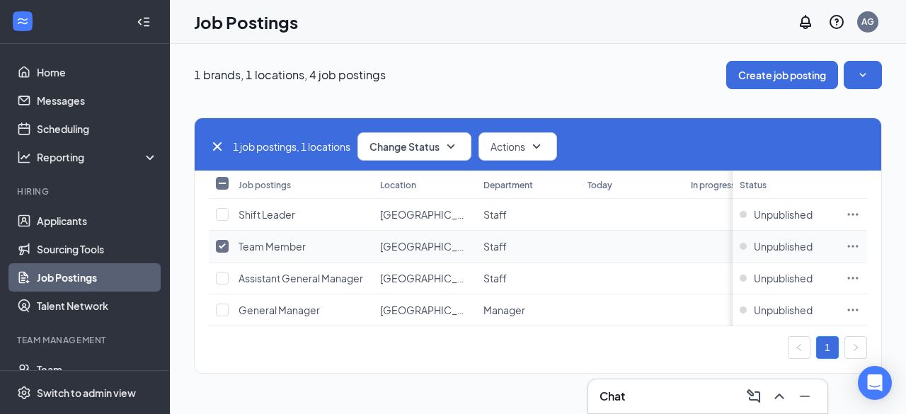
click at [850, 241] on icon "Ellipses" at bounding box center [852, 246] width 14 height 14
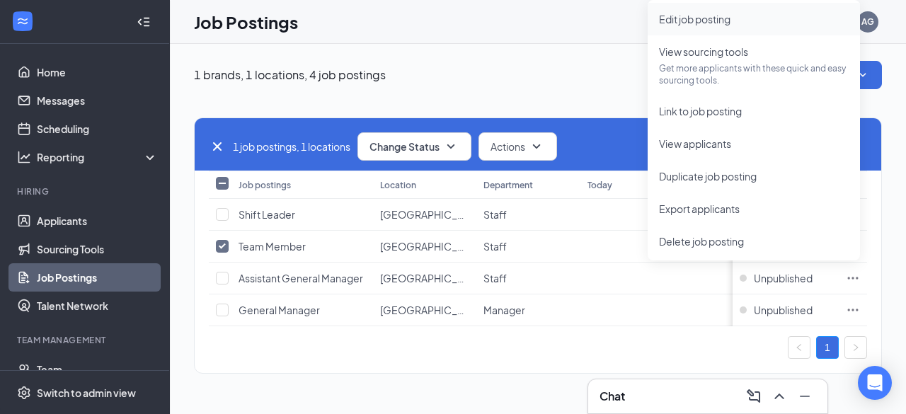
click at [702, 20] on span "Edit job posting" at bounding box center [694, 19] width 71 height 13
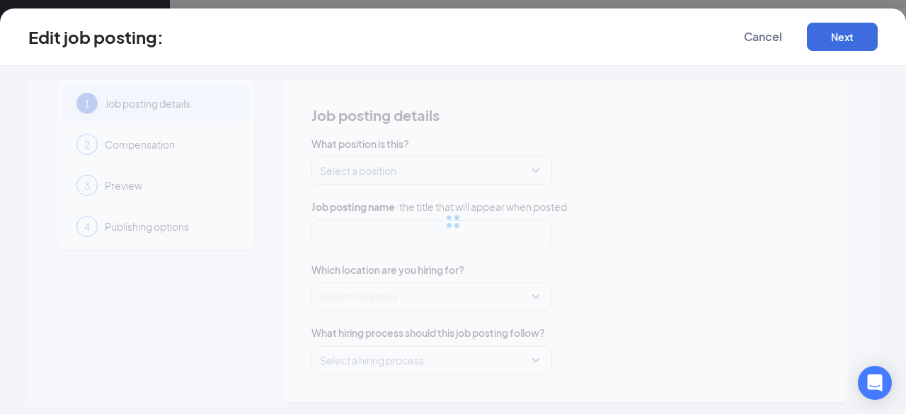
type input "Team Member"
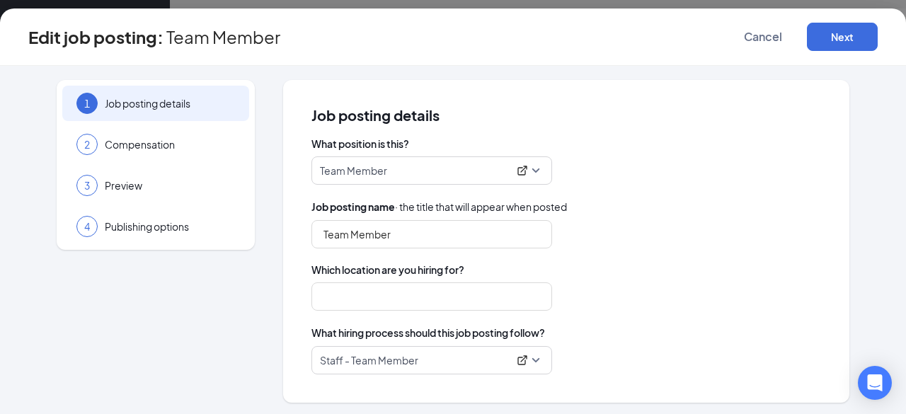
type input "[GEOGRAPHIC_DATA], [GEOGRAPHIC_DATA]"
click at [840, 30] on button "Next" at bounding box center [842, 37] width 71 height 28
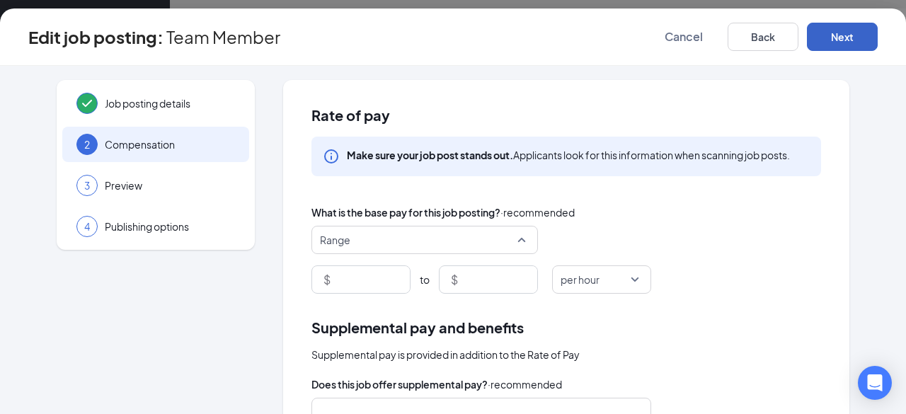
click at [518, 240] on span "Range" at bounding box center [424, 239] width 209 height 27
click at [625, 204] on div "What is the base pay for this job posting? · recommended" at bounding box center [565, 212] width 509 height 16
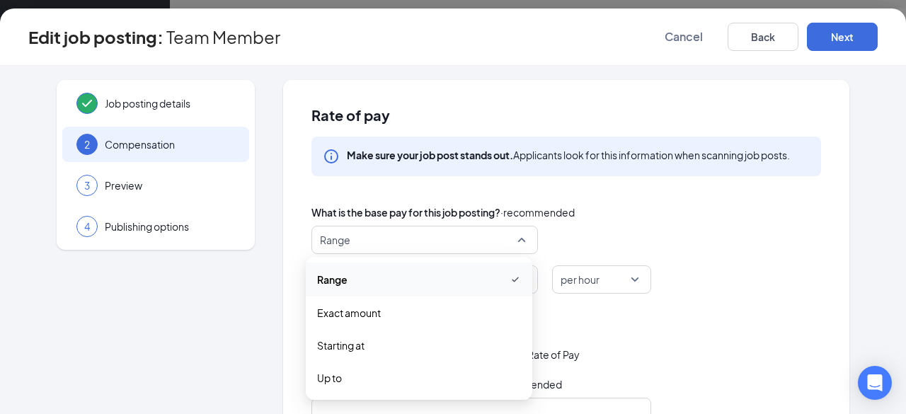
click at [515, 240] on span "Range" at bounding box center [424, 239] width 209 height 27
click at [352, 279] on span "Range" at bounding box center [419, 279] width 204 height 17
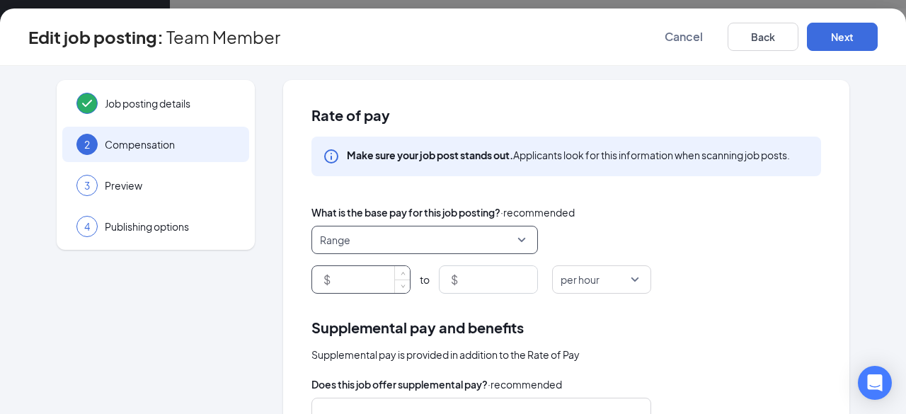
click at [341, 277] on input at bounding box center [371, 279] width 76 height 27
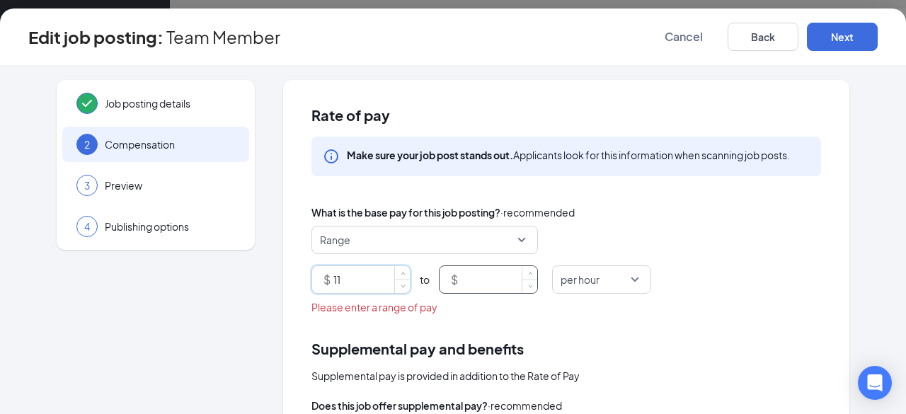
type input "11"
click at [475, 277] on input at bounding box center [499, 279] width 76 height 27
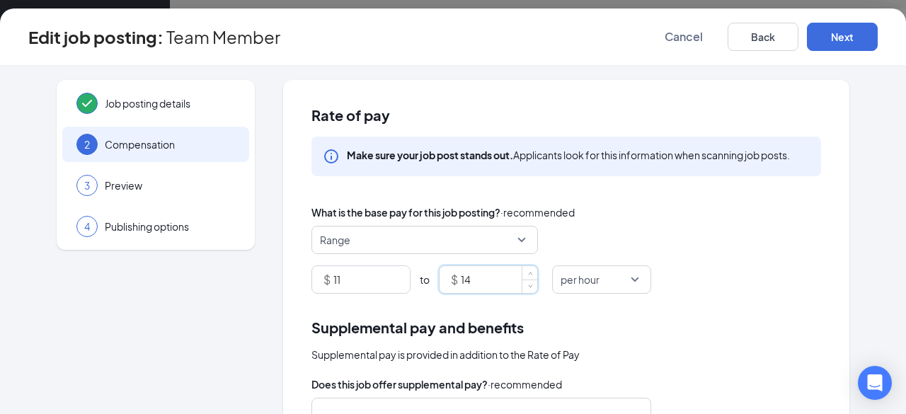
click at [517, 237] on span "Range" at bounding box center [424, 239] width 209 height 27
type input "14"
click at [744, 302] on div "Rate of pay Make sure your job post stands out. Applicants look for this inform…" at bounding box center [566, 400] width 566 height 640
click at [512, 236] on span "Range" at bounding box center [424, 239] width 209 height 27
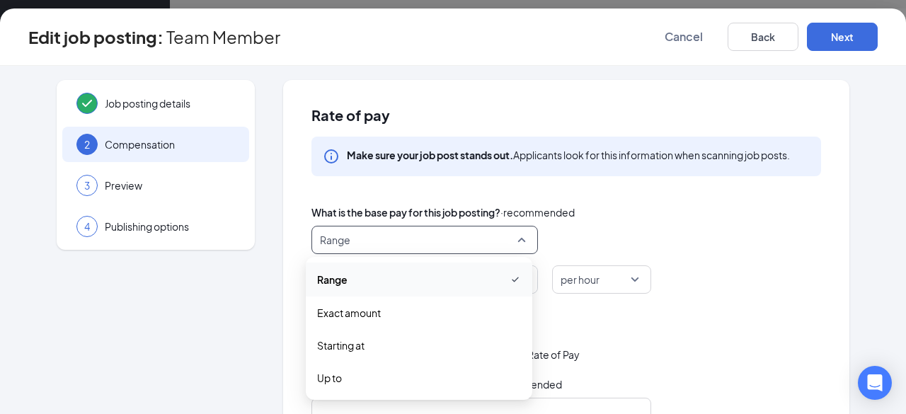
click at [521, 294] on div "Range" at bounding box center [419, 279] width 226 height 34
click at [514, 238] on span "Range" at bounding box center [424, 239] width 209 height 27
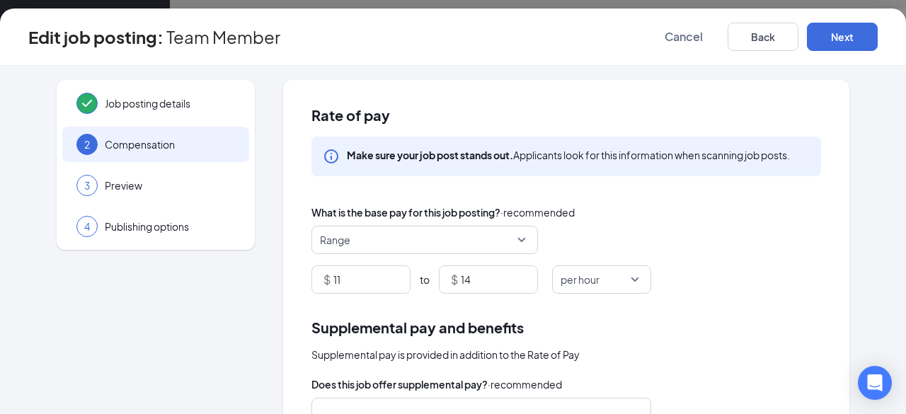
click at [198, 340] on div "Job posting details 2 Compensation 3 Preview 4 Publishing options" at bounding box center [156, 400] width 198 height 640
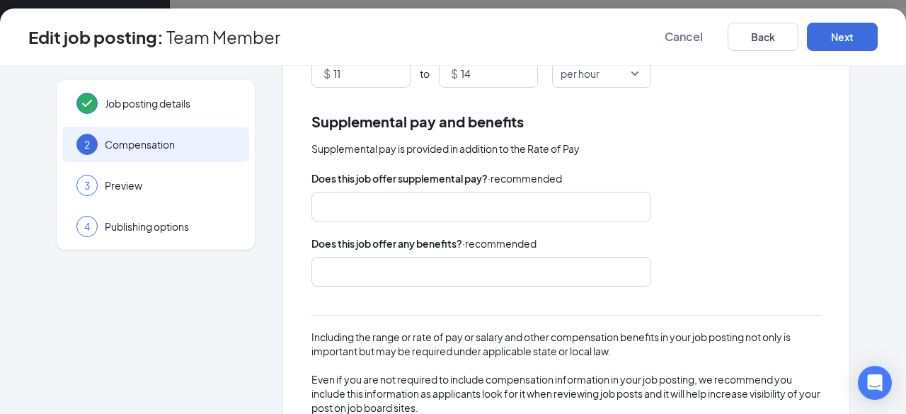
scroll to position [207, 0]
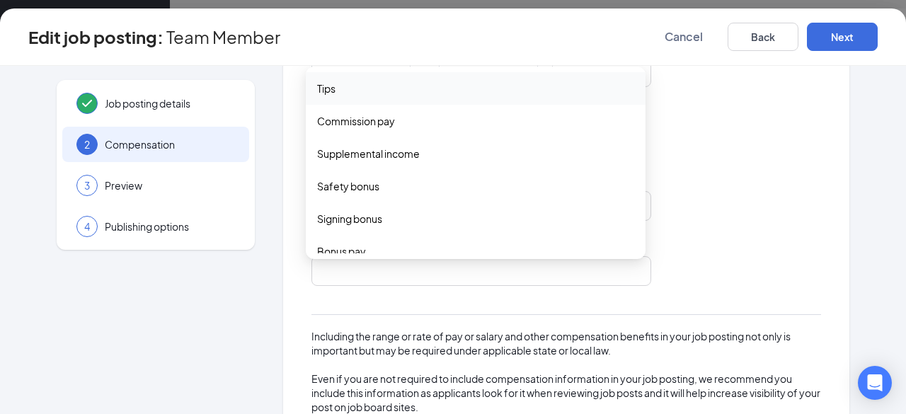
click at [538, 207] on div "tips commission_pay Tips Commission pay Supplemental income Safety bonus Signin…" at bounding box center [481, 206] width 340 height 30
click at [347, 91] on span "Tips" at bounding box center [475, 89] width 317 height 16
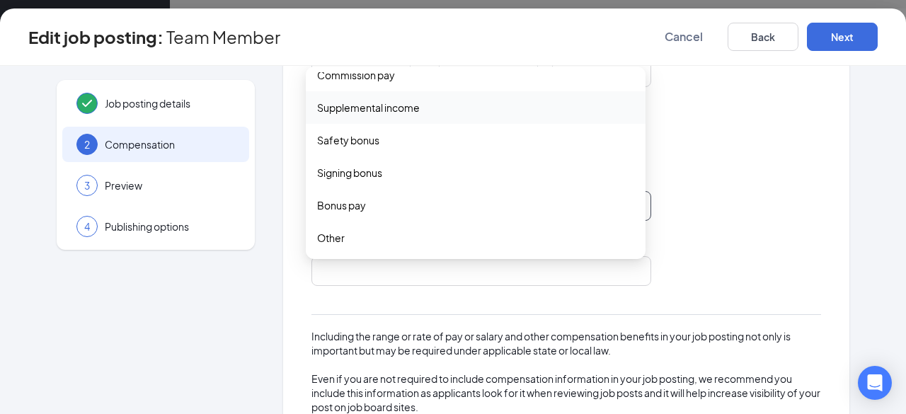
scroll to position [48, 0]
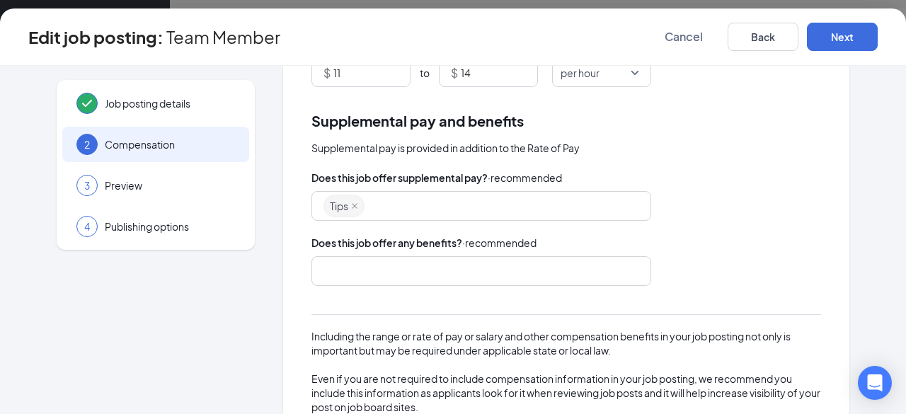
click at [716, 154] on div "Supplemental pay is provided in addition to the Rate of Pay" at bounding box center [565, 148] width 509 height 16
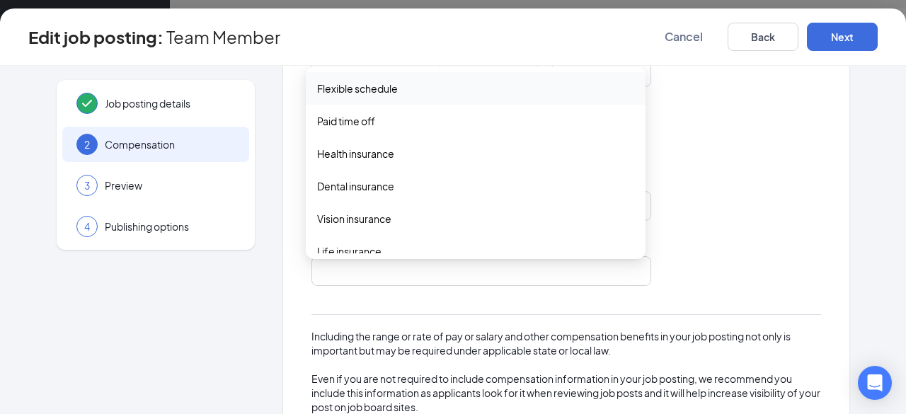
click at [491, 266] on div at bounding box center [474, 271] width 302 height 23
click at [347, 88] on span "Flexible schedule" at bounding box center [357, 89] width 81 height 16
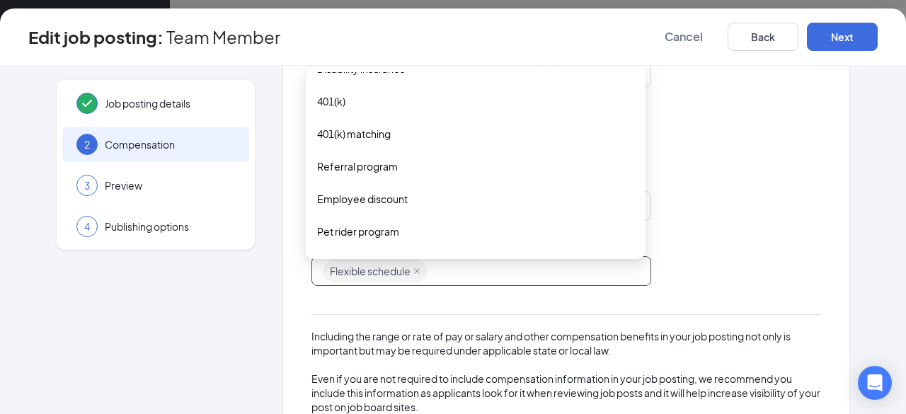
scroll to position [228, 0]
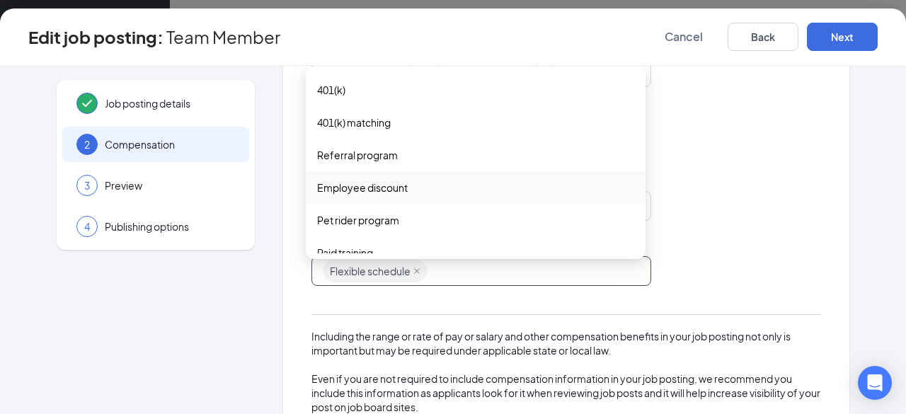
click at [368, 183] on span "Employee discount" at bounding box center [362, 188] width 91 height 16
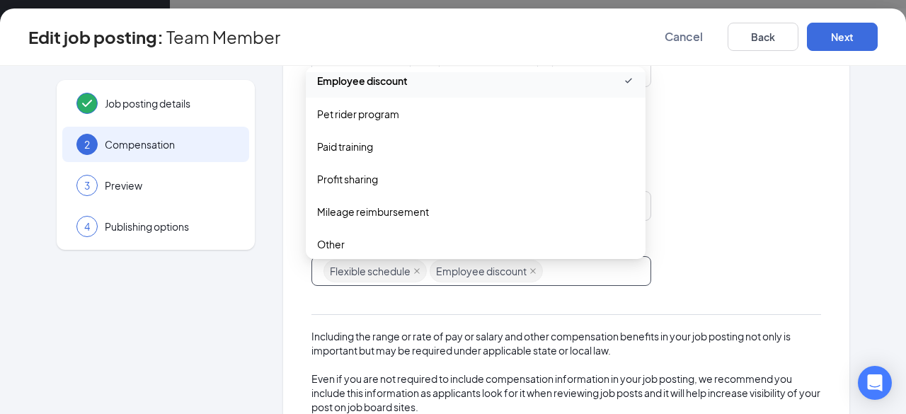
scroll to position [342, 0]
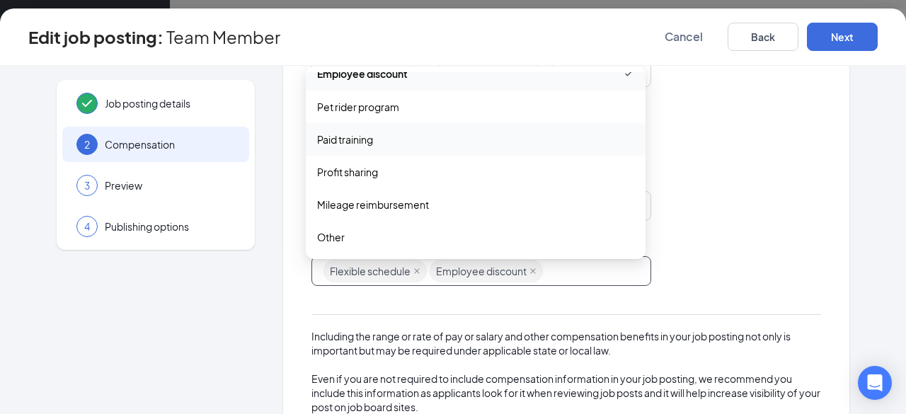
click at [364, 139] on span "Paid training" at bounding box center [345, 140] width 56 height 16
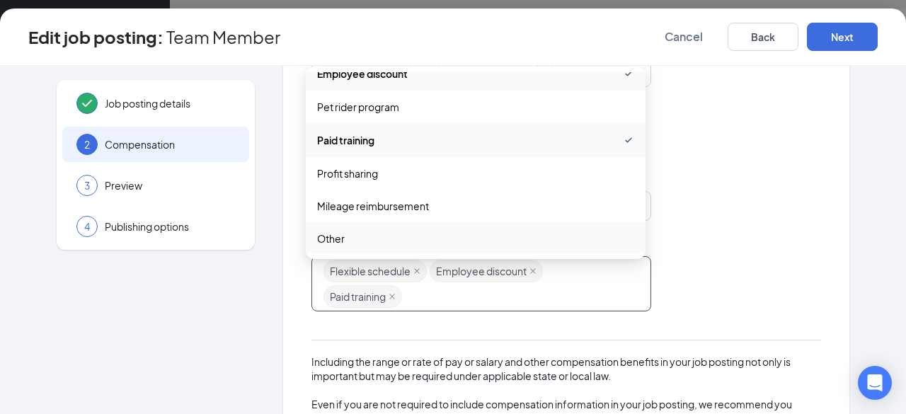
click at [331, 236] on span "Other" at bounding box center [331, 239] width 28 height 16
click at [841, 36] on button "Next" at bounding box center [842, 37] width 71 height 28
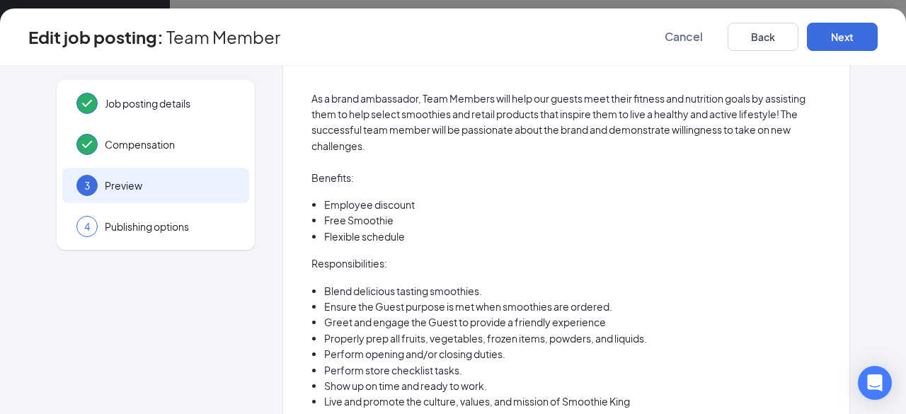
click at [389, 216] on li "Free Smoothie" at bounding box center [572, 220] width 497 height 16
click at [390, 221] on li "Free Smoothie" at bounding box center [572, 220] width 497 height 16
click at [416, 202] on li "Employee discount" at bounding box center [572, 205] width 497 height 16
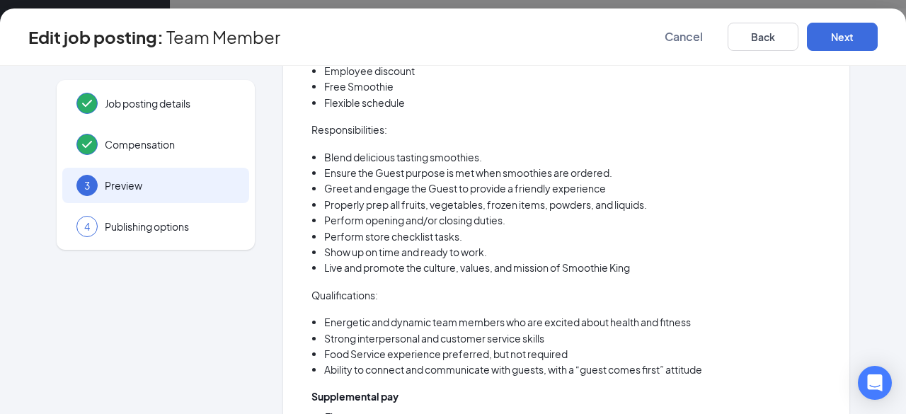
scroll to position [0, 0]
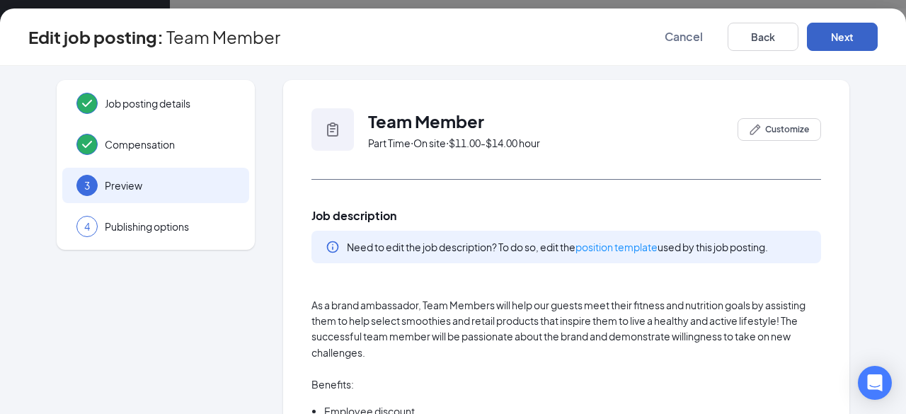
click at [853, 39] on button "Next" at bounding box center [842, 37] width 71 height 28
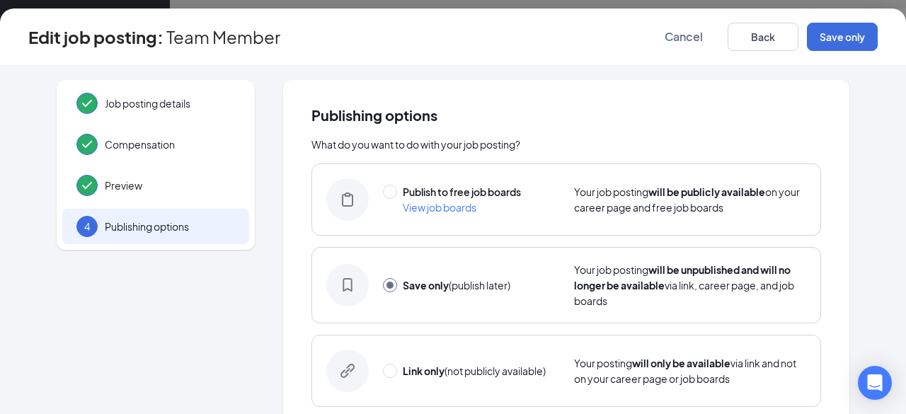
click at [439, 209] on span "View job boards" at bounding box center [440, 207] width 74 height 13
radio input "true"
radio input "false"
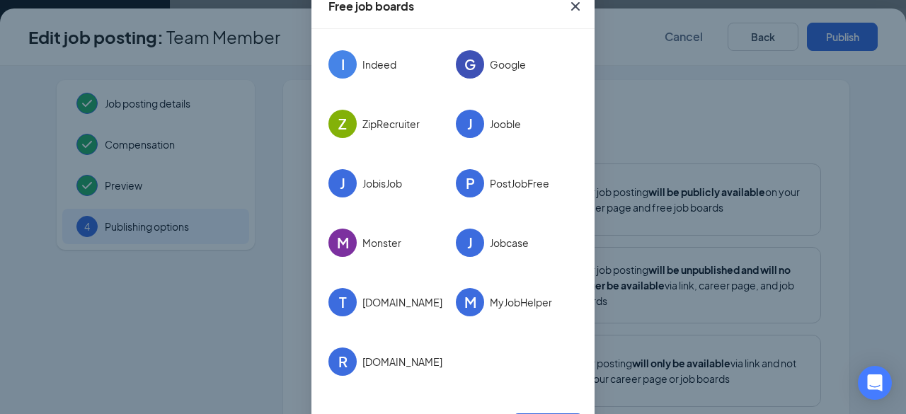
scroll to position [83, 0]
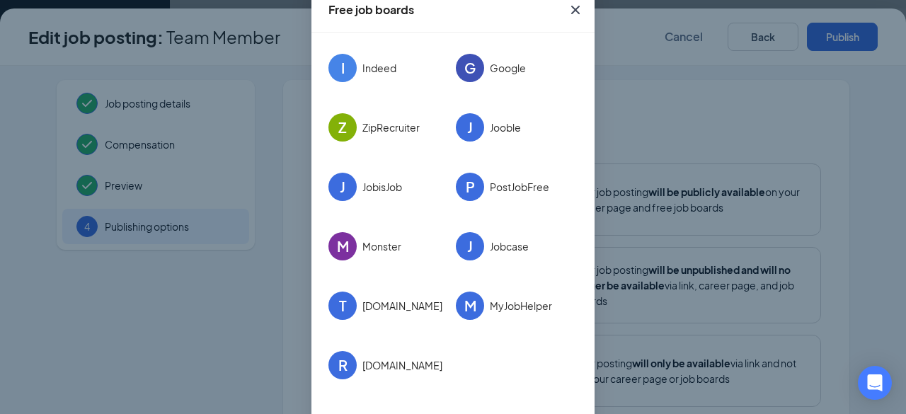
click at [574, 8] on icon "Cross" at bounding box center [575, 9] width 17 height 17
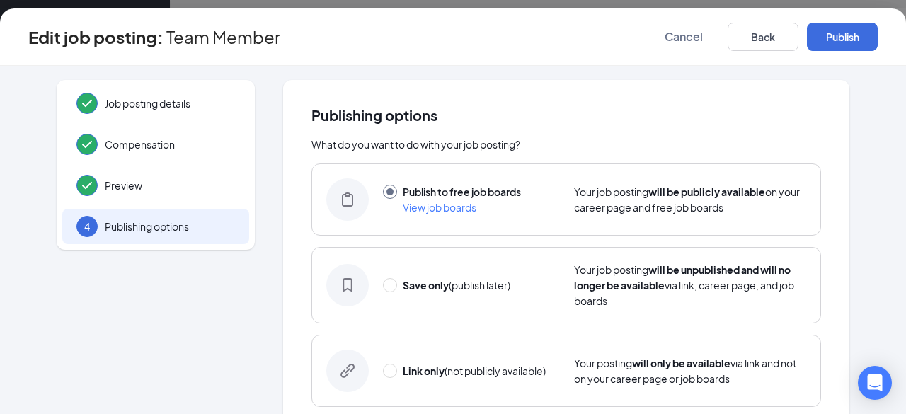
scroll to position [0, 0]
click at [428, 289] on strong "Save only" at bounding box center [426, 285] width 46 height 13
radio input "false"
radio input "true"
click at [843, 34] on button "Save only" at bounding box center [842, 37] width 71 height 28
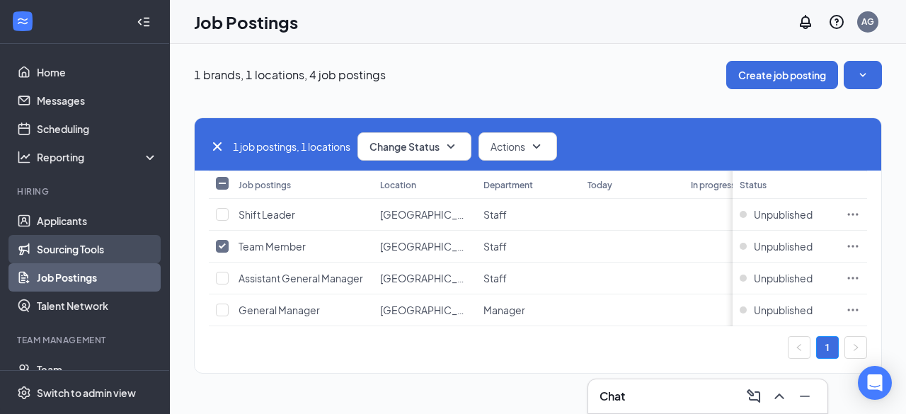
click at [78, 250] on link "Sourcing Tools" at bounding box center [97, 249] width 121 height 28
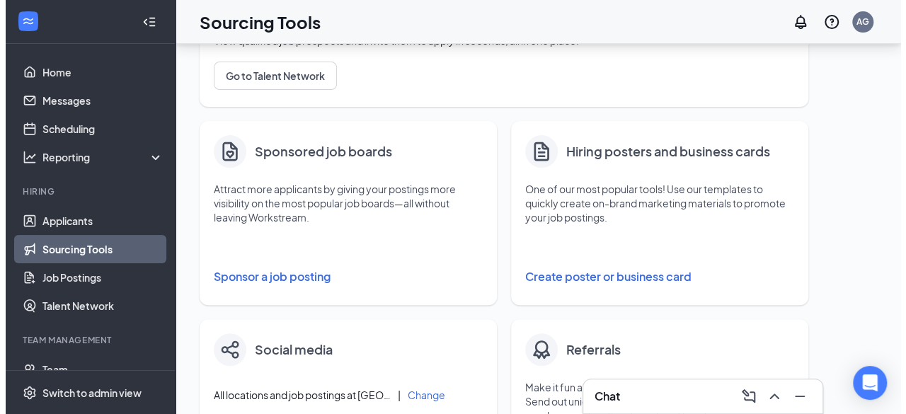
scroll to position [168, 0]
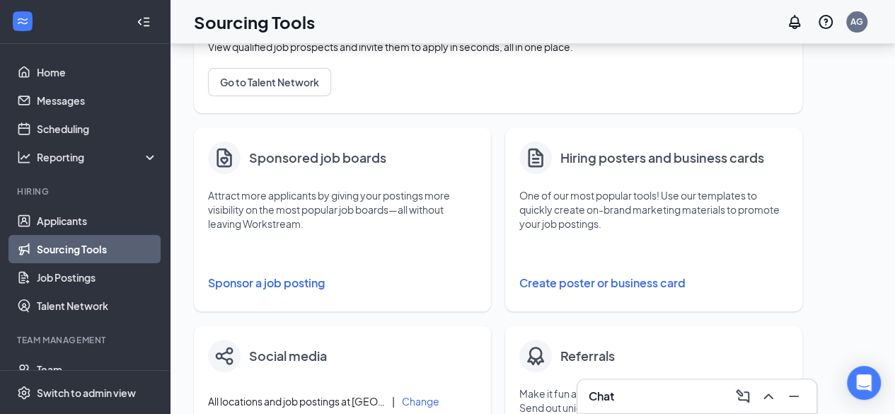
click at [604, 282] on button "Create poster or business card" at bounding box center [653, 283] width 269 height 28
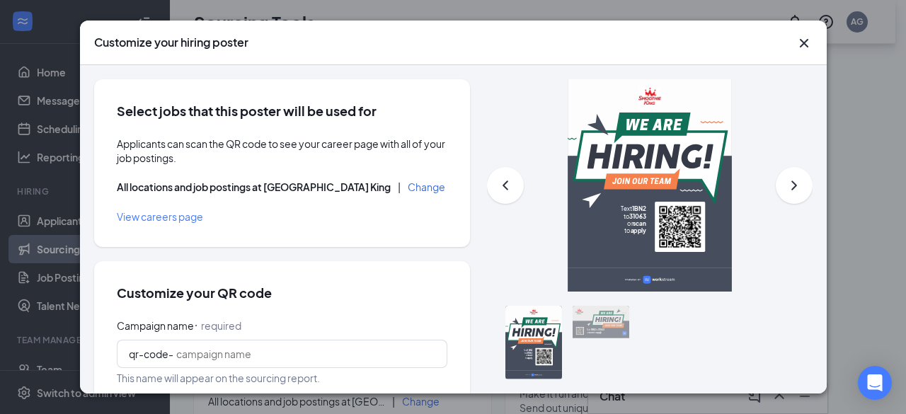
click at [408, 189] on button "Change" at bounding box center [426, 187] width 37 height 10
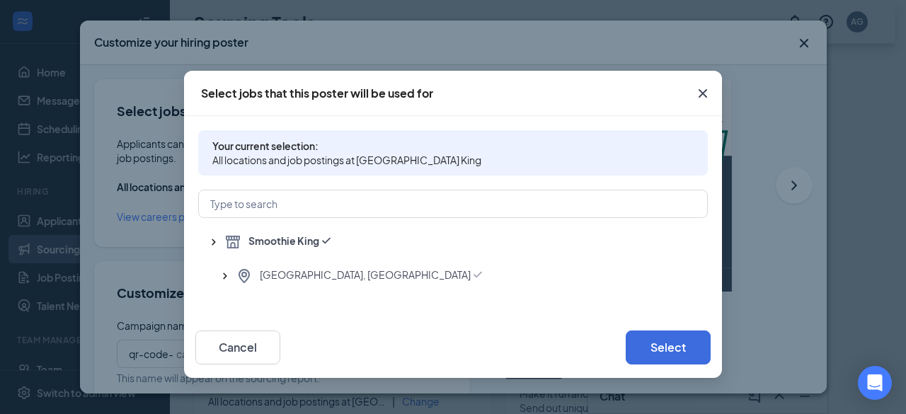
click at [674, 323] on div "Cancel Select" at bounding box center [453, 347] width 538 height 61
click at [672, 350] on button "Select" at bounding box center [667, 347] width 85 height 34
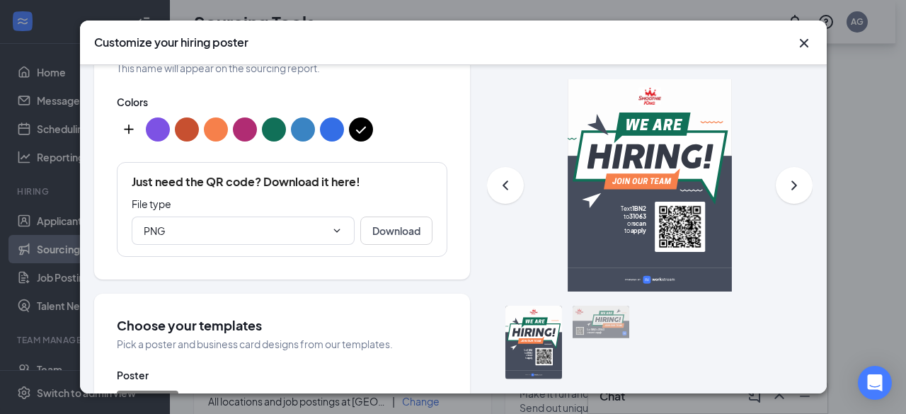
scroll to position [341, 0]
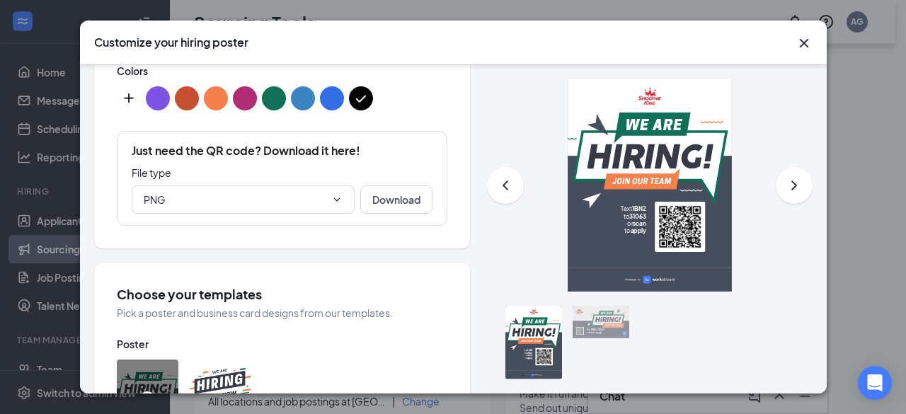
click at [171, 117] on div "Campaign name ⠂ required qr-code- This name will appear on the sourcing report.…" at bounding box center [282, 101] width 330 height 248
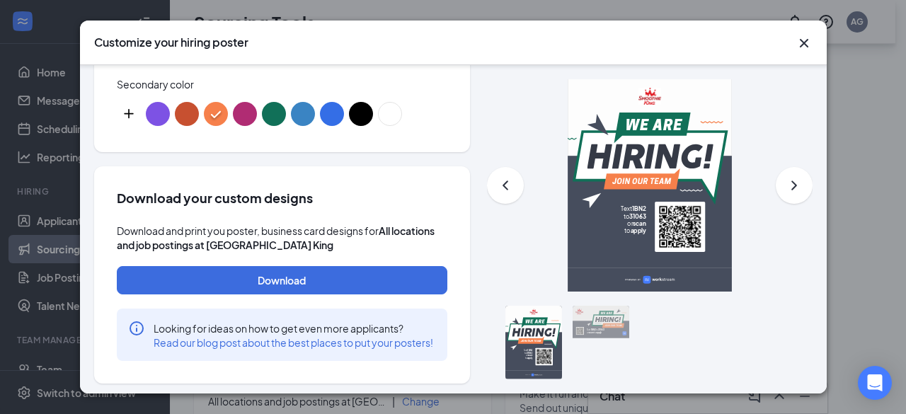
scroll to position [900, 0]
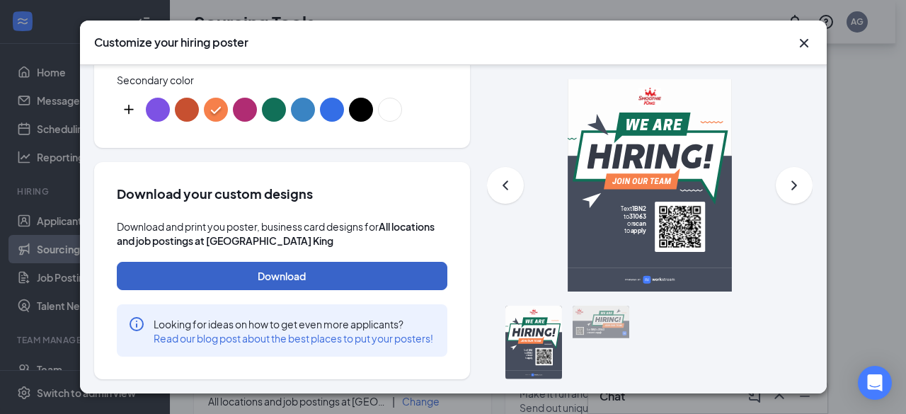
click at [321, 262] on button "Download" at bounding box center [282, 276] width 330 height 28
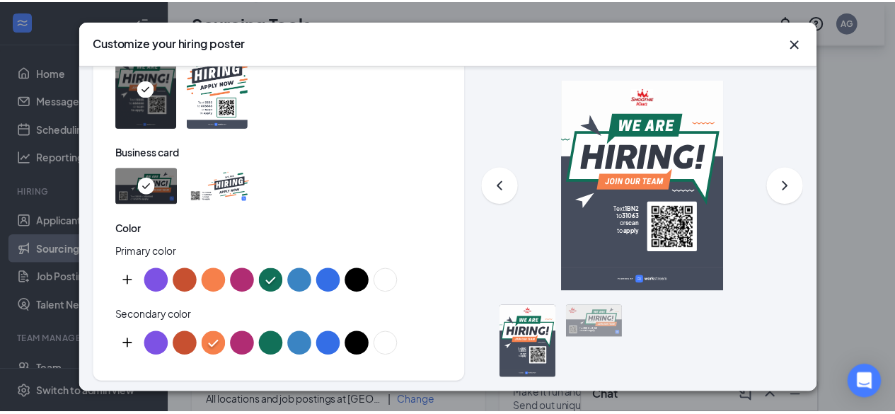
scroll to position [673, 0]
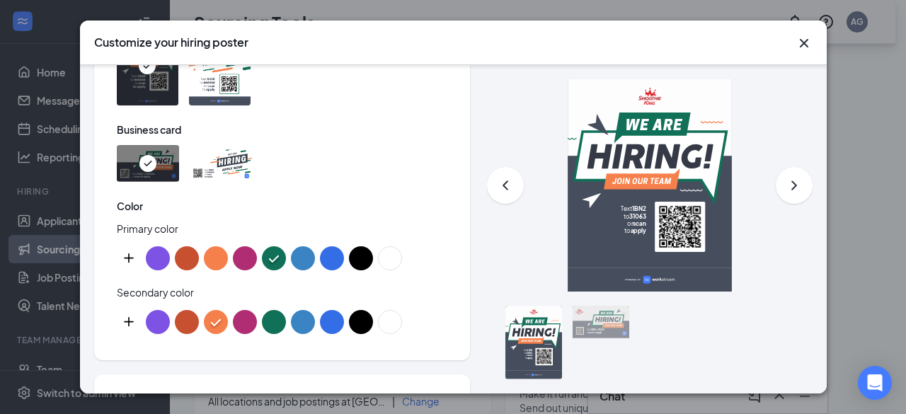
click at [844, 96] on div "Customize your hiring poster Select jobs that this poster will be used for Appl…" at bounding box center [453, 207] width 906 height 414
